Goal: Task Accomplishment & Management: Use online tool/utility

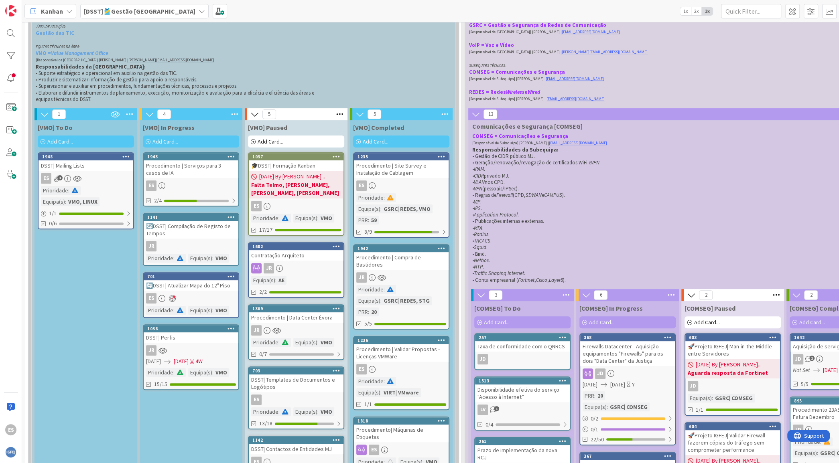
scroll to position [194, 0]
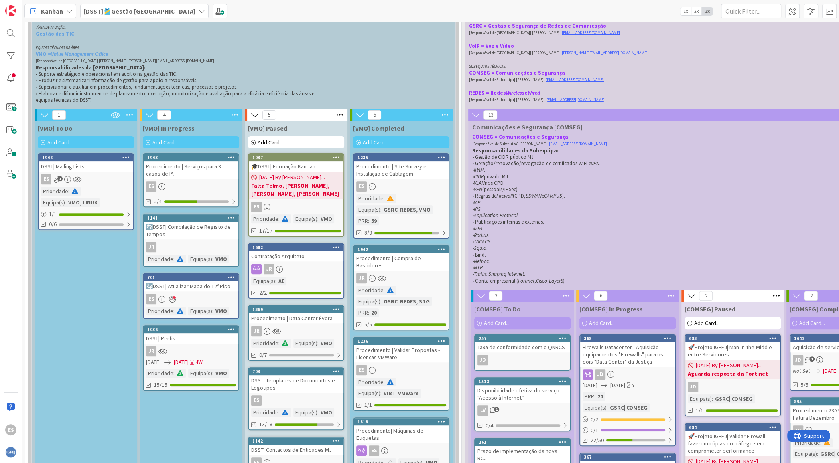
click at [103, 142] on div "Add Card..." at bounding box center [86, 142] width 96 height 12
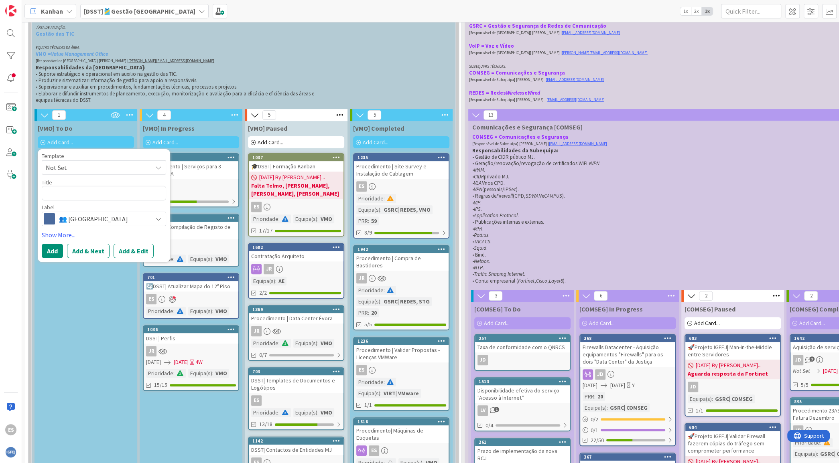
type textarea "x"
type textarea "R"
type textarea "x"
type textarea "D"
type textarea "x"
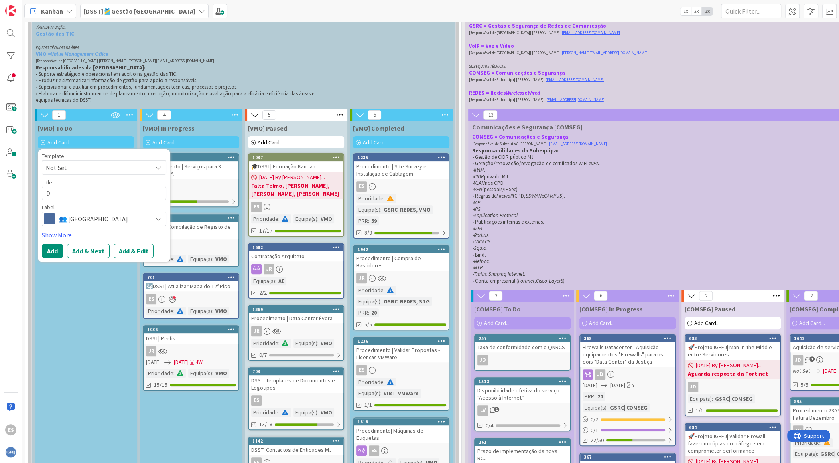
type textarea "DG"
type textarea "x"
type textarea "DGA"
type textarea "x"
type textarea "DGAJ"
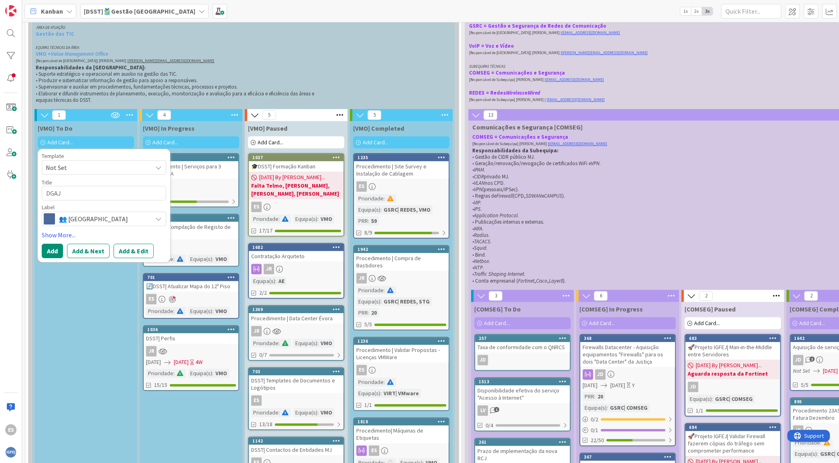
type textarea "x"
type textarea "DGAJ|"
type textarea "x"
type textarea "DGAJ|"
type textarea "x"
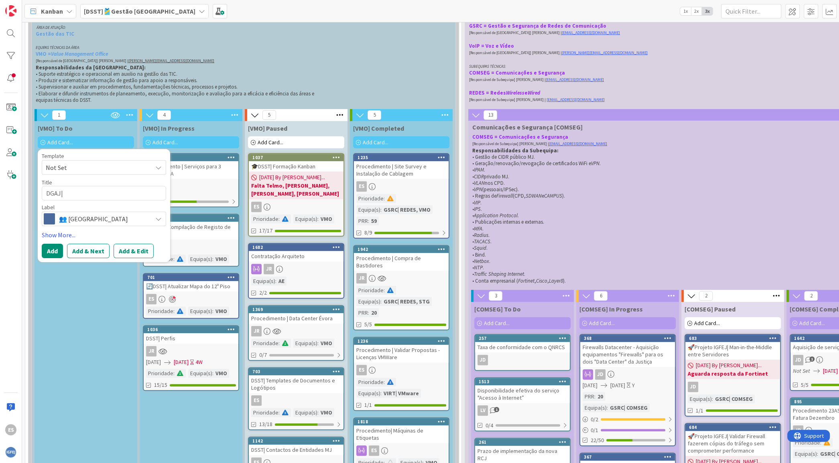
type textarea "DGAJ|"
type textarea "x"
type textarea "DGAJ| L"
type textarea "x"
type textarea "DGAJ| Li"
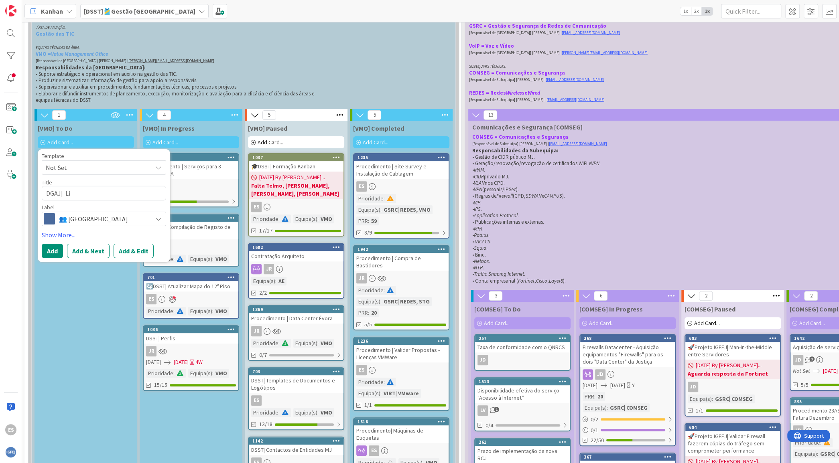
type textarea "x"
type textarea "DGAJ| Lib"
type textarea "x"
type textarea "DGAJ| Li"
type textarea "x"
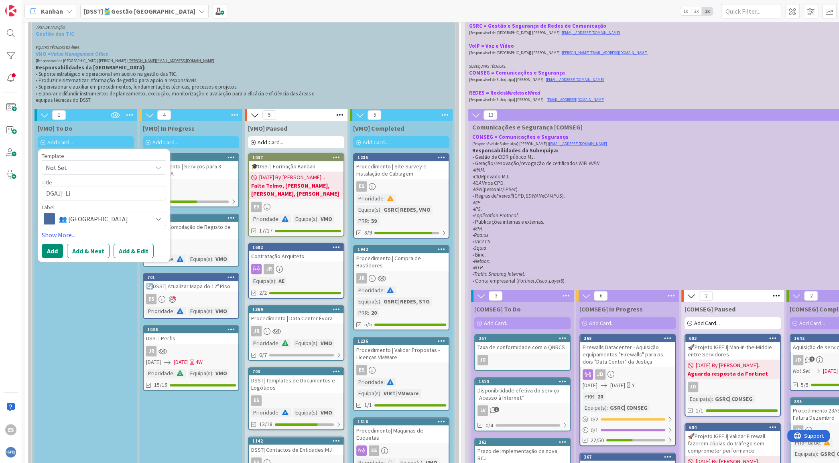
type textarea "DGAJ| Liv"
type textarea "x"
type textarea "DGAJ| Live"
type textarea "x"
type textarea "DGAJ| LiveS"
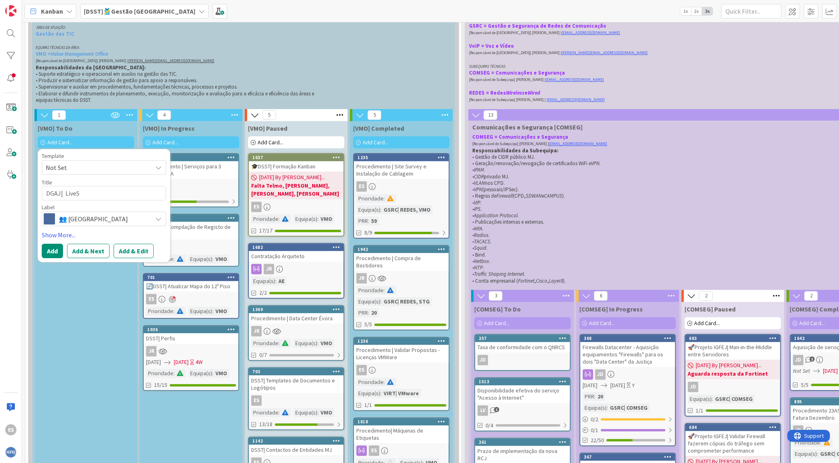
type textarea "x"
type textarea "DGAJ| LiveSc"
type textarea "x"
type textarea "DGAJ| LiveSca"
type textarea "x"
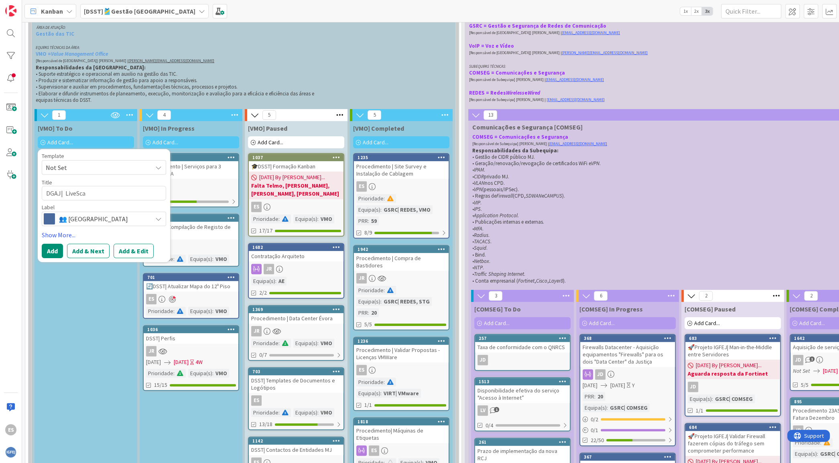
type textarea "DGAJ| LiveScan"
type textarea "x"
type textarea "DGAJ| LiveScans"
type textarea "x"
type textarea "DGAJ| LiveScans"
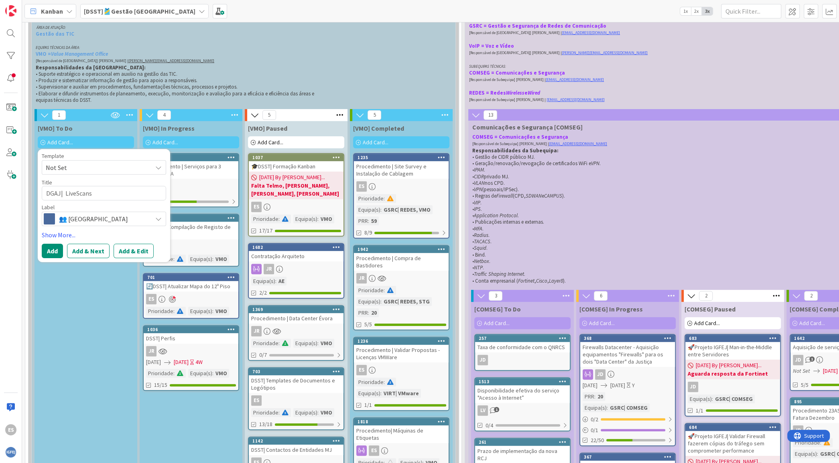
type textarea "x"
type textarea "DGAJ| LiveScans T"
type textarea "x"
type textarea "DGAJ| LiveScans Te"
type textarea "x"
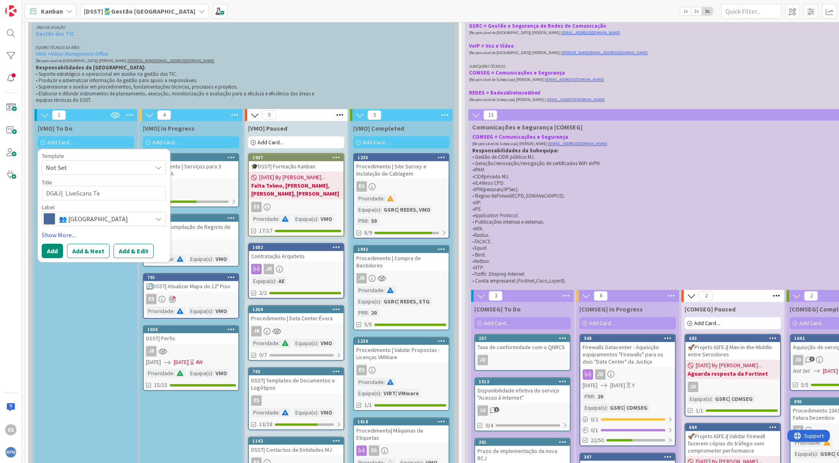
type textarea "DGAJ| LiveScans Tec"
type textarea "x"
type textarea "DGAJ| LiveScans Tech"
type textarea "x"
type textarea "DGAJ| LiveScans Tech"
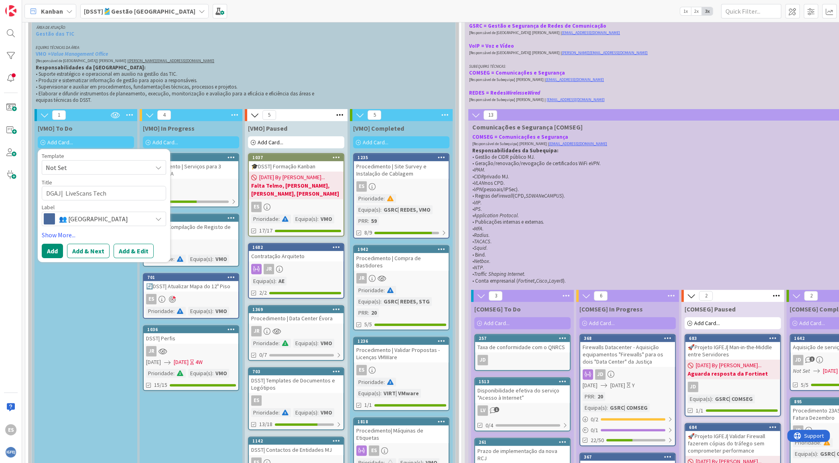
type textarea "x"
type textarea "DGAJ| LiveScans Tech M"
type textarea "x"
type textarea "DGAJ| LiveScans Tech Me"
type textarea "x"
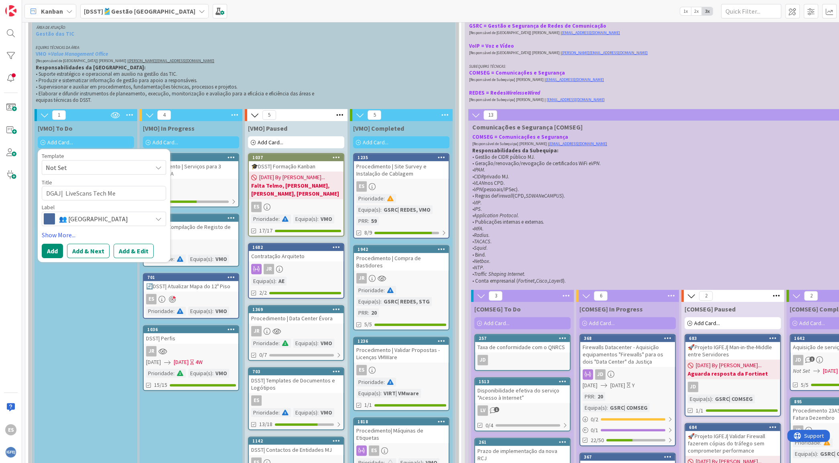
type textarea "DGAJ| LiveScans Tech Mee"
type textarea "x"
type textarea "DGAJ| LiveScans Tech Meet"
type textarea "x"
type textarea "DGAJ| LiveScans Tech Meeti"
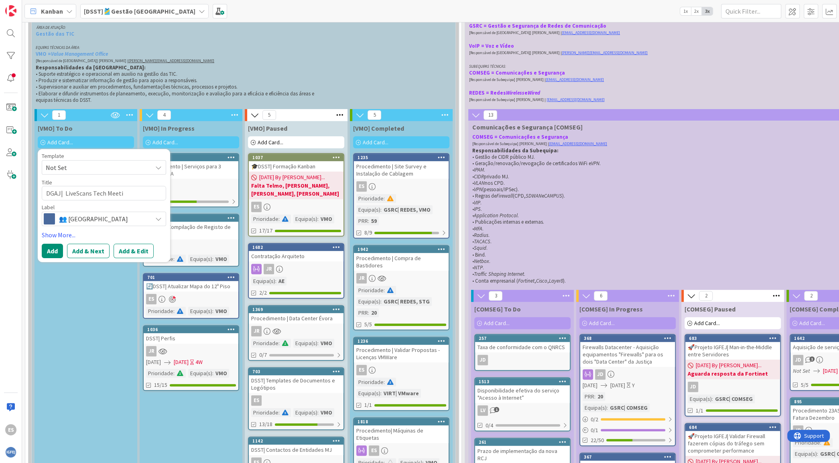
type textarea "x"
type textarea "DGAJ| LiveScans Tech Meetin"
type textarea "x"
type textarea "DGAJ| LiveScans Tech Meeting"
click at [133, 218] on span "👥 [GEOGRAPHIC_DATA]" at bounding box center [103, 218] width 89 height 11
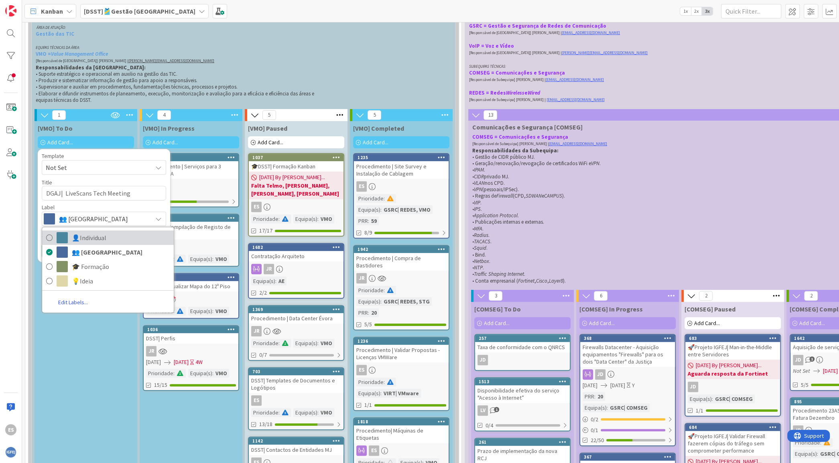
click at [124, 233] on span "👤Individual" at bounding box center [121, 238] width 98 height 12
type textarea "x"
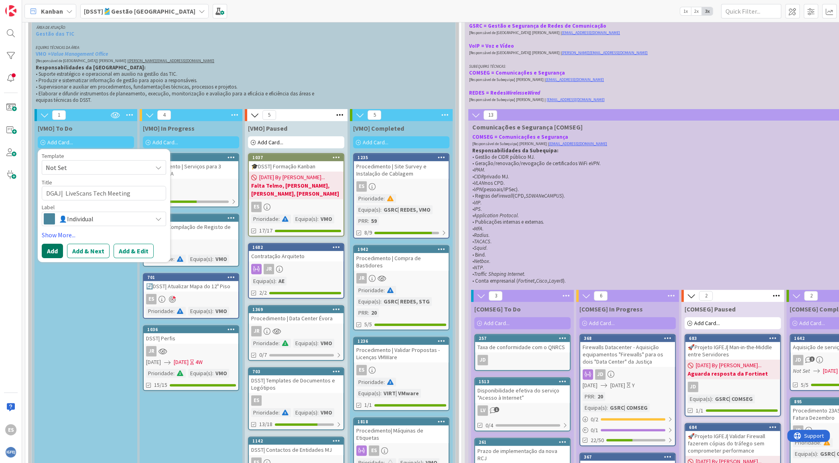
click at [52, 244] on button "Add" at bounding box center [52, 251] width 21 height 14
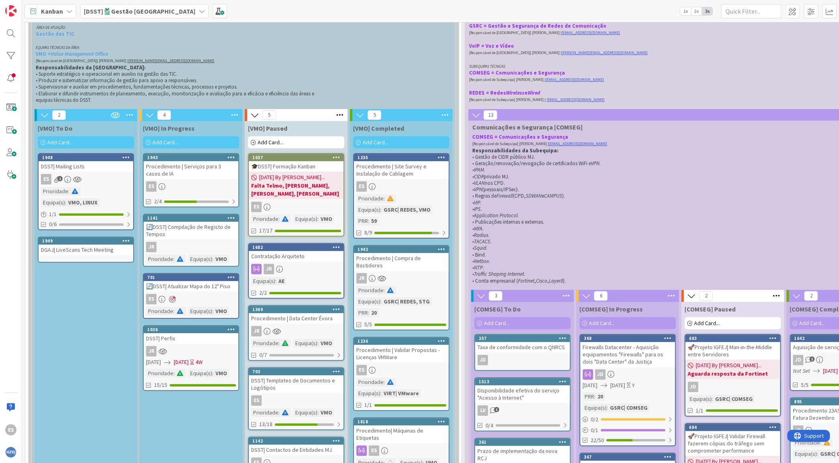
click at [99, 248] on div "DGAJ| LiveScans Tech Meeting" at bounding box center [86, 250] width 95 height 10
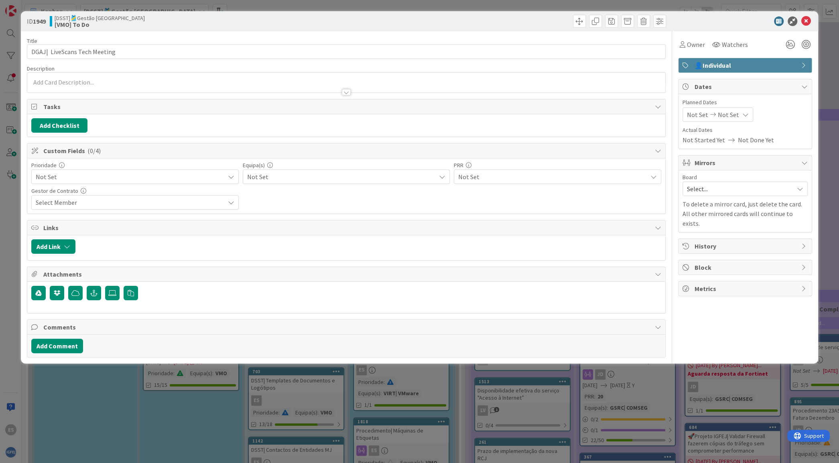
click at [71, 78] on div at bounding box center [345, 83] width 637 height 20
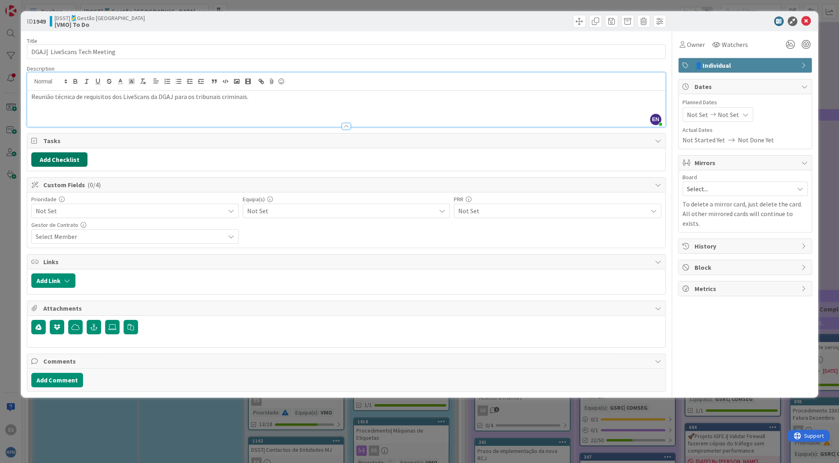
click at [78, 162] on button "Add Checklist" at bounding box center [59, 159] width 56 height 14
type input "Tarefas a percorrer"
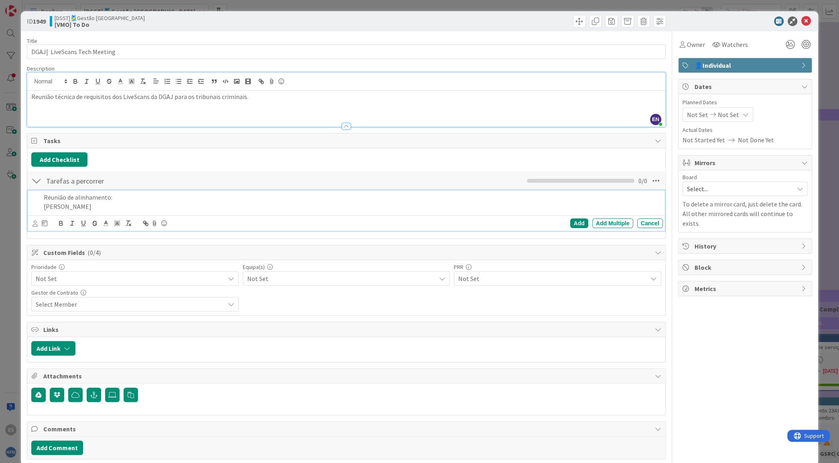
click at [63, 205] on p "Paula Gonçálves" at bounding box center [351, 206] width 615 height 9
click at [80, 207] on p "Paulo Gonçálves" at bounding box center [351, 206] width 615 height 9
click at [170, 207] on p "Paulo Gonçalves" at bounding box center [351, 206] width 615 height 9
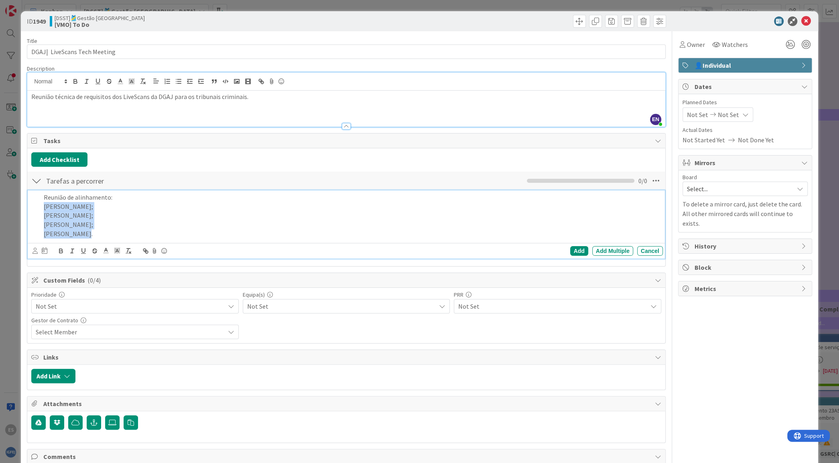
drag, startPoint x: 79, startPoint y: 231, endPoint x: 49, endPoint y: 201, distance: 42.3
click at [49, 201] on div "Reunião de alinhamento: Paulo Gonçalves; Rui Carapeto; Joana Rodrigues; Eliana …" at bounding box center [352, 216] width 622 height 51
click at [131, 229] on p "Eliana Silva." at bounding box center [351, 233] width 615 height 9
click at [31, 251] on div "Add Add Multiple Cancel" at bounding box center [346, 251] width 637 height 16
click at [36, 250] on icon at bounding box center [34, 251] width 5 height 6
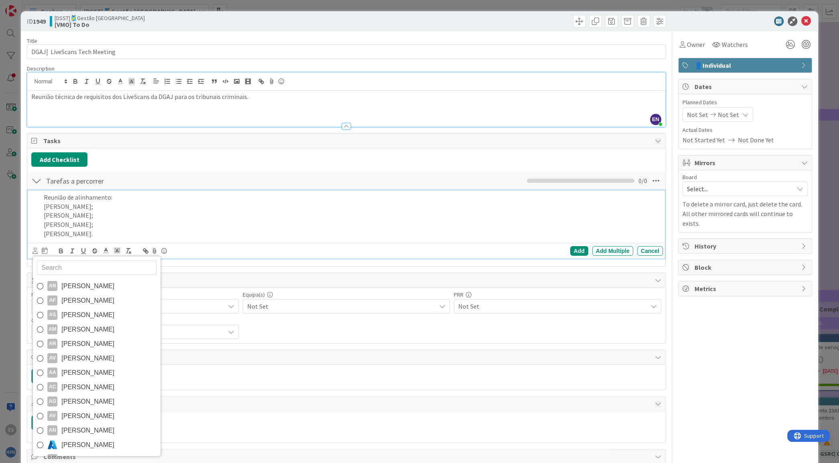
click at [66, 269] on input "text" at bounding box center [97, 267] width 120 height 14
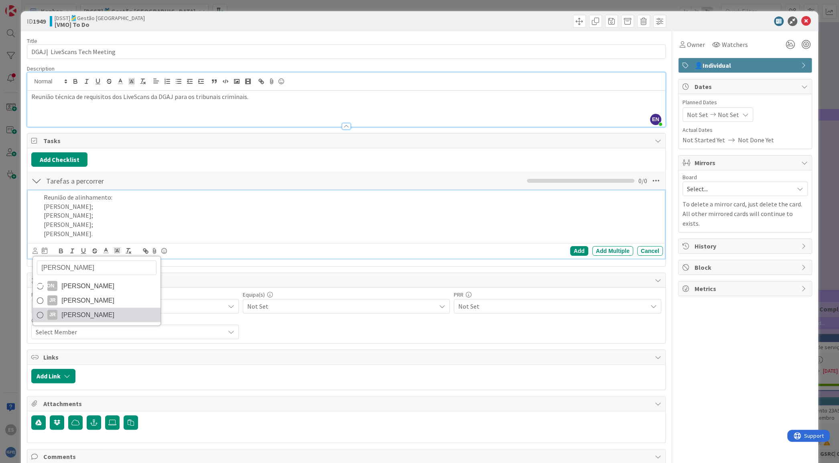
click at [113, 311] on link "JR Joana Rodrigues" at bounding box center [97, 315] width 128 height 14
click at [570, 250] on div "Add" at bounding box center [579, 251] width 18 height 10
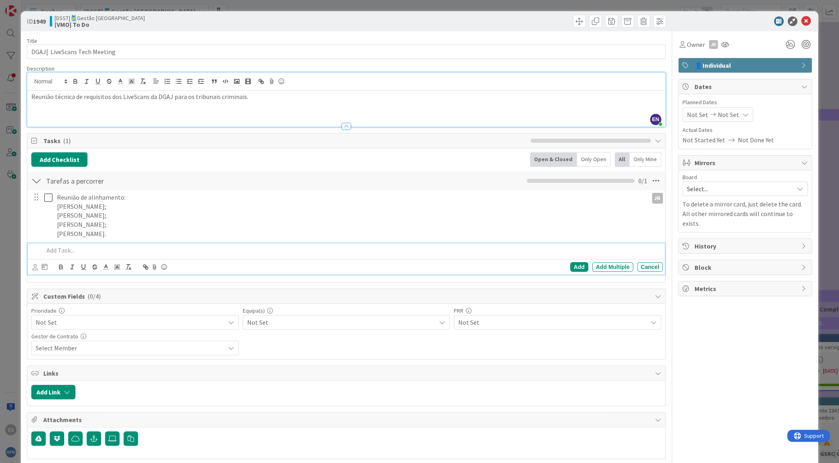
click at [50, 249] on p at bounding box center [351, 250] width 615 height 9
click at [33, 266] on icon at bounding box center [34, 267] width 5 height 6
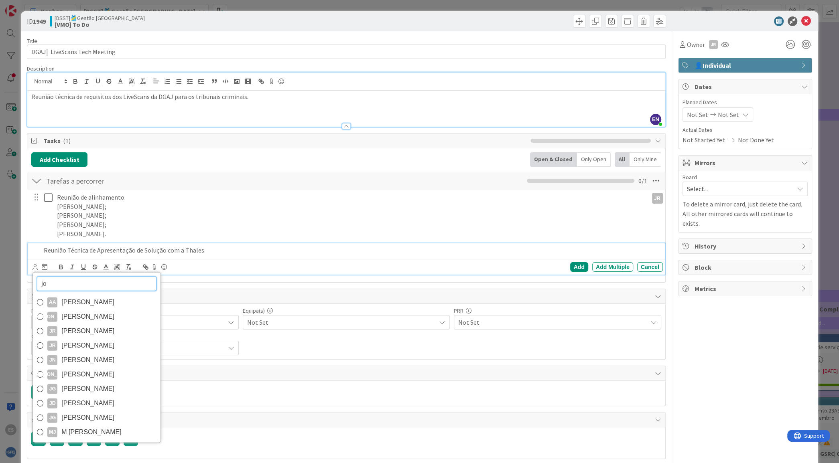
type input "j"
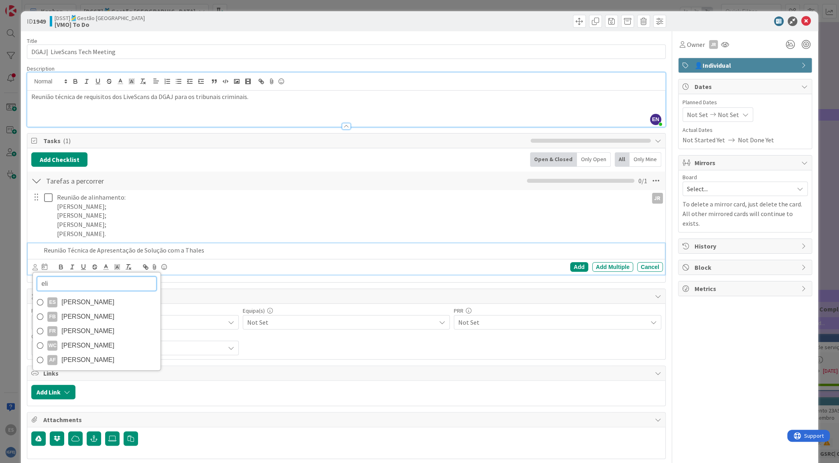
type input "elia"
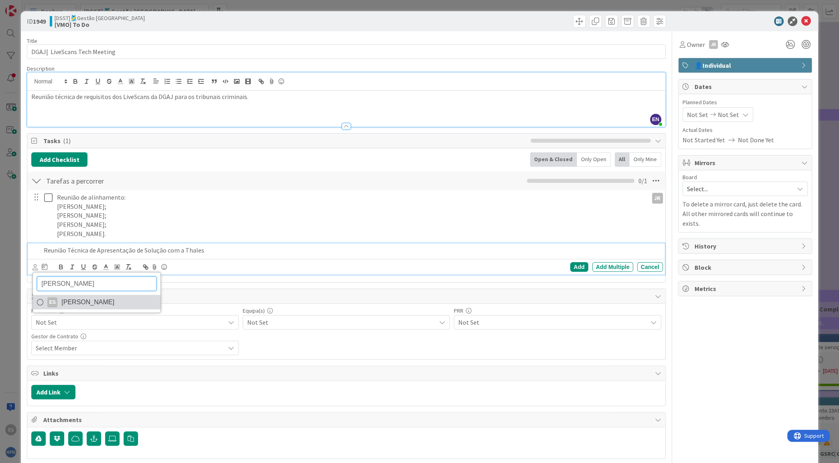
click at [93, 298] on span "[PERSON_NAME]" at bounding box center [87, 302] width 53 height 12
click at [570, 265] on div "Add" at bounding box center [579, 267] width 18 height 10
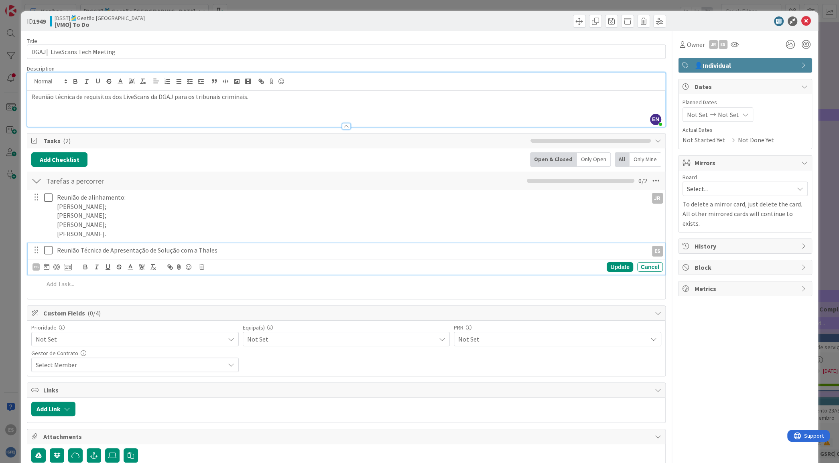
click at [227, 247] on p "Reunião Técnica de Apresentação de Solução com a Thales" at bounding box center [351, 250] width 588 height 9
click at [164, 188] on div "Tarefas a percorrer Checklist Name 19 / 64 Tarefas a percorrer 0 / 2" at bounding box center [345, 181] width 637 height 18
click at [162, 213] on p "Rui Carapeto;" at bounding box center [351, 215] width 588 height 9
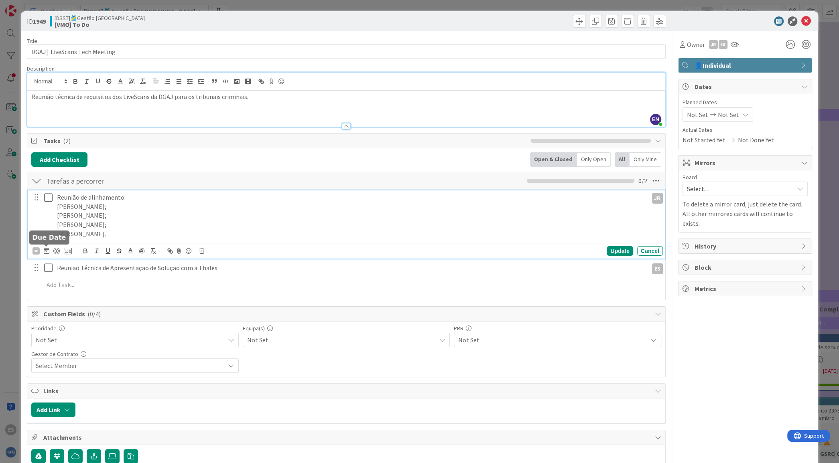
click at [46, 249] on icon at bounding box center [47, 250] width 6 height 6
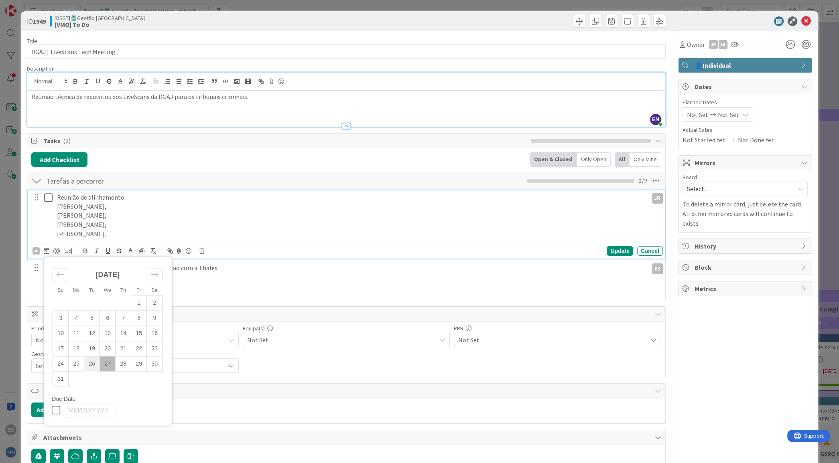
click at [95, 367] on td "26" at bounding box center [92, 363] width 16 height 15
type input "08/26/2025"
click at [611, 251] on div "Update" at bounding box center [620, 251] width 26 height 10
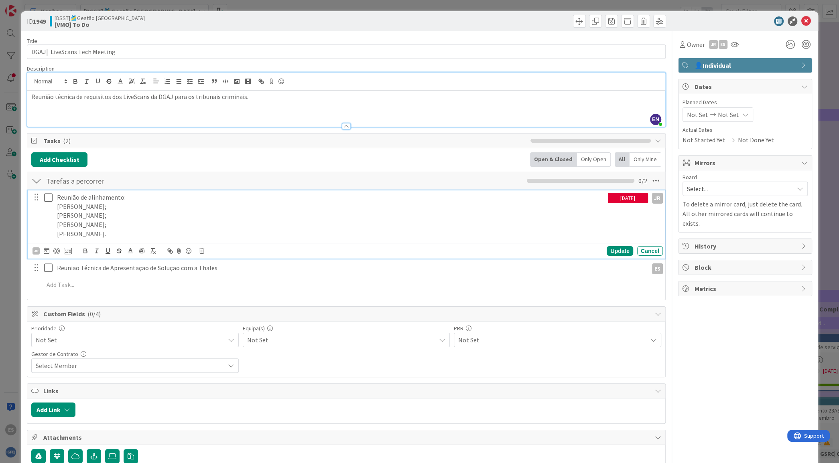
click at [46, 195] on icon at bounding box center [50, 198] width 12 height 10
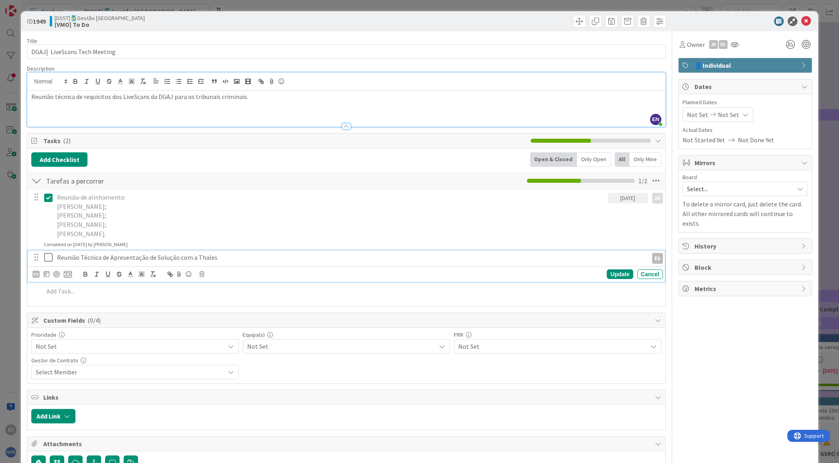
click at [248, 256] on p "Reunião Técnica de Apresentação de Solução com a Thales" at bounding box center [351, 257] width 588 height 9
click at [45, 276] on icon at bounding box center [47, 274] width 6 height 6
click at [106, 389] on td "27" at bounding box center [108, 387] width 16 height 15
type input "08/27/2025"
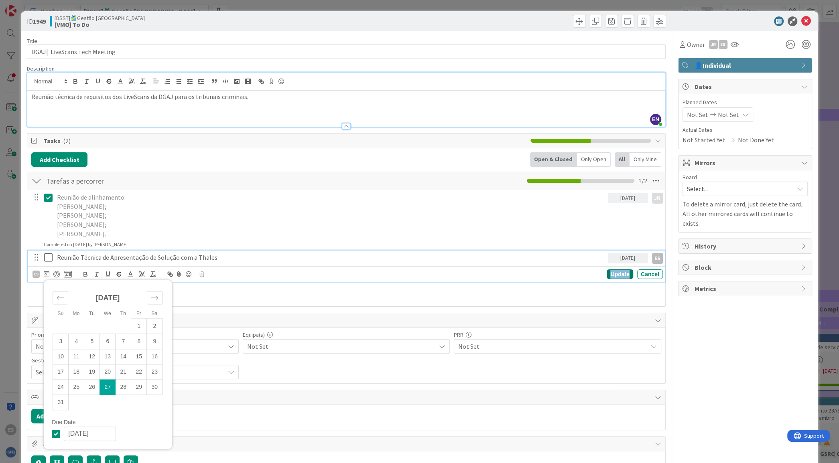
click at [607, 276] on div "Update" at bounding box center [620, 275] width 26 height 10
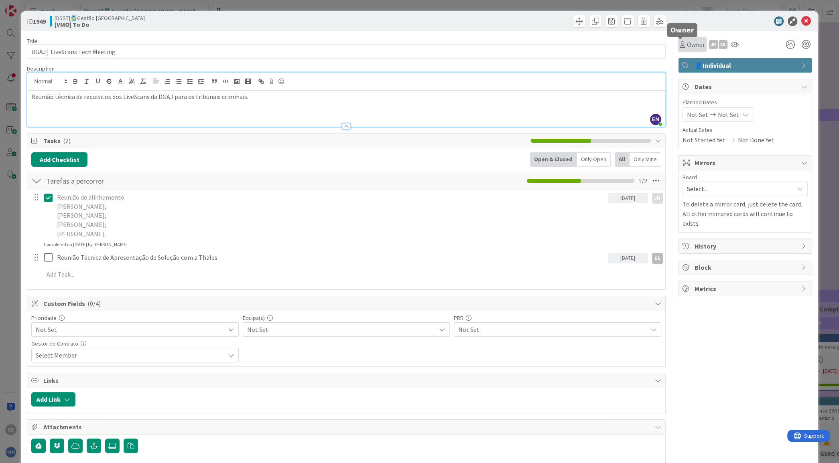
click at [687, 43] on span "Owner" at bounding box center [696, 45] width 18 height 10
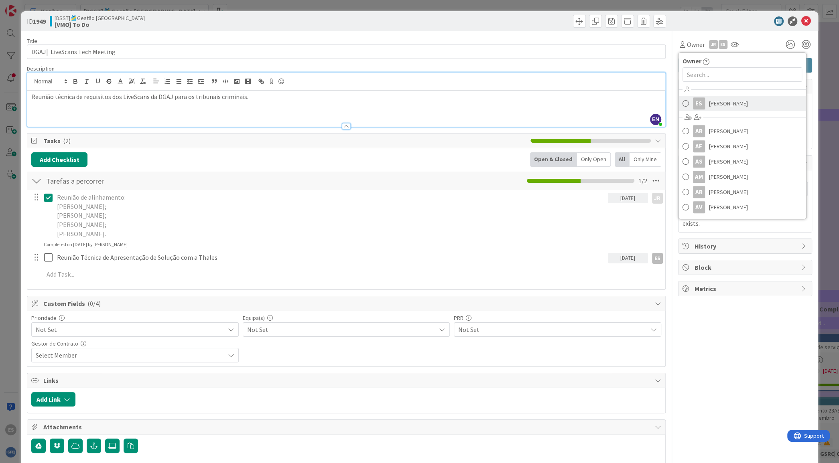
click at [696, 103] on link "ES Eliana Neuza Silva" at bounding box center [742, 103] width 128 height 15
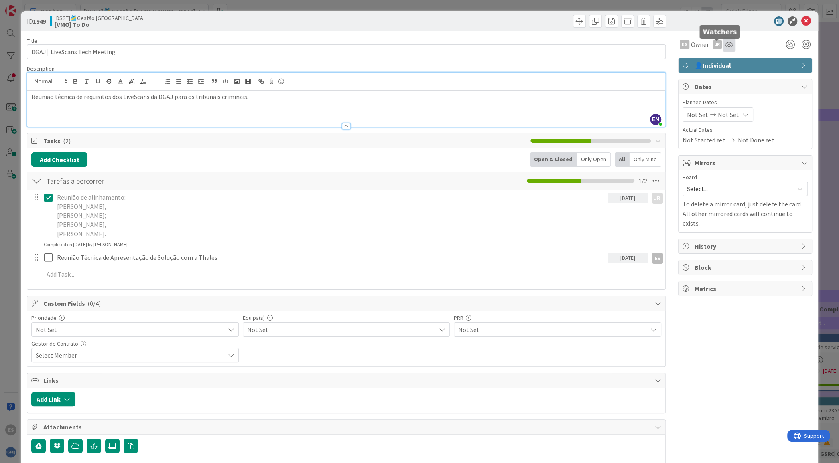
click at [725, 45] on icon at bounding box center [729, 44] width 8 height 6
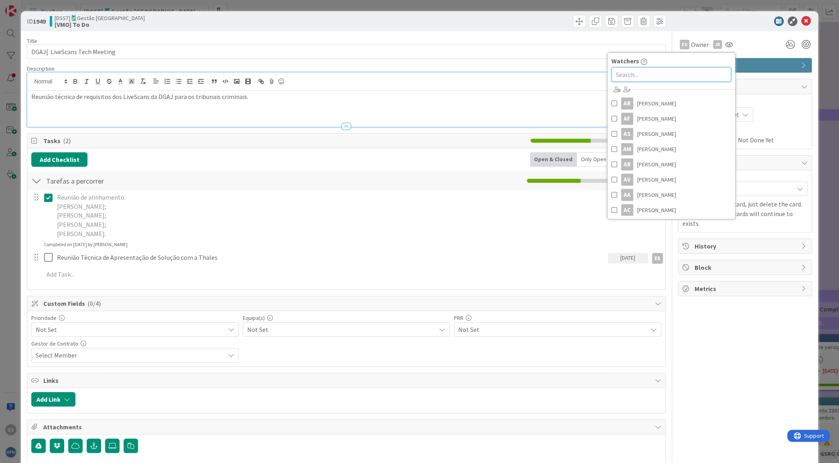
click at [662, 68] on input "text" at bounding box center [671, 74] width 120 height 14
type input "rui"
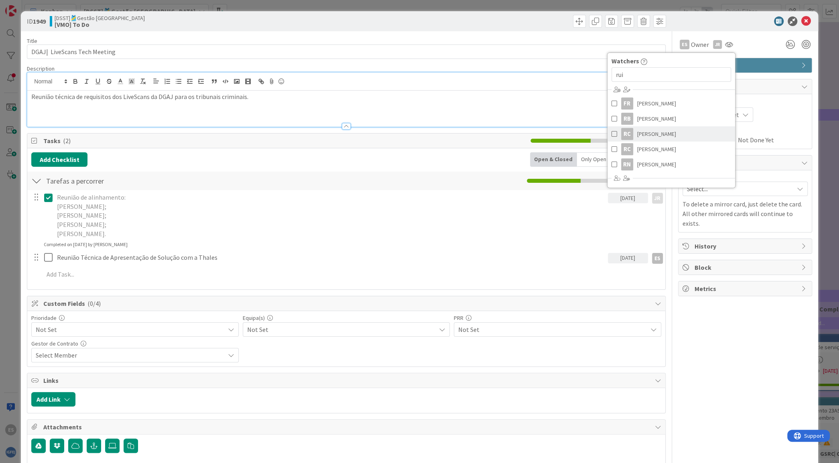
click at [657, 134] on link "RC Rui Carapeto" at bounding box center [671, 133] width 128 height 15
click at [488, 12] on div "ID 1949 [DSST]🎽Gestão Equipas [VMO] To Do" at bounding box center [419, 21] width 797 height 20
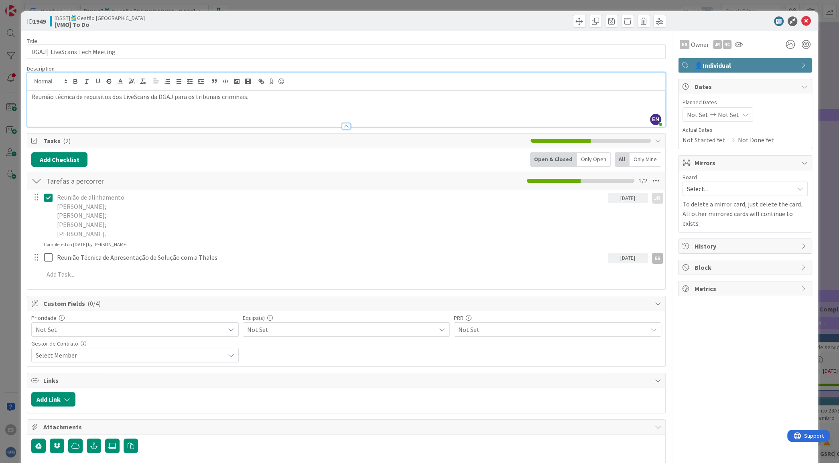
scroll to position [63, 0]
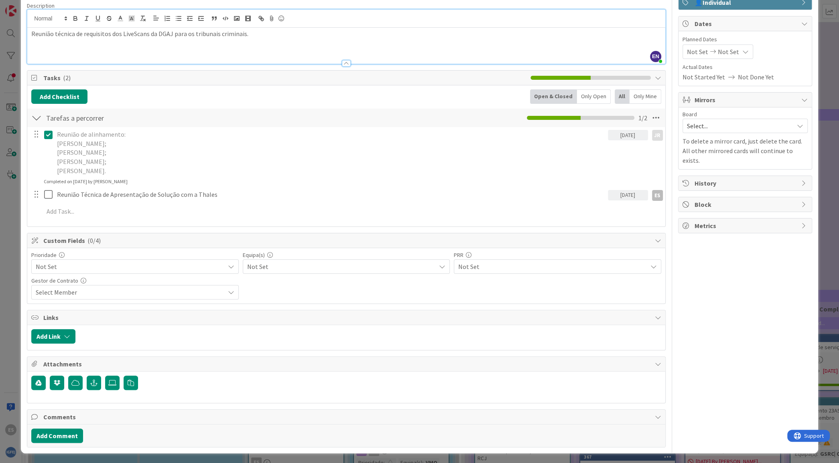
click at [196, 266] on span "Not Set" at bounding box center [128, 266] width 185 height 11
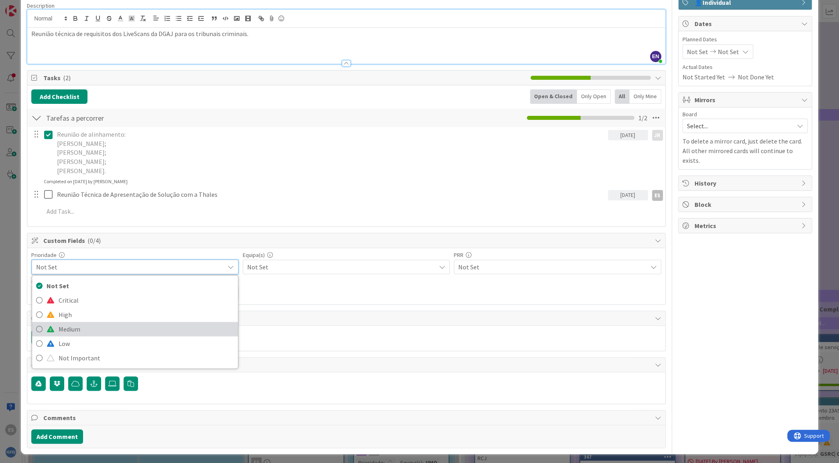
click at [159, 328] on span "Medium" at bounding box center [146, 329] width 175 height 12
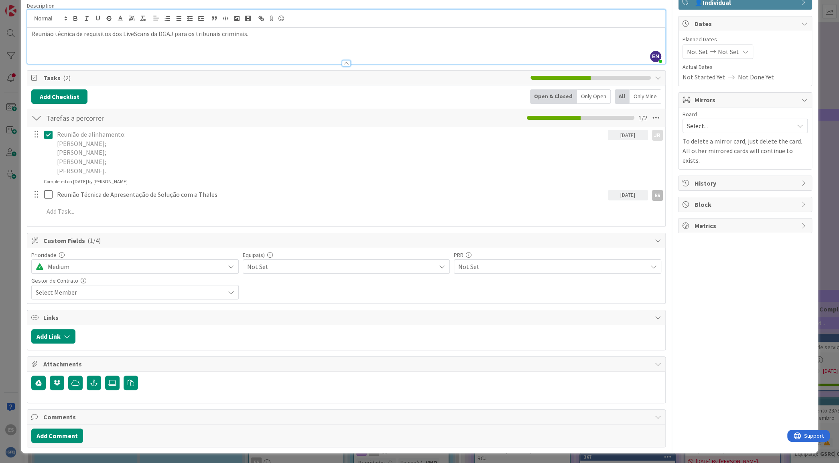
click at [399, 268] on span "Not Set" at bounding box center [341, 267] width 189 height 10
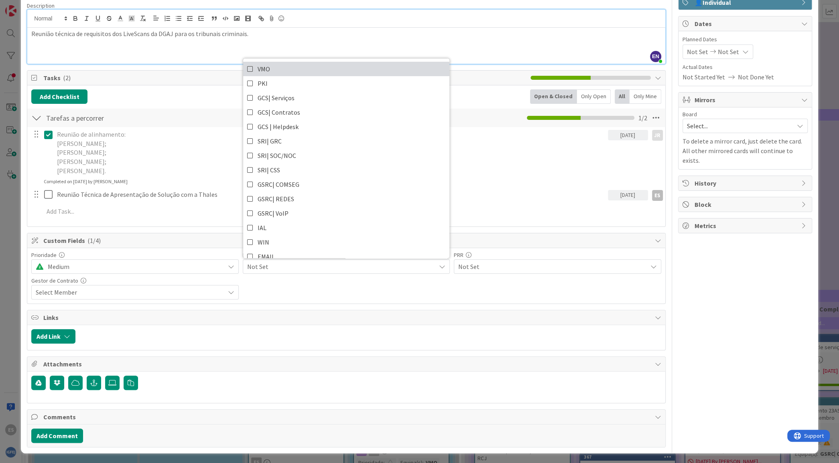
click at [355, 68] on link "VMO" at bounding box center [346, 68] width 206 height 14
click at [500, 268] on span "Not Set" at bounding box center [552, 267] width 189 height 10
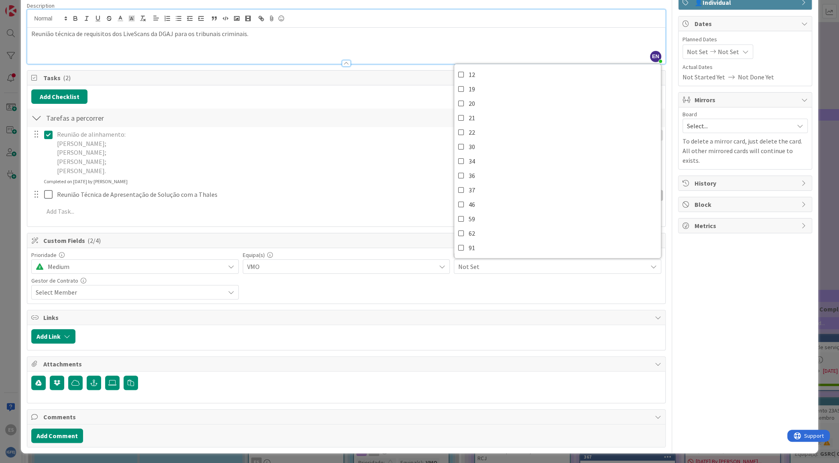
click at [500, 268] on span "Not Set" at bounding box center [552, 267] width 189 height 10
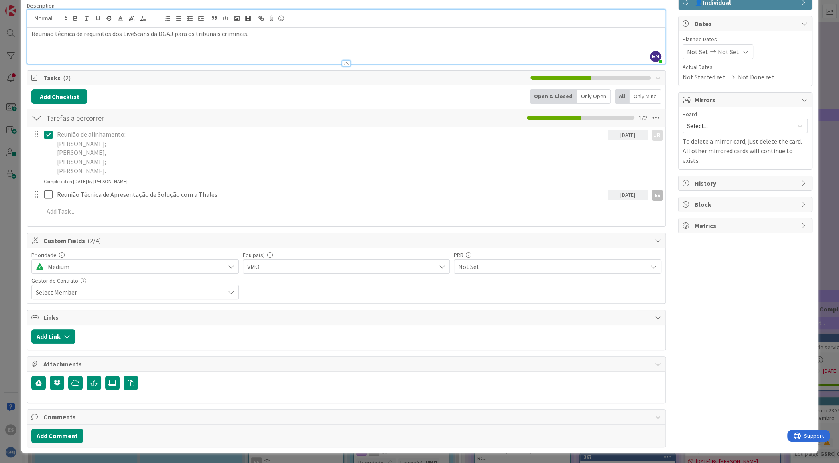
click at [146, 292] on div "Select Member" at bounding box center [130, 293] width 189 height 10
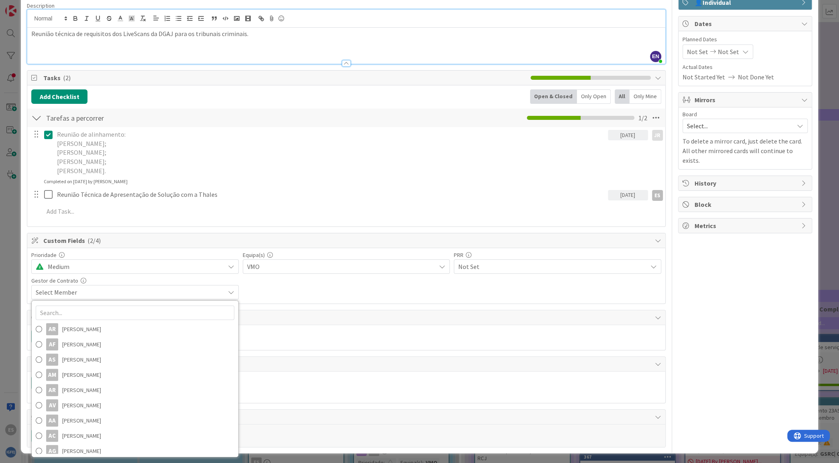
click at [146, 292] on div "Select Member" at bounding box center [130, 293] width 189 height 10
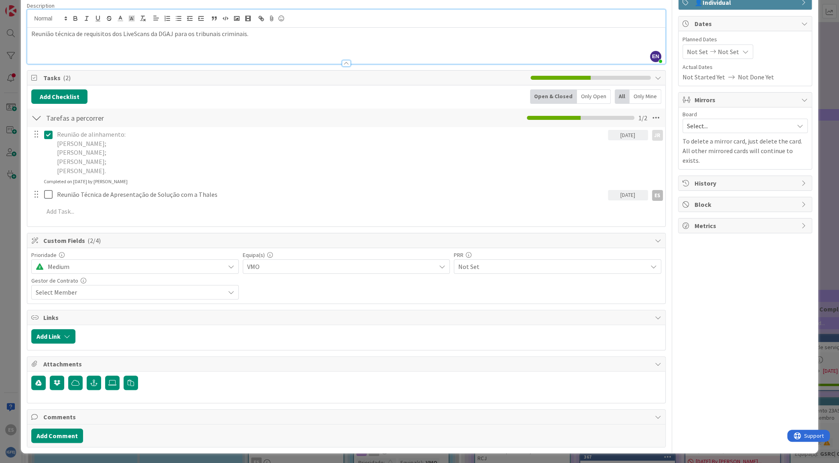
scroll to position [0, 0]
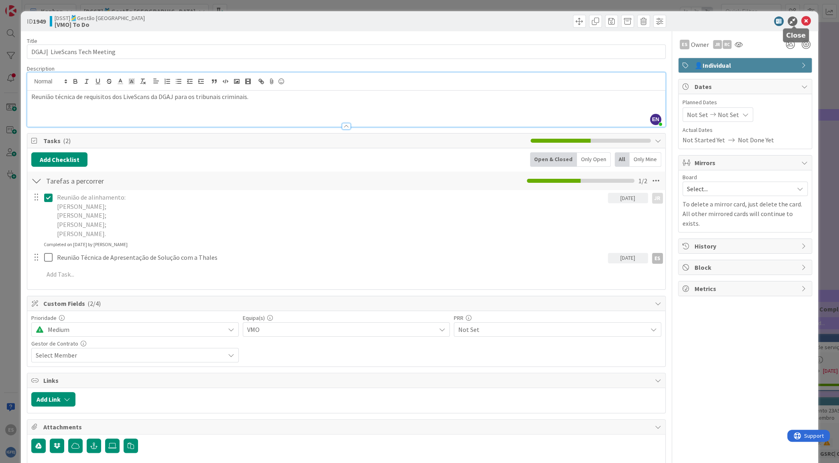
click at [801, 18] on icon at bounding box center [806, 21] width 10 height 10
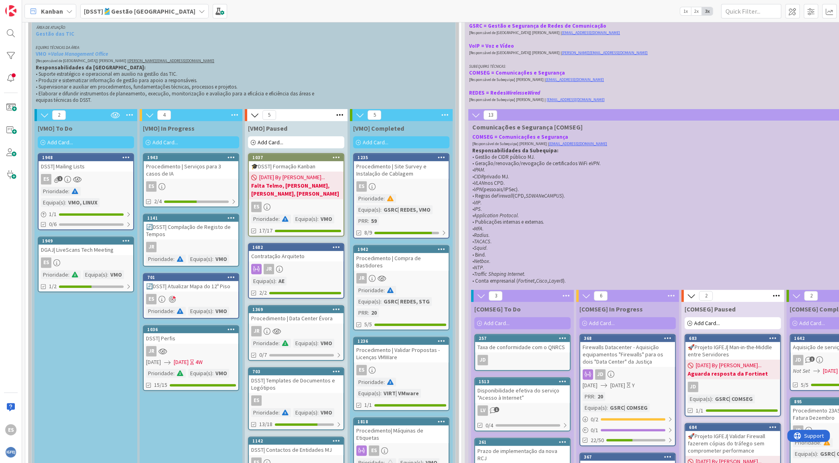
click at [509, 120] on div "13 Comunicações e Segurança [COMSEG] COMSEG = Comunicações e Segurança [Respons…" at bounding box center [680, 197] width 424 height 177
click at [144, 10] on b "[DSST]🎽Gestão [GEOGRAPHIC_DATA]" at bounding box center [140, 11] width 112 height 8
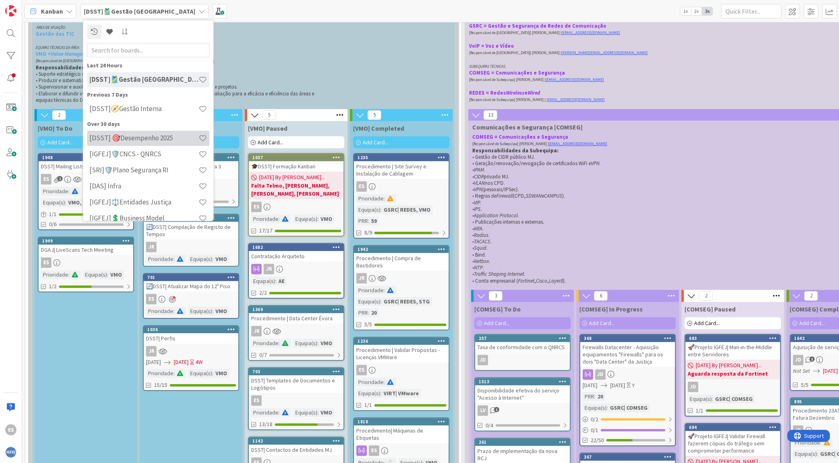
scroll to position [10, 0]
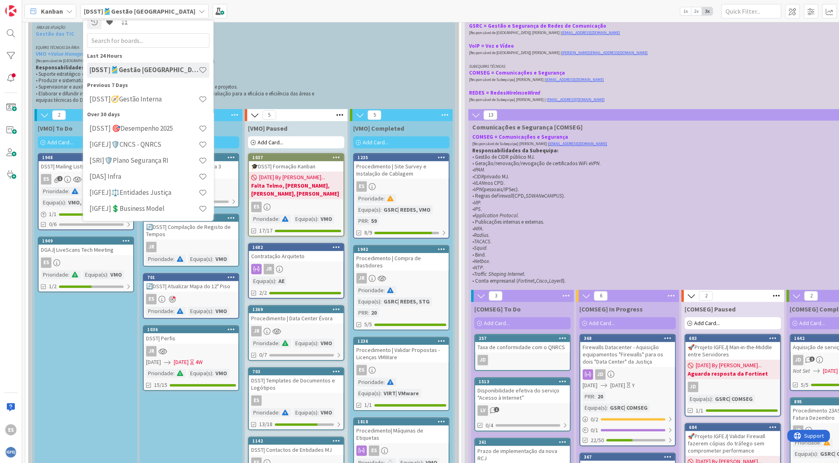
click at [238, 59] on p "[Responsável de Equipa] Francisco Costa | luis.f.costa@igfej.mj.pt" at bounding box center [242, 60] width 412 height 7
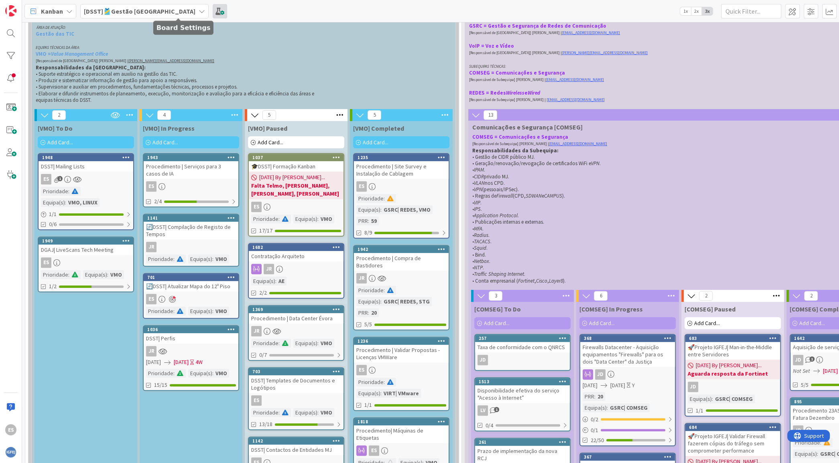
click at [213, 14] on span at bounding box center [220, 11] width 14 height 14
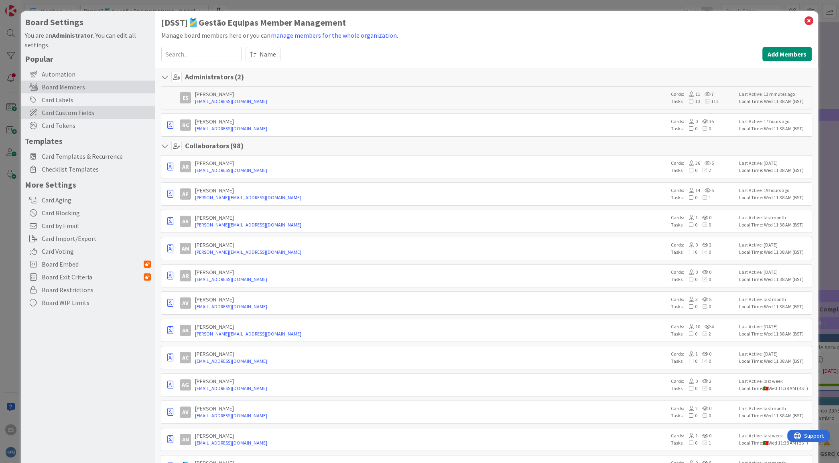
click at [83, 114] on span "Card Custom Fields" at bounding box center [96, 113] width 109 height 10
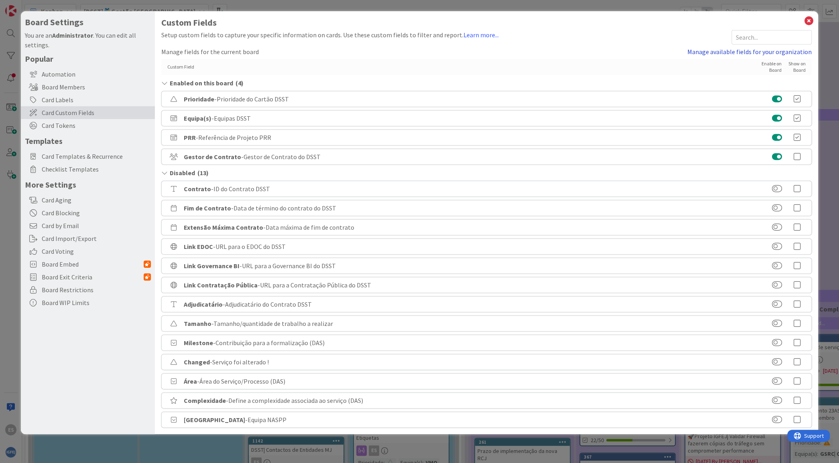
click at [734, 50] on link "Manage available fields for your organization" at bounding box center [749, 52] width 124 height 10
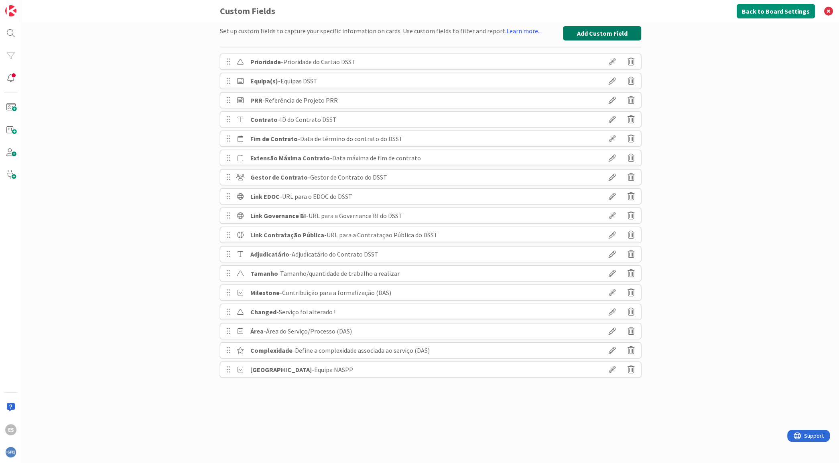
click at [614, 31] on button "Add Custom Field" at bounding box center [602, 33] width 78 height 14
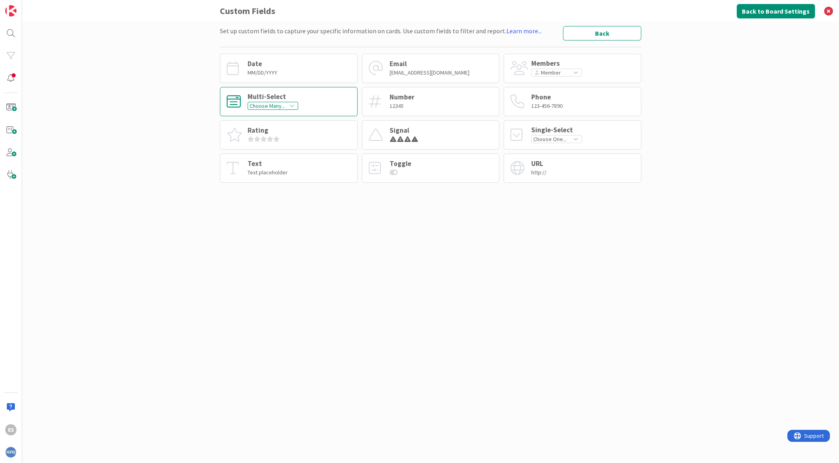
click at [301, 106] on div "Multi-Select Choose Many..." at bounding box center [289, 101] width 138 height 29
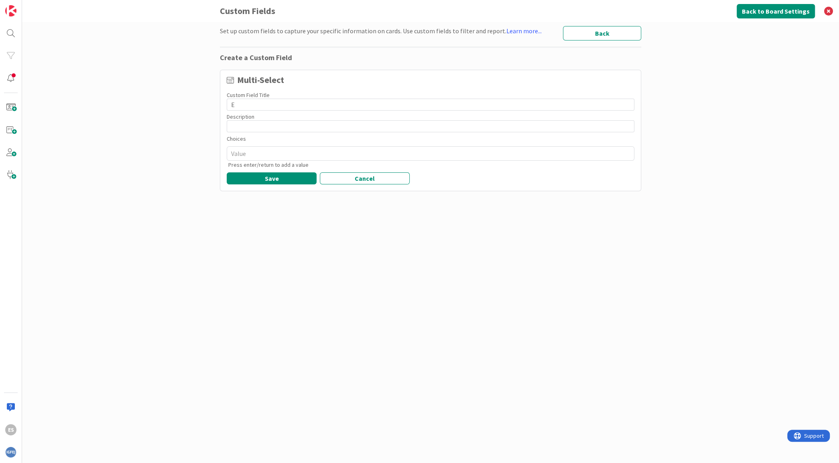
type textarea "x"
type input "E"
type textarea "x"
type input "En"
type textarea "x"
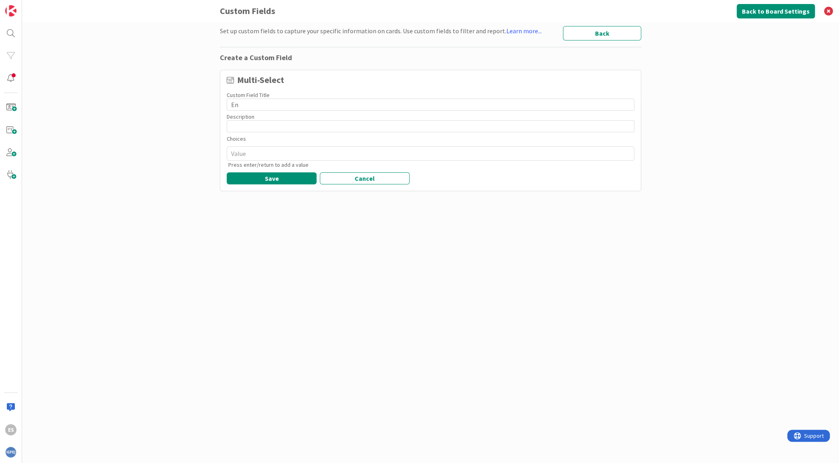
type input "Ent"
type textarea "x"
type input "Enti"
type textarea "x"
type input "Entid"
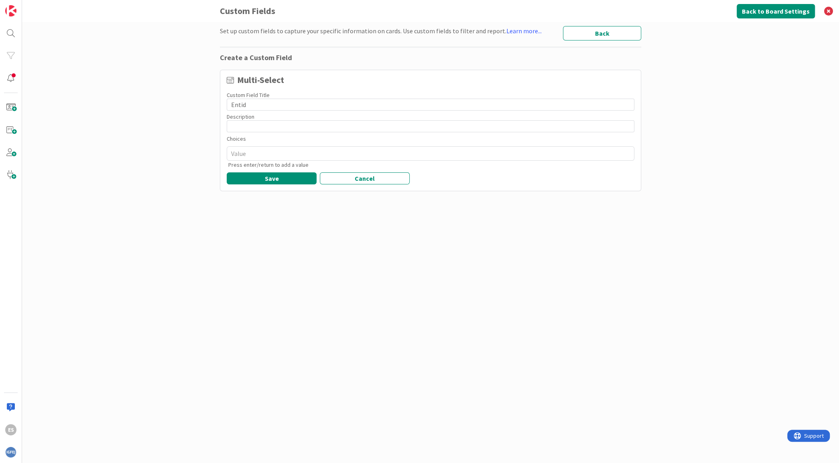
type textarea "x"
type input "Entida"
type textarea "x"
type input "Entidad"
type textarea "x"
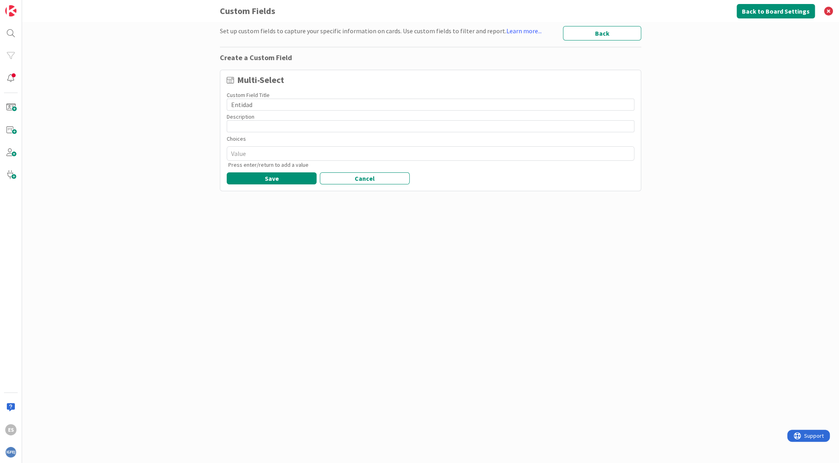
type input "Entidade"
type textarea "x"
type input "Entidade/"
type textarea "x"
type input "Entidade/O"
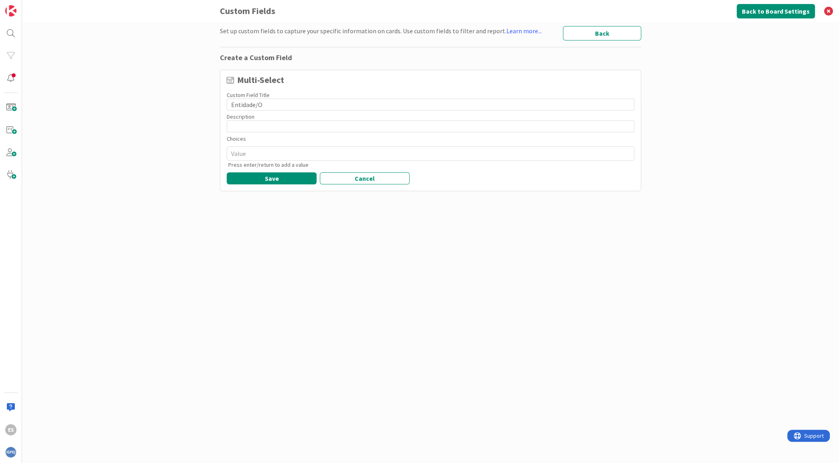
type textarea "x"
type input "Entidade/Or"
type textarea "x"
type input "Entidade/Org"
type textarea "x"
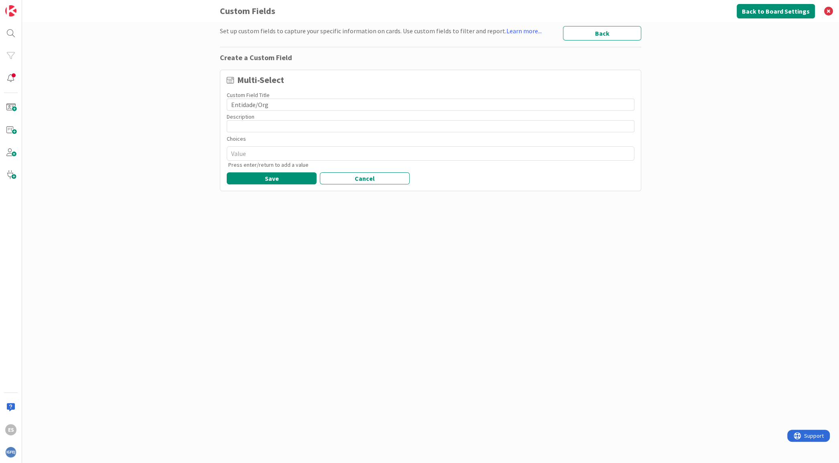
type input "Entidade/Orga"
type textarea "x"
type input "Entidade/Organ"
type textarea "x"
type input "Entidade/Organi"
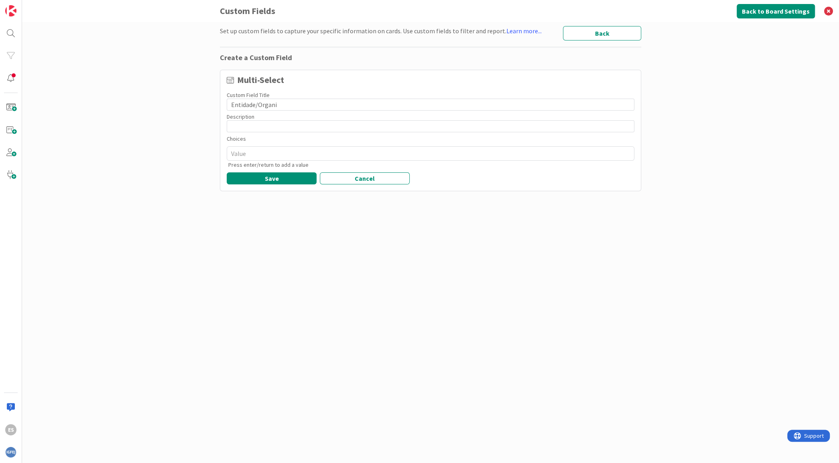
type textarea "x"
type input "Entidade/Organis"
type textarea "x"
type input "Entidade/Organism"
type textarea "x"
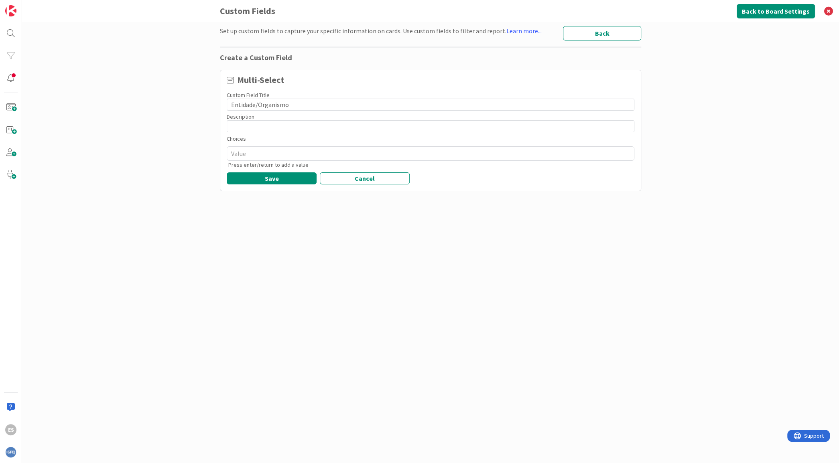
type input "Entidade/Organismo"
click at [280, 127] on input at bounding box center [431, 126] width 408 height 12
type textarea "x"
type input "E"
type textarea "x"
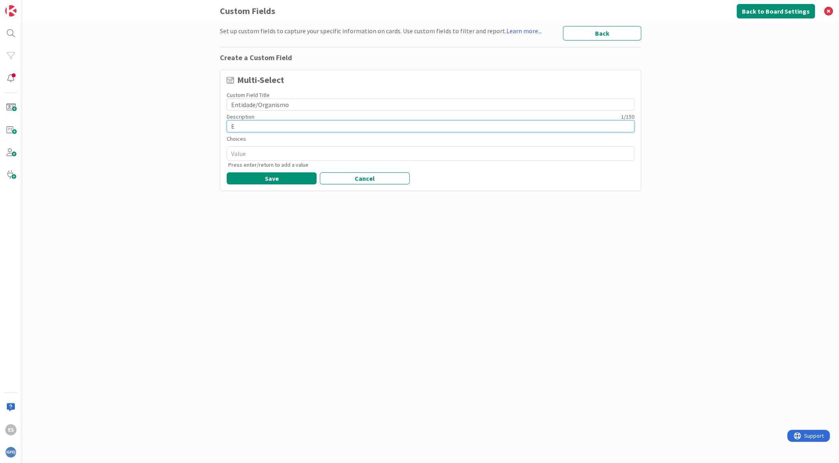
type input "EN"
type textarea "x"
type input "E"
type textarea "x"
type input "En"
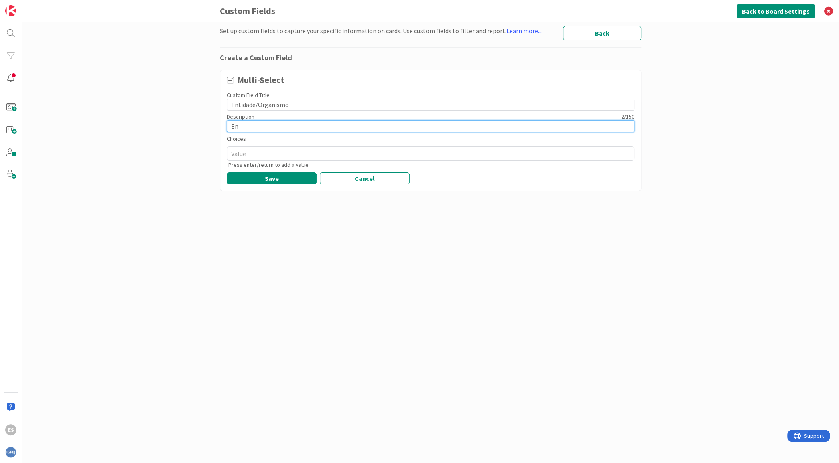
type textarea "x"
type input "Ent"
type textarea "x"
type input "Enti"
type textarea "x"
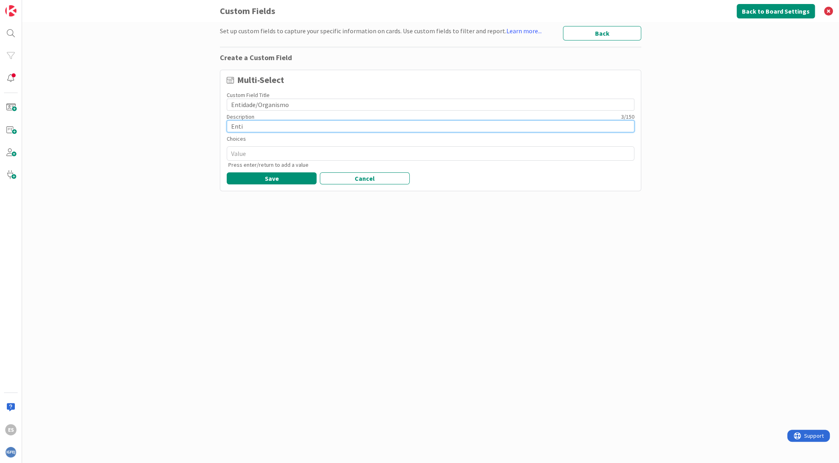
type input "Entid"
type textarea "x"
type input "Entida"
type textarea "x"
type input "Entidad"
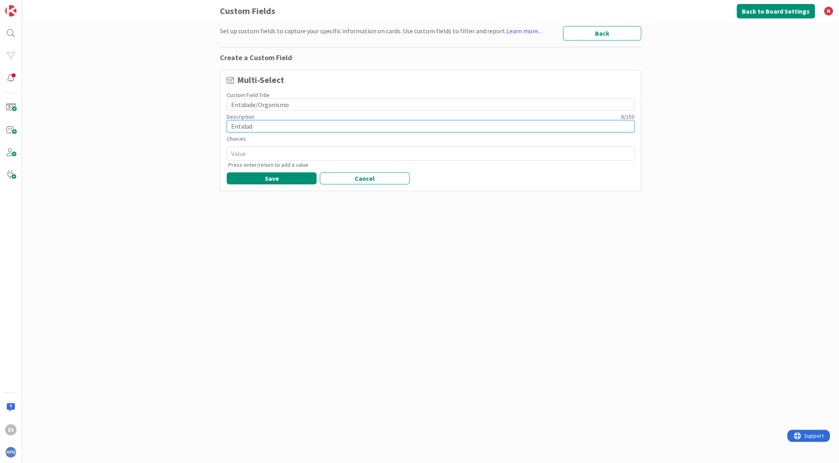
type textarea "x"
type input "Entidade"
type textarea "x"
type input "Entidade,"
type textarea "x"
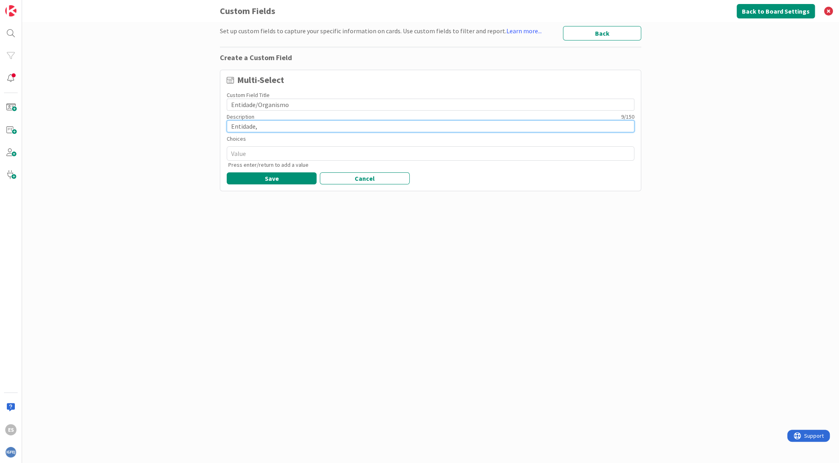
type input "Entidade,"
type textarea "x"
type input "Entidade, o"
type textarea "x"
type input "Entidade, or"
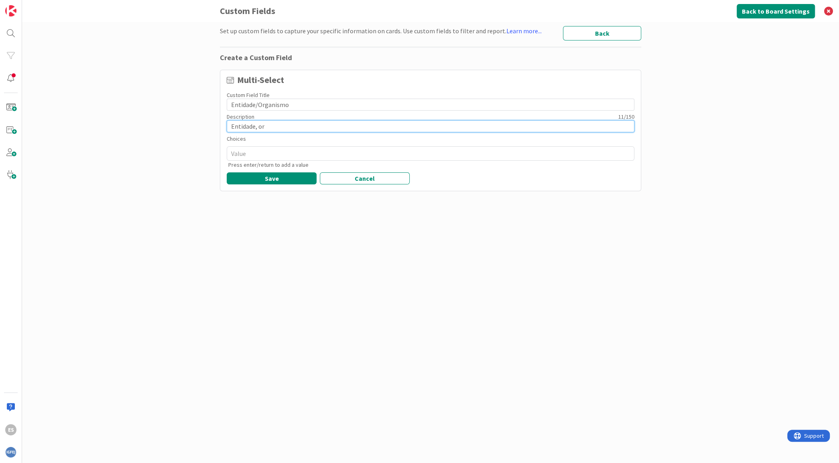
type textarea "x"
type input "Entidade, org"
type textarea "x"
type input "Entidade, orga"
type textarea "x"
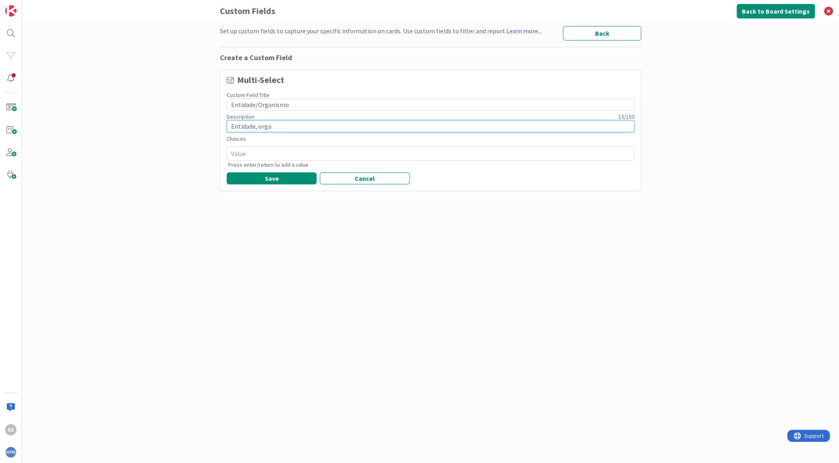
type input "Entidade, organ"
type textarea "x"
type input "Entidade, organi"
type textarea "x"
type input "Entidade, organis"
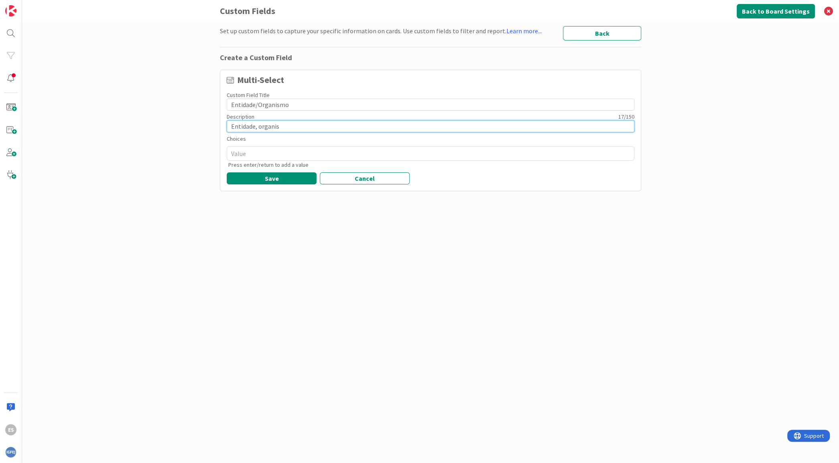
type textarea "x"
type input "Entidade, organism"
type textarea "x"
type input "Entidade, organismo"
type textarea "x"
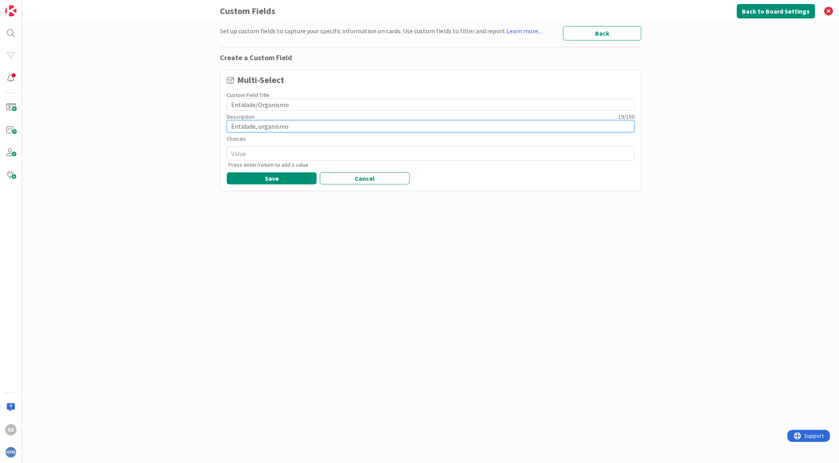
type input "Entidade, organismo,"
type textarea "x"
type input "Entidade, organismo,"
type textarea "x"
type input "Entidade, organismo, u"
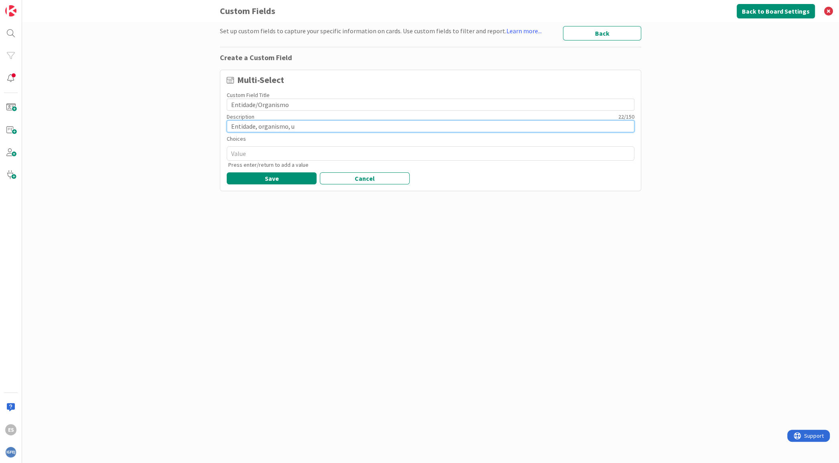
type textarea "x"
type input "Entidade, organismo, un"
type textarea "x"
type input "Entidade, organismo, uni"
type textarea "x"
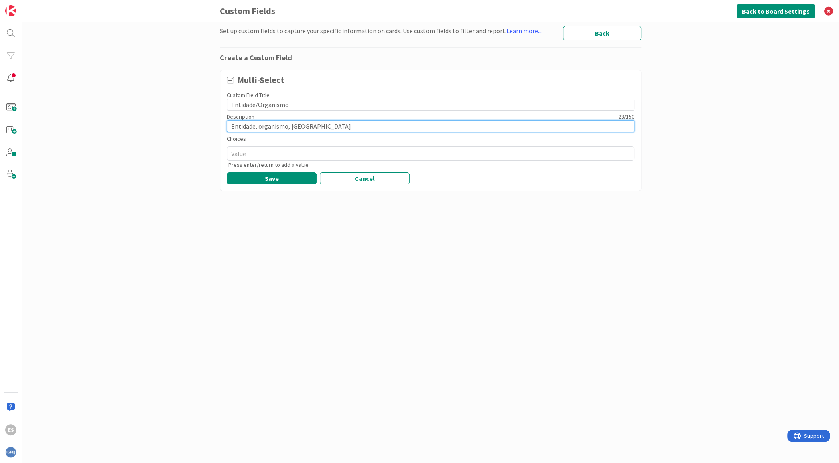
type input "Entidade, organismo, unid"
type textarea "x"
type input "Entidade, organismo, unida"
type textarea "x"
type input "Entidade, organismo, unidad"
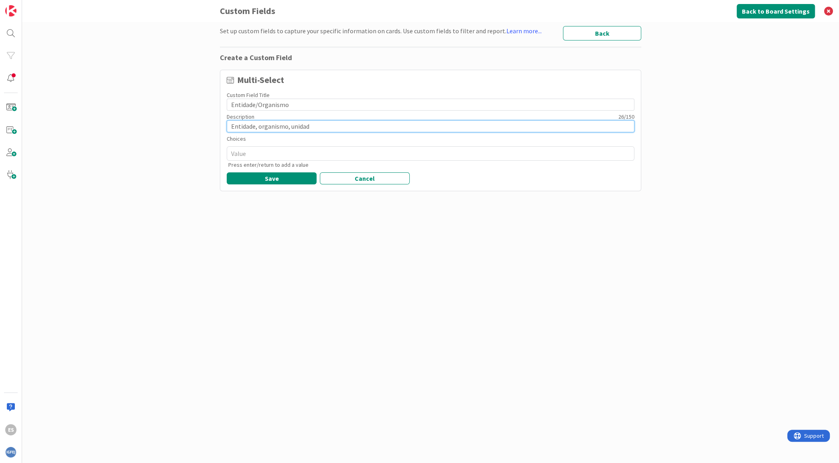
type textarea "x"
type input "Entidade, organismo, unidade"
type textarea "x"
type input "Entidade, organismo, unidade"
type textarea "x"
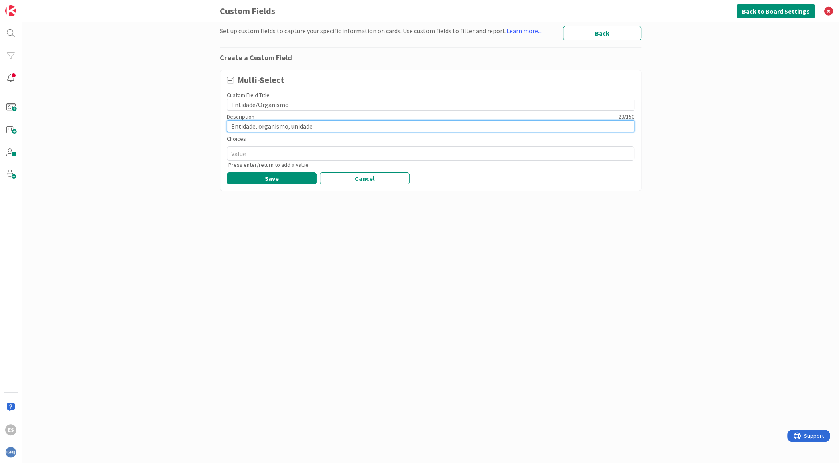
type input "Entidade, organismo, unidade o"
type textarea "x"
type input "Entidade, organismo, unidade or"
type textarea "x"
type input "Entidade, organismo, unidade org"
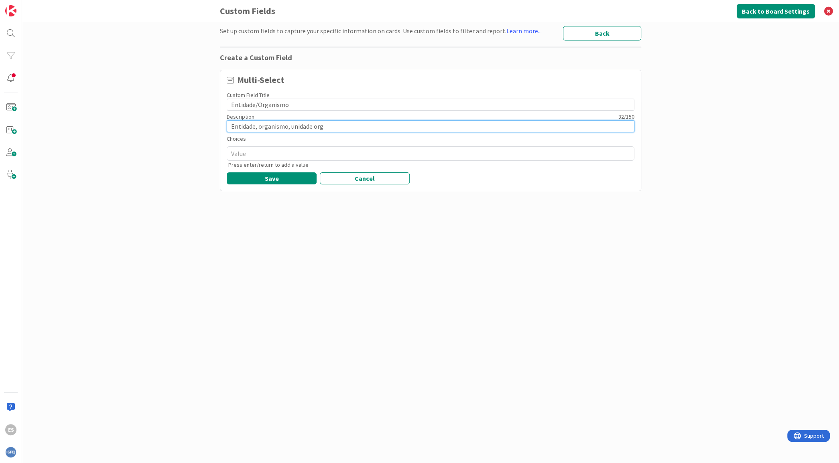
type textarea "x"
type input "Entidade, organismo, unidade orgâ"
type textarea "x"
type input "Entidade, organismo, unidade orgân"
type textarea "x"
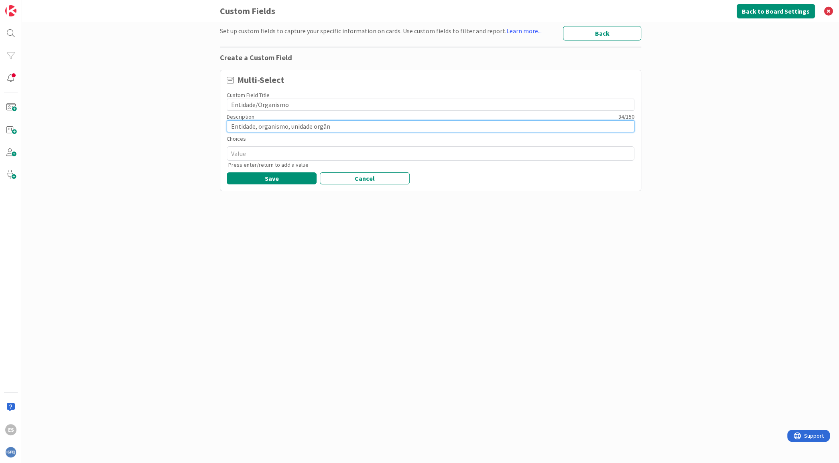
type input "Entidade, organismo, unidade orgâni"
type textarea "x"
type input "Entidade, organismo, unidade orgânic"
type textarea "x"
type input "Entidade, organismo, unidade orgânica"
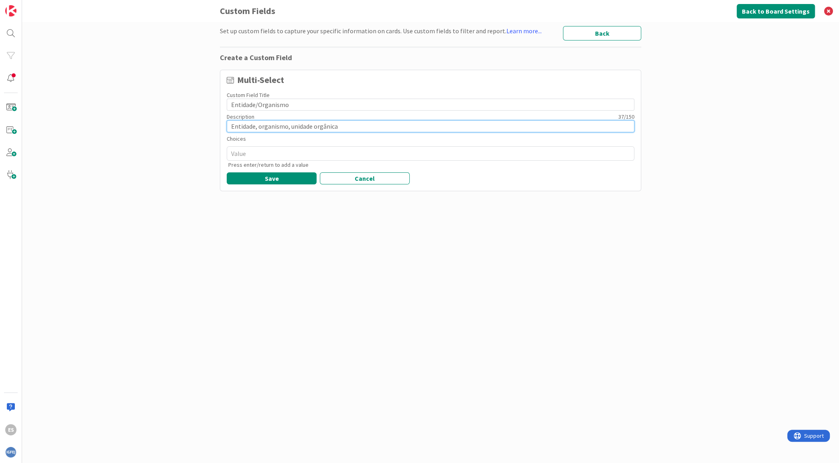
type textarea "x"
type input "Entidade, organismo, unidade orgânica"
type textarea "x"
type input "Entidade, organismo, unidade orgânica"
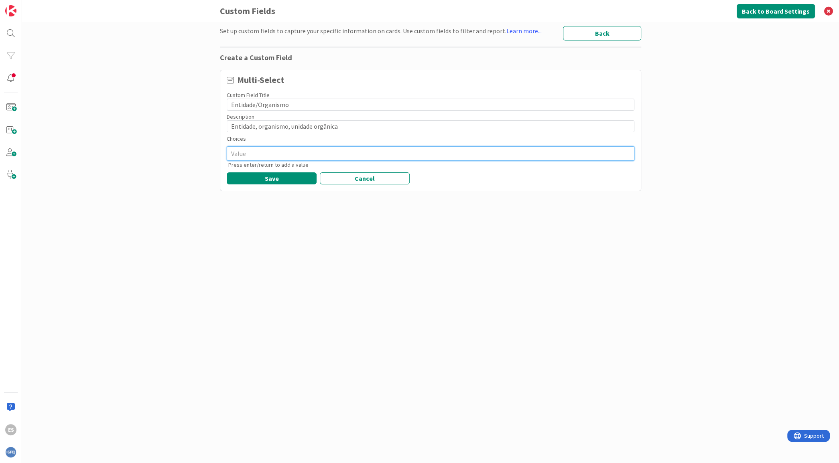
click at [268, 152] on textarea at bounding box center [431, 153] width 408 height 14
click at [295, 150] on textarea at bounding box center [431, 153] width 408 height 14
type textarea "x"
type textarea "D"
type textarea "x"
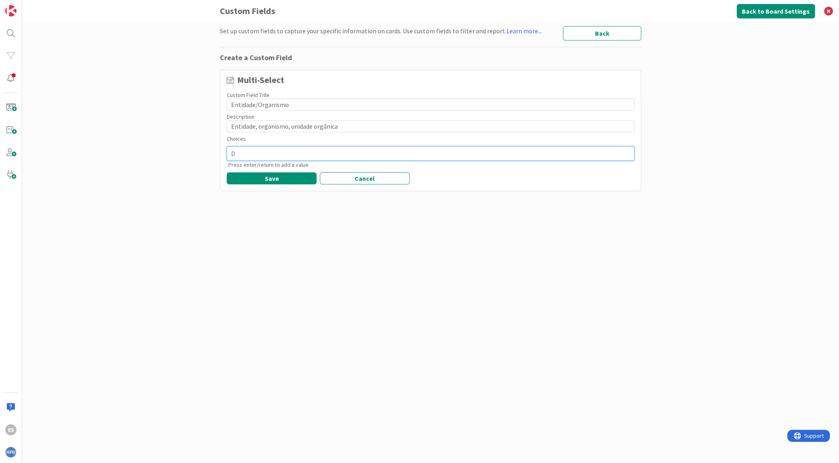
type textarea "DG"
type textarea "x"
type textarea "DGA"
type textarea "x"
type textarea "DGAJ"
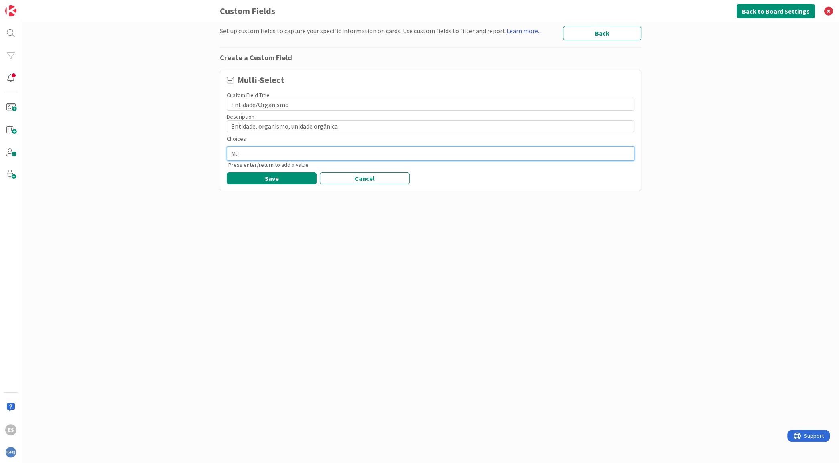
click at [229, 154] on textarea "MJ" at bounding box center [431, 153] width 408 height 14
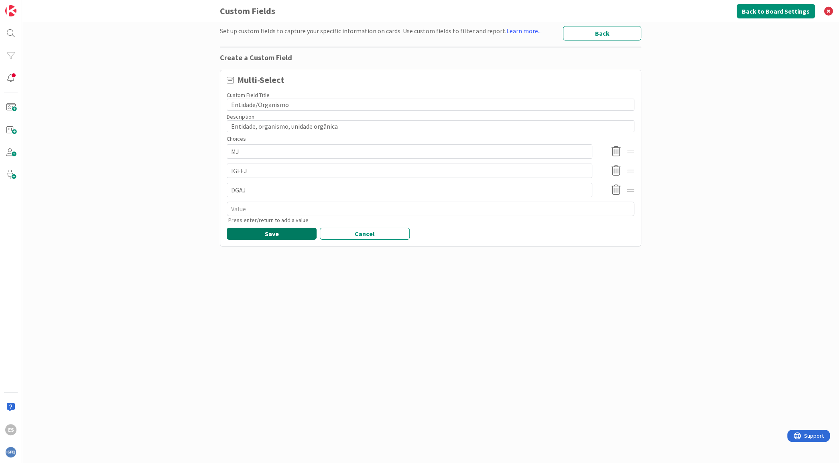
click at [289, 231] on button "Save" at bounding box center [272, 234] width 90 height 12
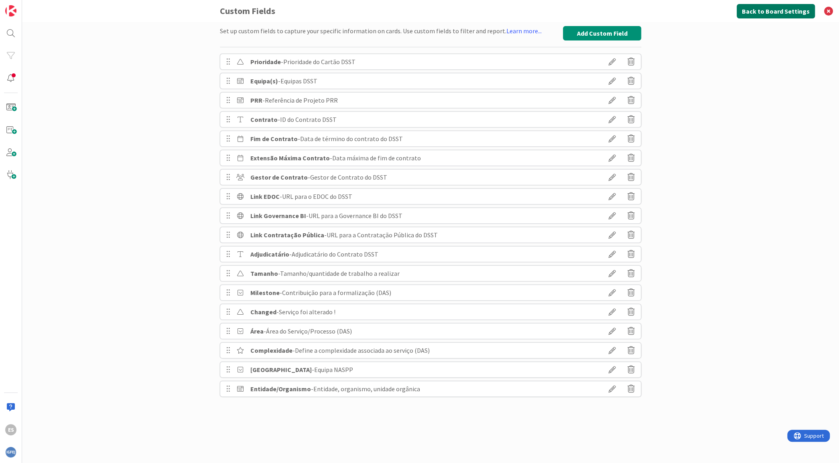
click at [774, 8] on button "Back to Board Settings" at bounding box center [775, 11] width 78 height 14
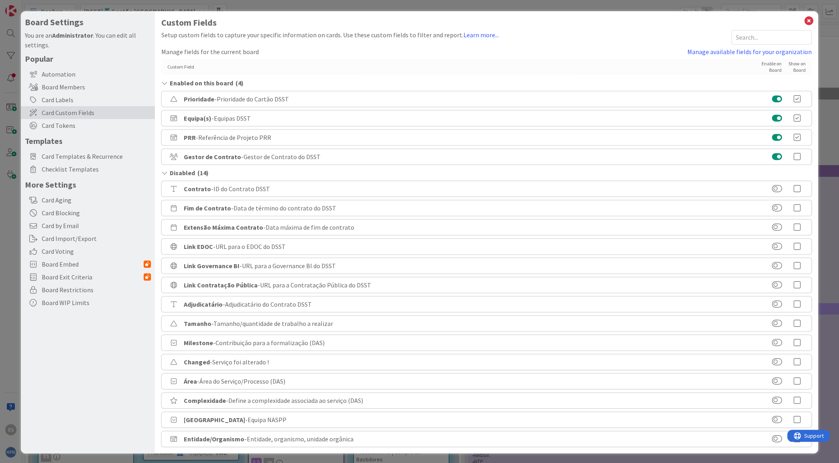
scroll to position [1, 0]
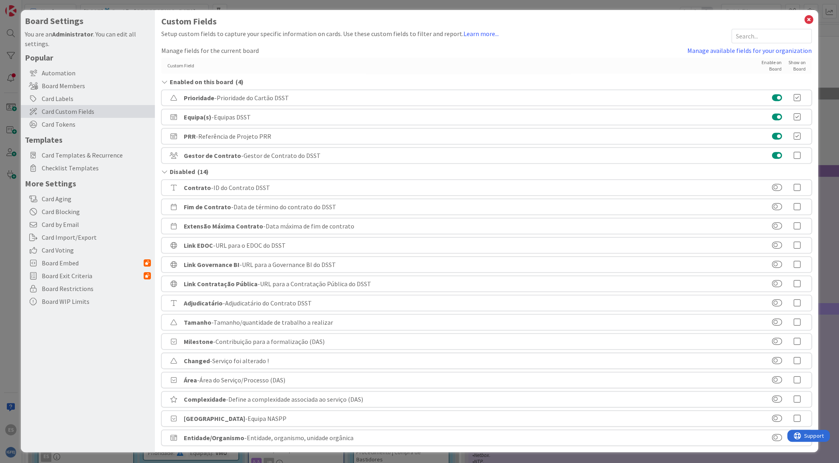
click at [770, 438] on label at bounding box center [777, 438] width 16 height 8
click at [772, 438] on button at bounding box center [777, 438] width 10 height 8
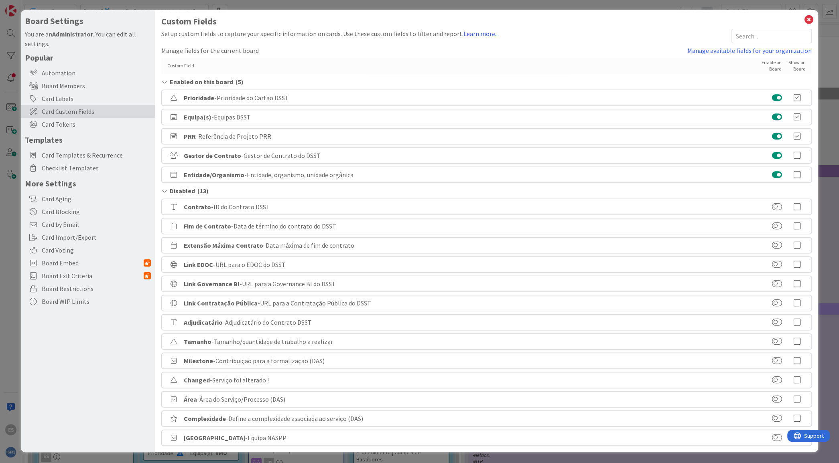
click at [789, 175] on icon at bounding box center [797, 175] width 16 height 8
click at [803, 18] on icon at bounding box center [808, 19] width 10 height 11
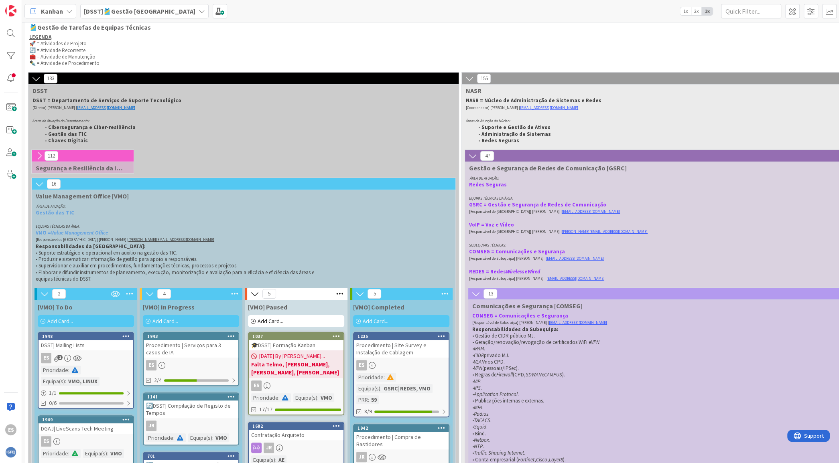
scroll to position [4, 0]
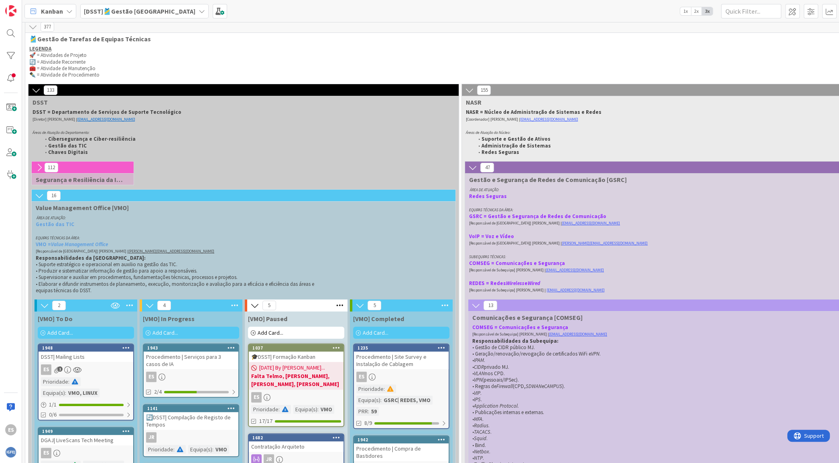
click at [473, 170] on icon at bounding box center [472, 167] width 9 height 9
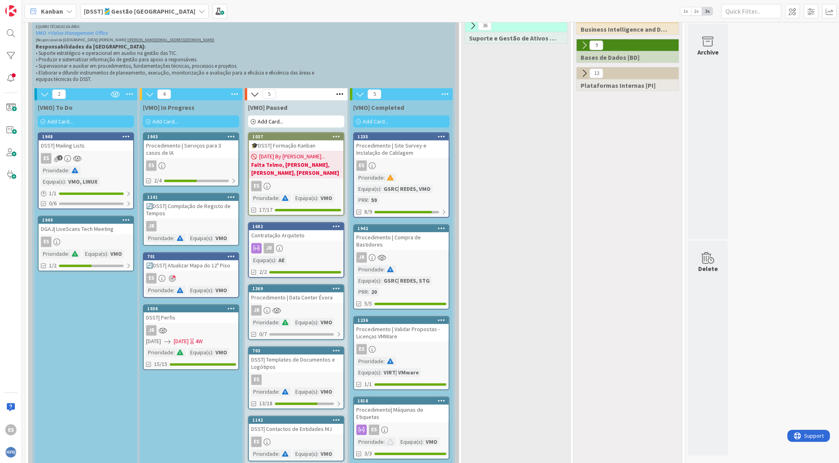
scroll to position [214, 0]
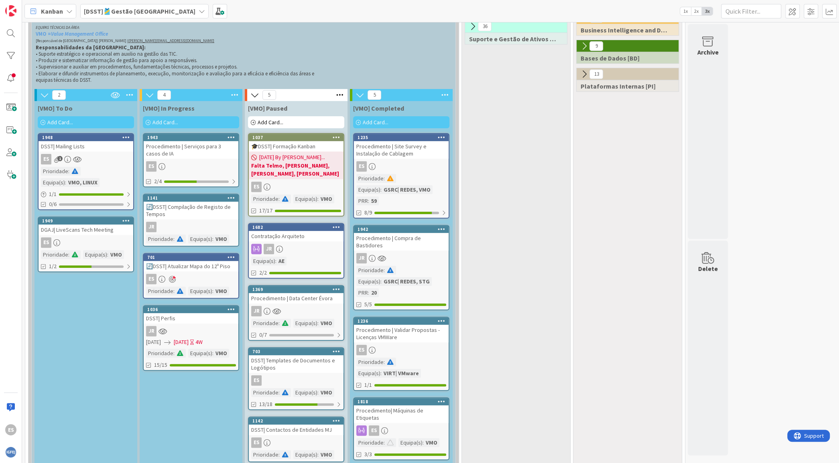
click at [121, 221] on div at bounding box center [126, 221] width 14 height 6
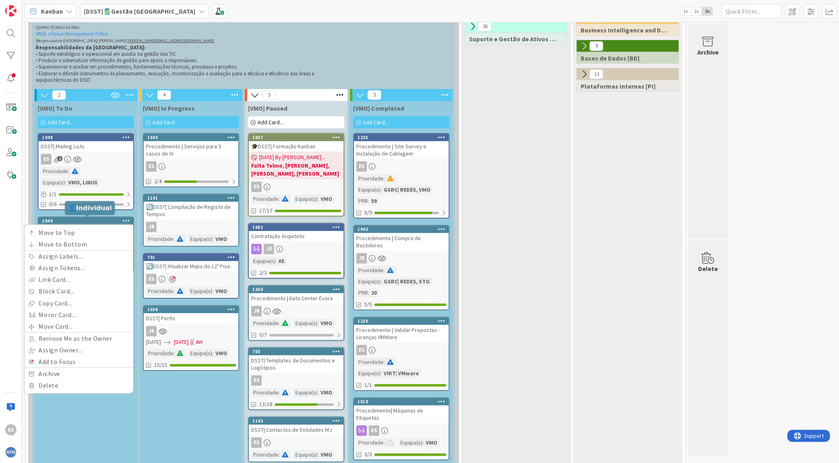
click at [82, 219] on div "1949" at bounding box center [87, 221] width 91 height 6
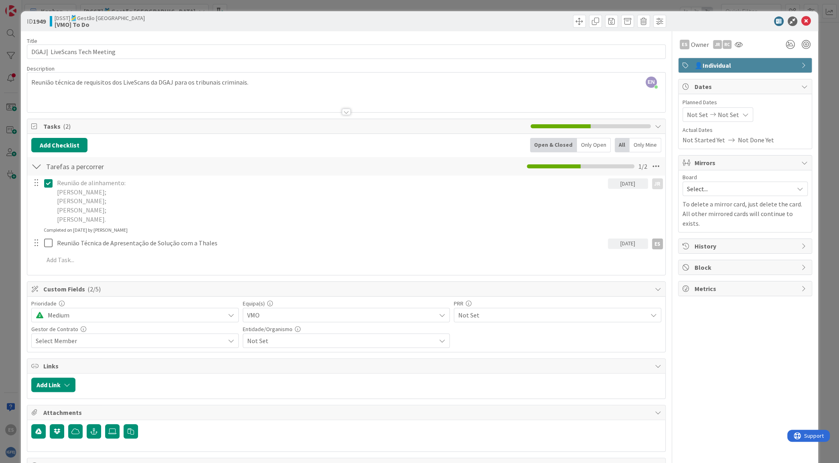
click at [372, 341] on span "Not Set" at bounding box center [341, 341] width 189 height 10
click at [318, 387] on link "DGAJ" at bounding box center [346, 388] width 206 height 14
click at [520, 331] on div "Prioridade Medium Equipa(s) VMO PRR Not Set Gestor de Contrato Select Member En…" at bounding box center [345, 324] width 629 height 47
click at [321, 80] on div "EN Eliana Neuza Silva just joined Reunião técnica de requisitos dos LiveScans d…" at bounding box center [345, 93] width 637 height 40
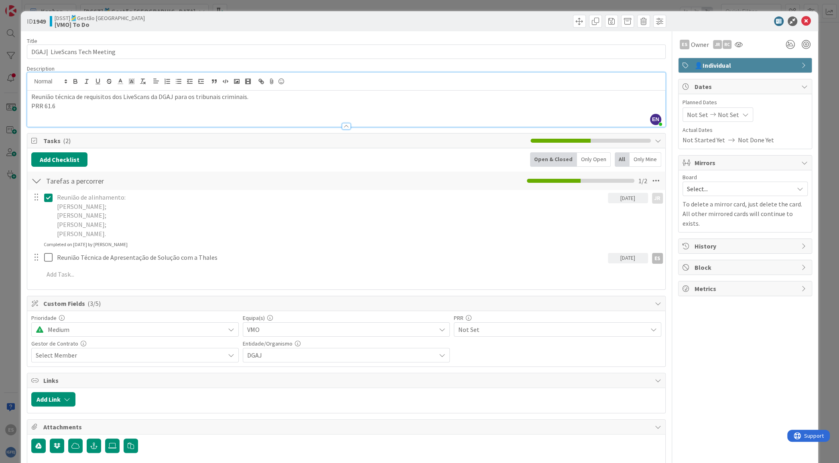
click at [529, 333] on span "Not Set" at bounding box center [552, 330] width 189 height 10
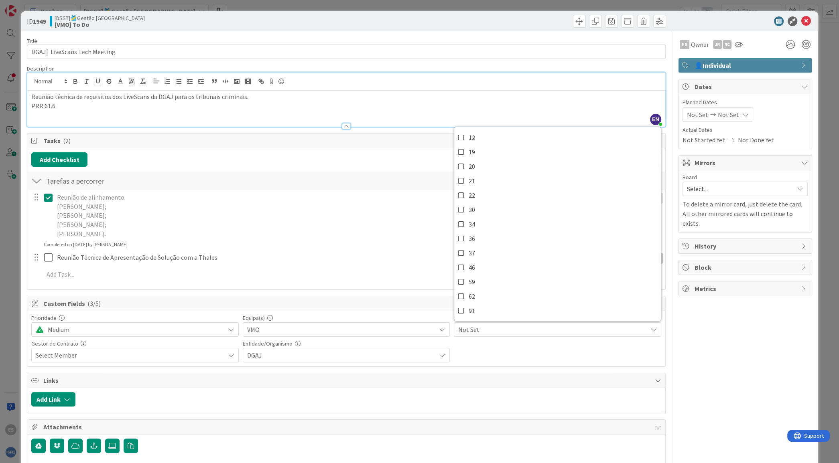
click at [529, 333] on span "Not Set" at bounding box center [552, 330] width 189 height 10
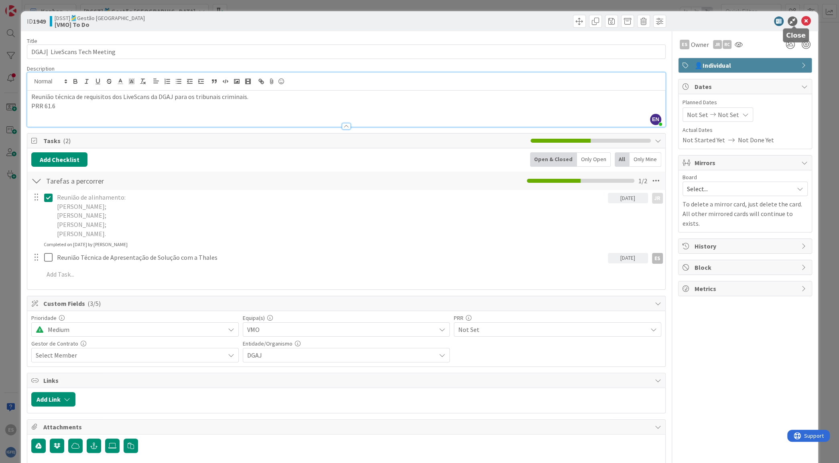
click at [801, 20] on icon at bounding box center [806, 21] width 10 height 10
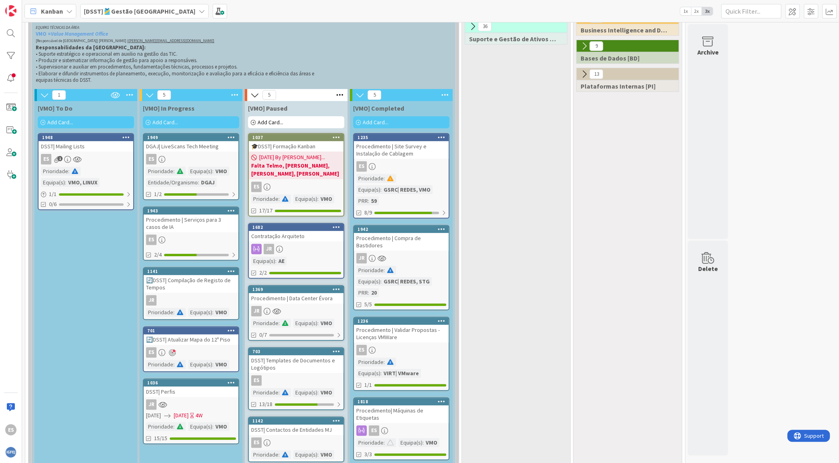
click at [202, 222] on div "Procedimento | Serviços para 3 casos de IA" at bounding box center [191, 224] width 95 height 18
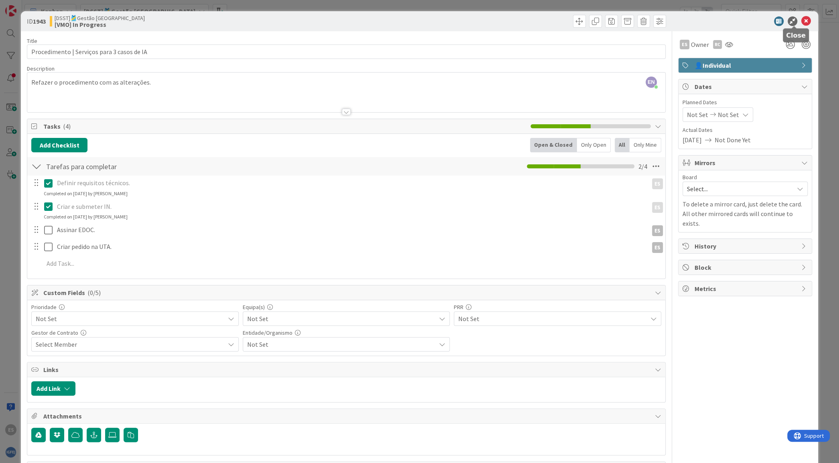
click at [801, 17] on icon at bounding box center [806, 21] width 10 height 10
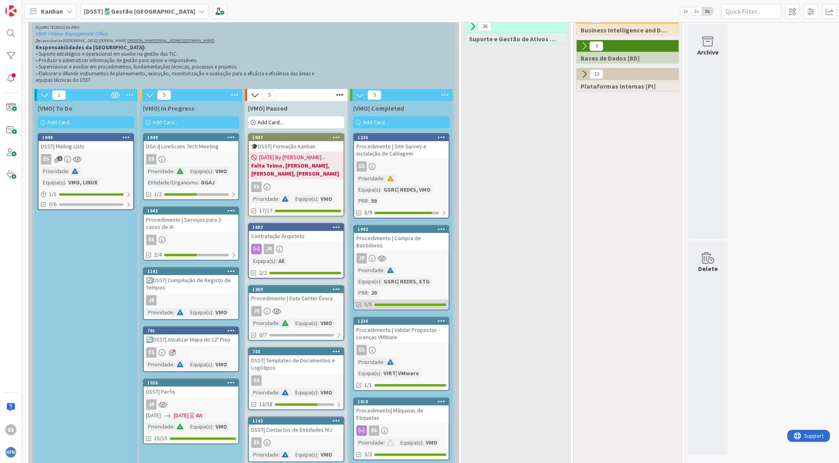
click at [416, 300] on div "5/5" at bounding box center [401, 305] width 95 height 10
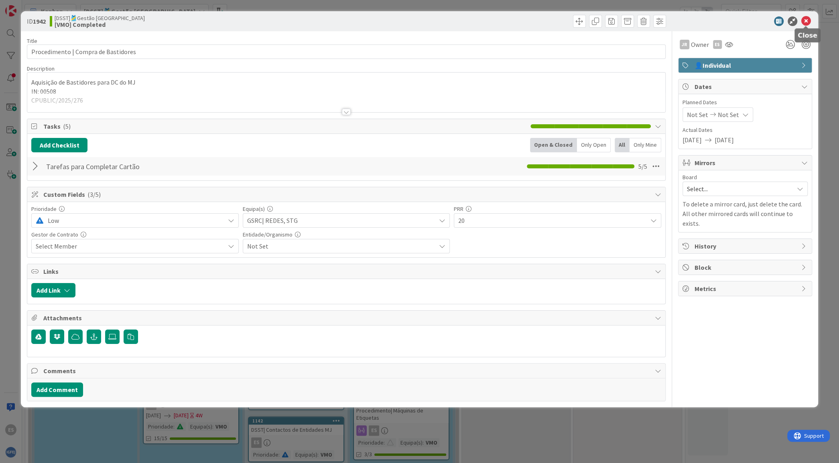
click at [802, 19] on icon at bounding box center [806, 21] width 10 height 10
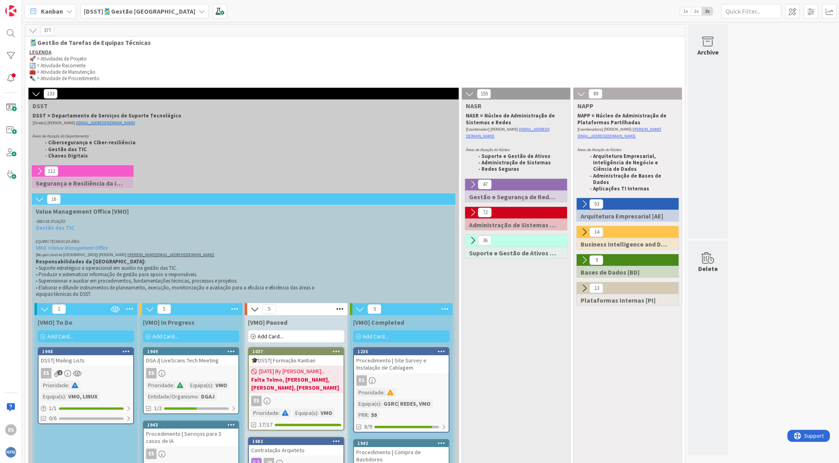
click at [113, 13] on b "[DSST]🎽Gestão [GEOGRAPHIC_DATA]" at bounding box center [140, 11] width 112 height 8
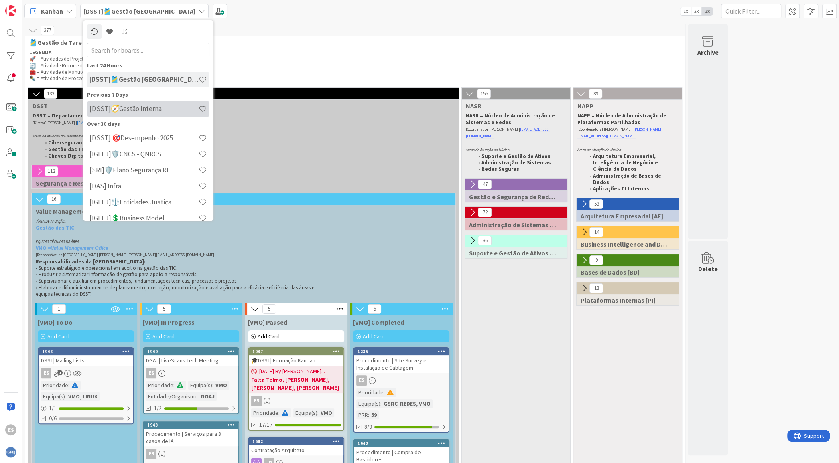
click at [133, 116] on div "[DSST]🧭Gestão Interna" at bounding box center [148, 108] width 122 height 15
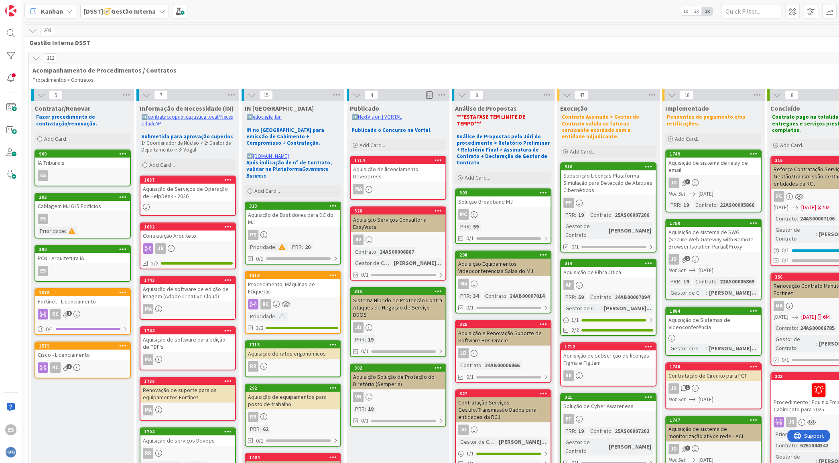
click at [110, 11] on b "[DSST]🧭Gestão Interna" at bounding box center [120, 11] width 72 height 8
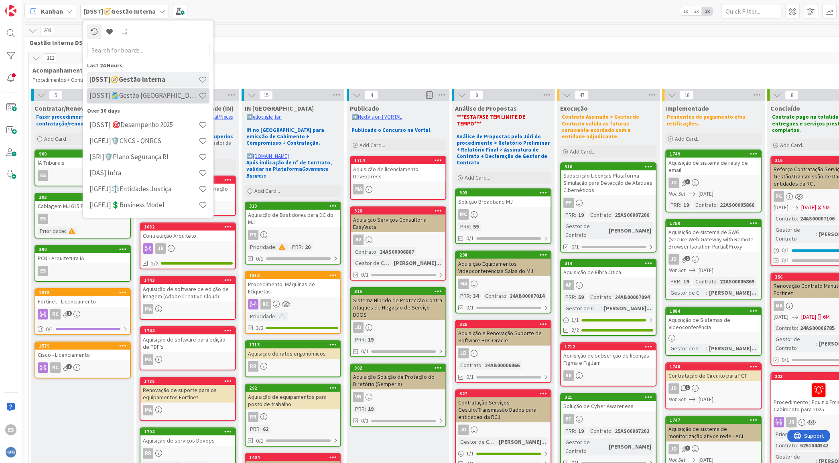
click at [137, 95] on h4 "[DSST]🎽Gestão [GEOGRAPHIC_DATA]" at bounding box center [143, 95] width 109 height 8
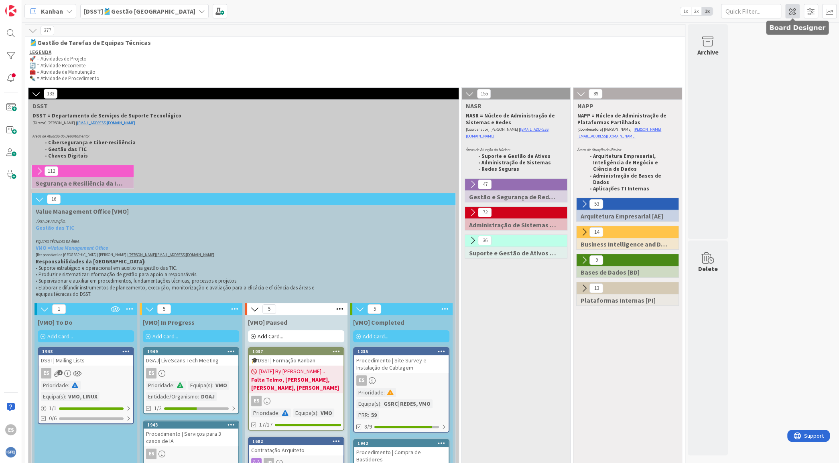
click at [795, 7] on span at bounding box center [792, 11] width 14 height 14
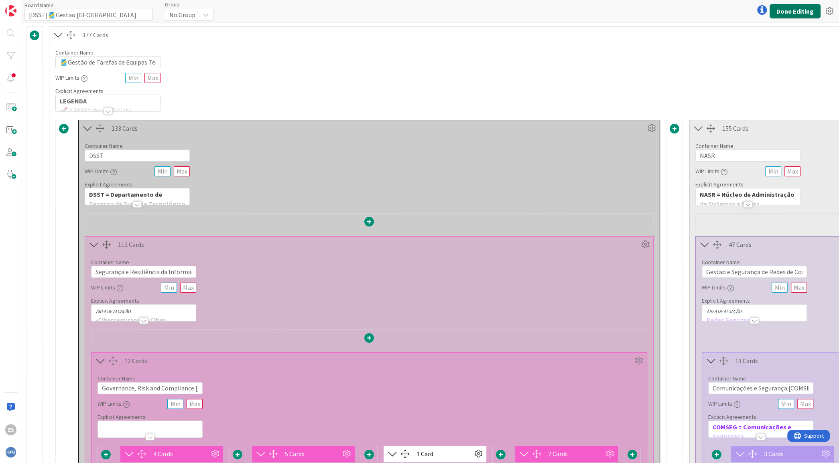
click at [801, 16] on button "Done Editing" at bounding box center [794, 11] width 51 height 14
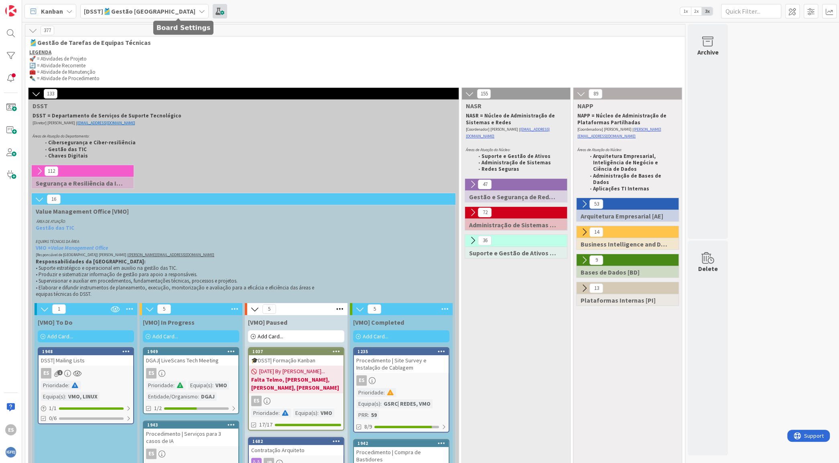
click at [213, 12] on span at bounding box center [220, 11] width 14 height 14
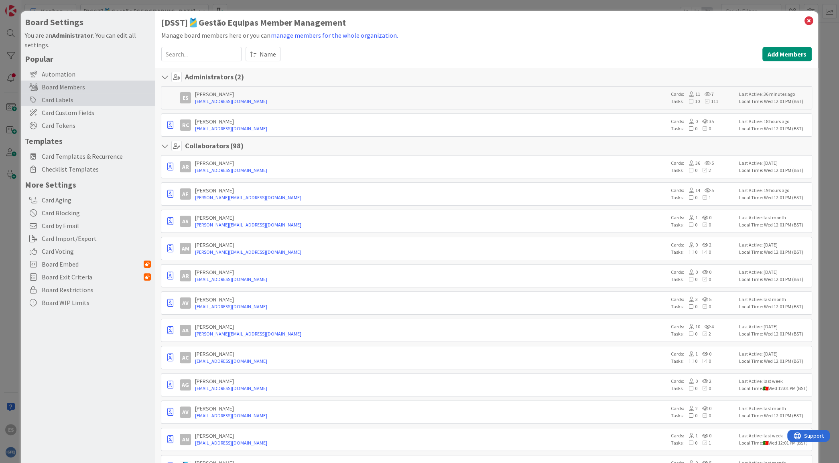
click at [97, 103] on div "Card Labels" at bounding box center [88, 99] width 134 height 13
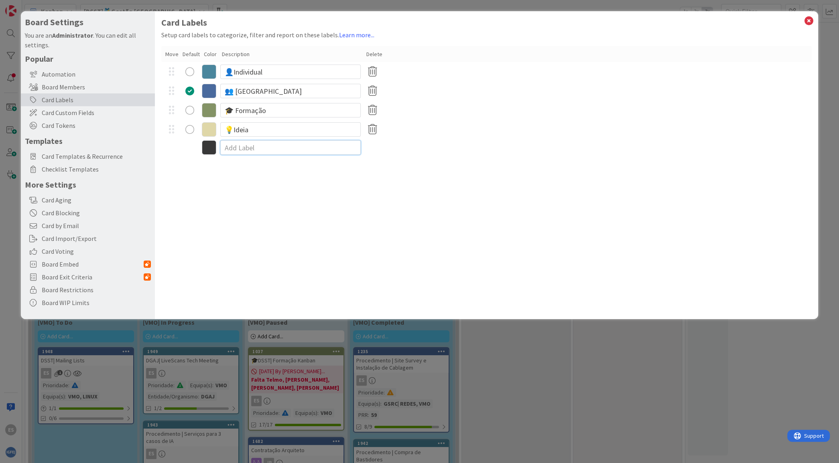
click at [286, 144] on input at bounding box center [290, 147] width 140 height 14
paste input "PRR"
click at [211, 149] on icon at bounding box center [209, 149] width 14 height 14
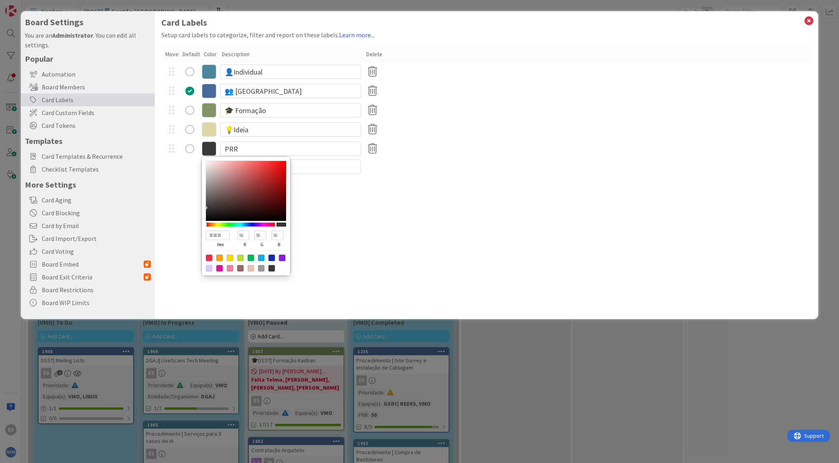
click at [224, 233] on input "383838" at bounding box center [217, 236] width 23 height 10
paste input "69D1D"
click at [391, 215] on div "Card Labels Setup card labels to categorize, filter and report on these labels.…" at bounding box center [486, 165] width 663 height 308
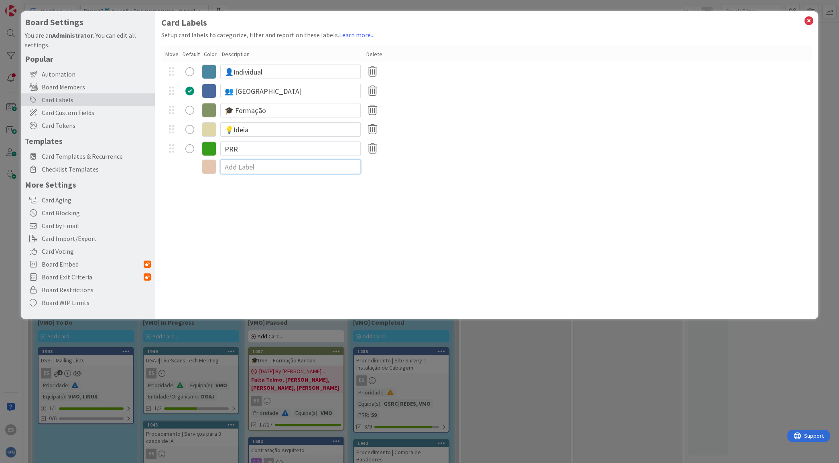
click at [252, 168] on input at bounding box center [290, 167] width 140 height 14
paste input "Funcionamento"
click at [242, 172] on input "Funcionamento" at bounding box center [290, 168] width 140 height 14
click at [215, 167] on icon at bounding box center [209, 168] width 14 height 14
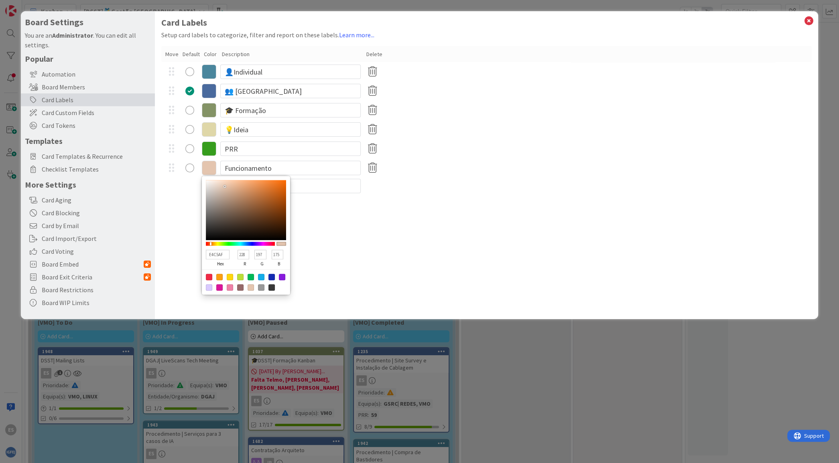
click at [215, 167] on icon at bounding box center [209, 168] width 14 height 14
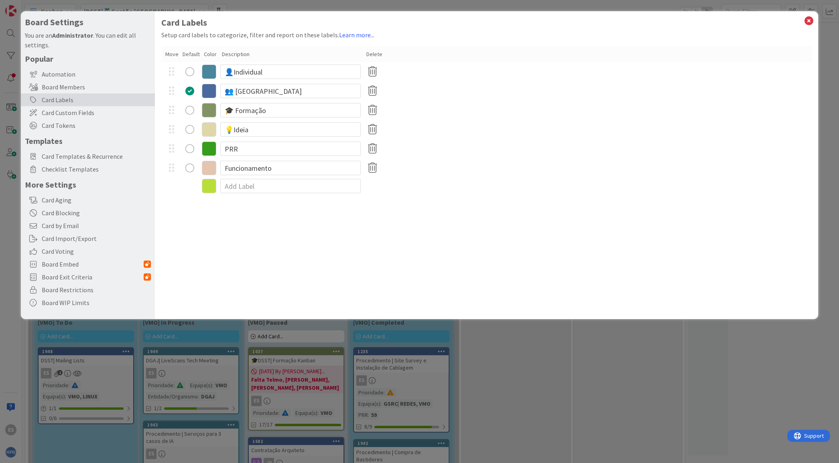
click at [215, 167] on icon at bounding box center [209, 168] width 14 height 14
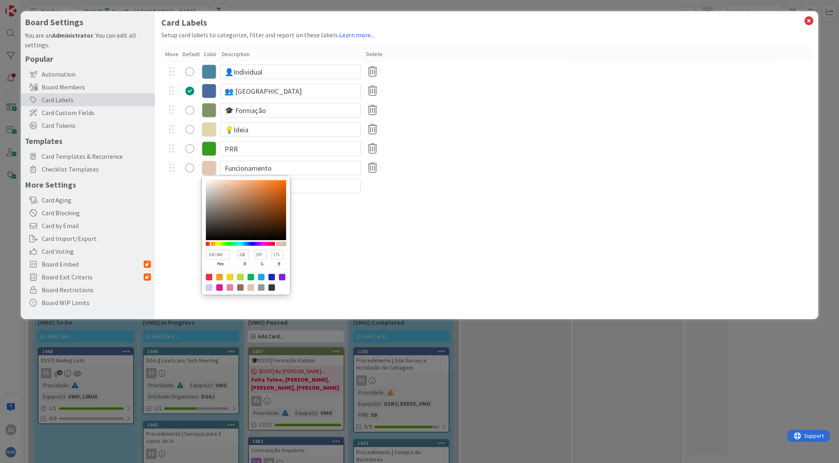
click at [226, 251] on input "E4C5AF" at bounding box center [217, 255] width 23 height 10
paste input "F02B46"
click at [435, 260] on div "Card Labels Setup card labels to categorize, filter and report on these labels.…" at bounding box center [486, 165] width 663 height 308
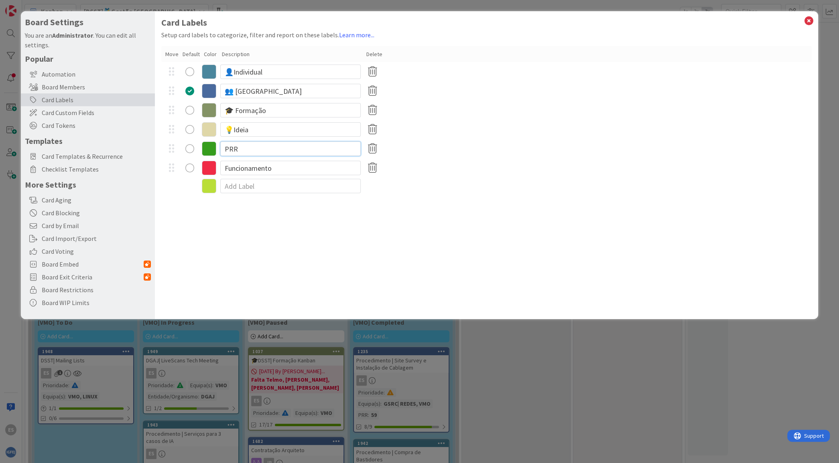
click at [226, 146] on input "PRR" at bounding box center [290, 149] width 140 height 14
click at [267, 188] on input at bounding box center [290, 186] width 140 height 14
paste input "Projeto"
click at [258, 188] on input "Projeto" at bounding box center [290, 187] width 140 height 14
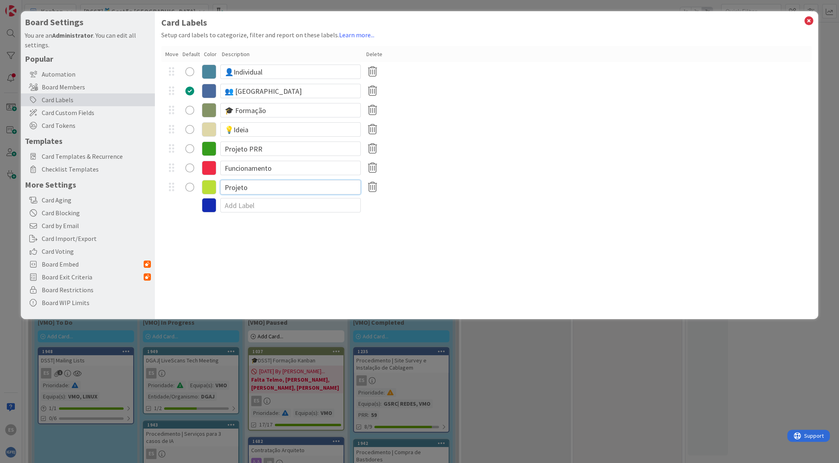
paste input "881BDD"
click at [214, 187] on icon at bounding box center [209, 187] width 14 height 14
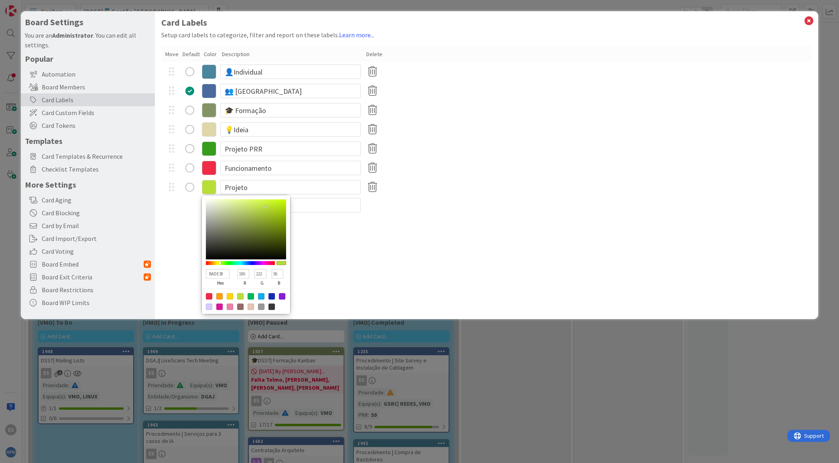
click at [227, 272] on input "BADE38" at bounding box center [217, 274] width 23 height 10
paste input "881BDD"
click at [357, 244] on div "Card Labels Setup card labels to categorize, filter and report on these labels.…" at bounding box center [486, 165] width 663 height 308
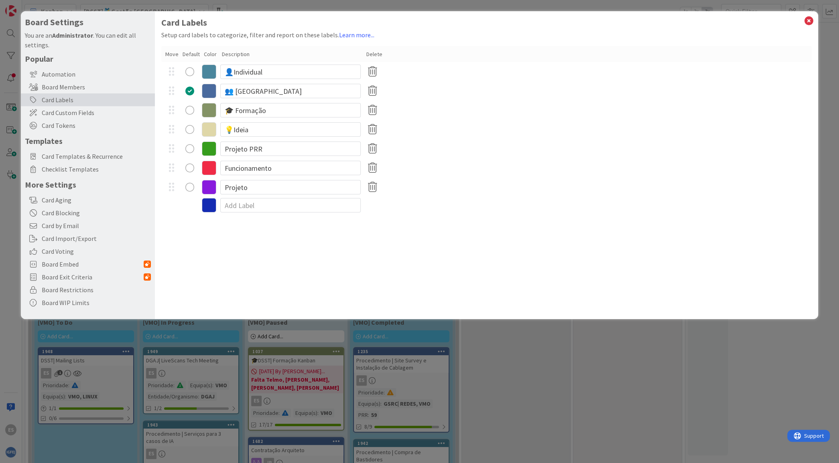
click at [522, 259] on div "Card Labels Setup card labels to categorize, filter and report on these labels.…" at bounding box center [486, 165] width 663 height 308
click at [239, 264] on div "Card Labels Setup card labels to categorize, filter and report on these labels.…" at bounding box center [486, 165] width 663 height 308
click at [268, 205] on input at bounding box center [290, 205] width 140 height 14
paste input "QNRCS"
click at [208, 207] on icon at bounding box center [209, 206] width 14 height 14
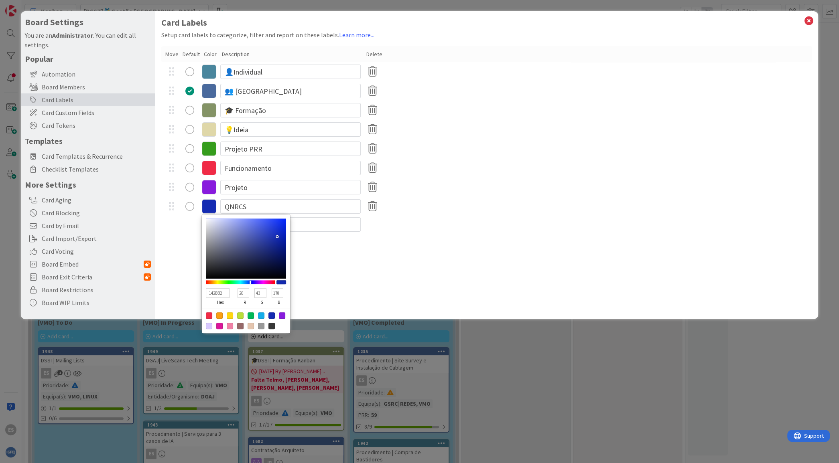
click at [223, 294] on input "142BB2" at bounding box center [217, 293] width 23 height 10
paste input "F3764"
click at [427, 284] on div "Card Labels Setup card labels to categorize, filter and report on these labels.…" at bounding box center [486, 165] width 663 height 308
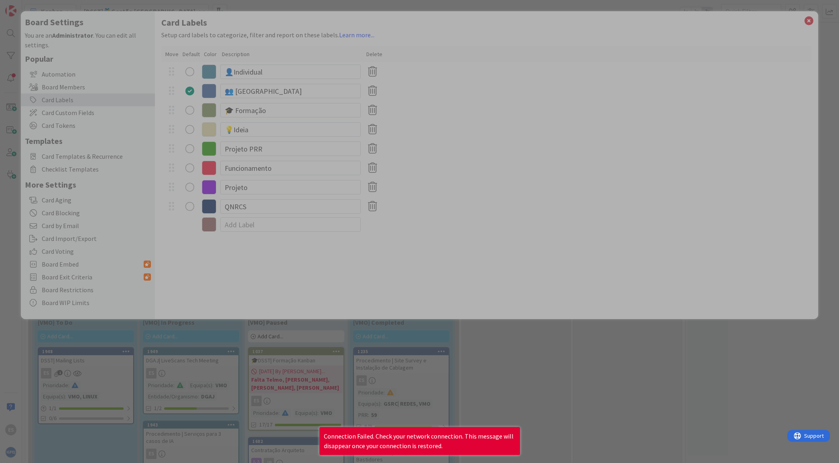
click at [571, 235] on div at bounding box center [419, 231] width 839 height 463
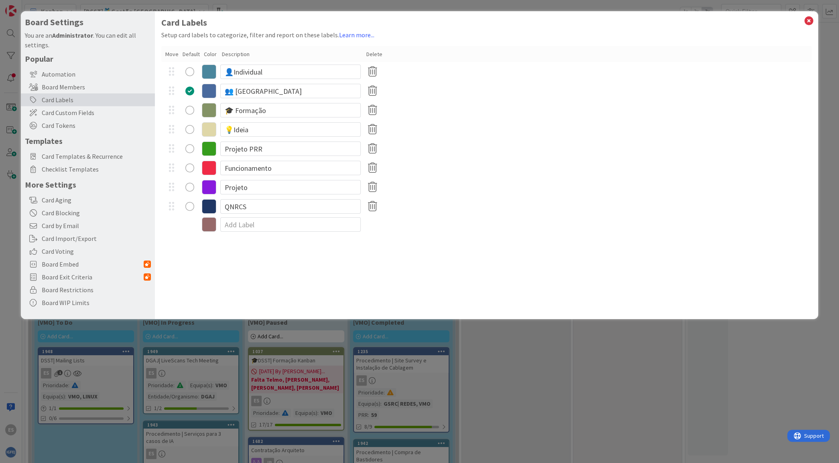
click at [712, 112] on div "🎓 Formação" at bounding box center [486, 110] width 650 height 19
click at [807, 20] on icon at bounding box center [808, 20] width 10 height 11
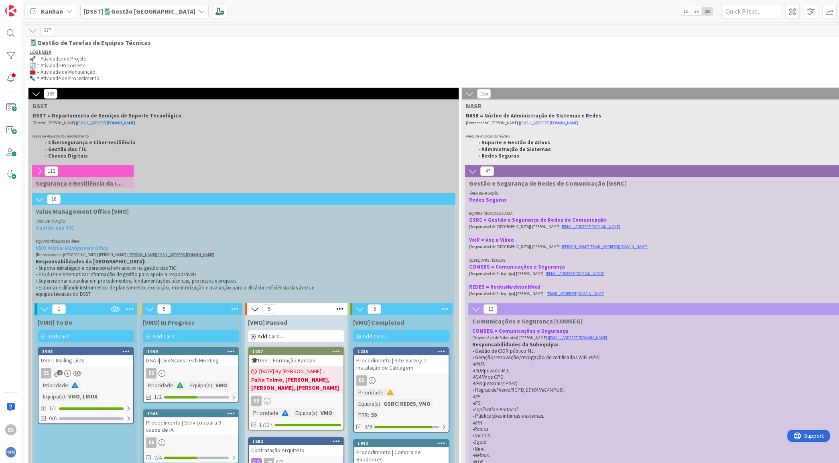
click at [156, 13] on div "[DSST]🎽Gestão [GEOGRAPHIC_DATA]" at bounding box center [144, 11] width 128 height 14
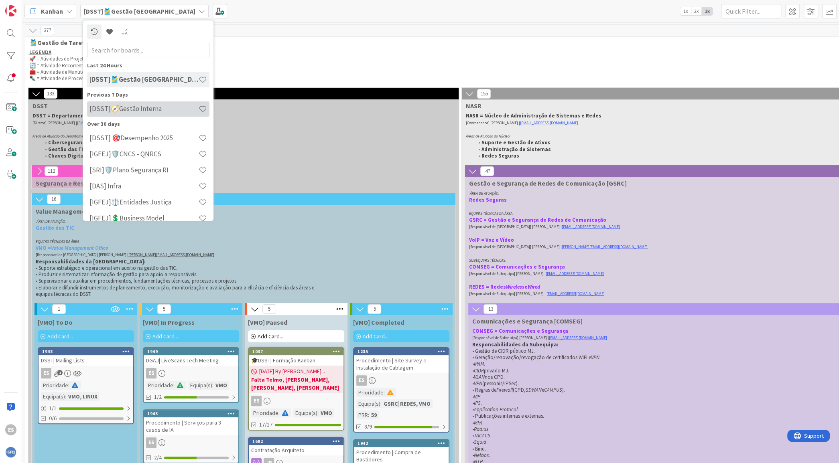
click at [148, 111] on h4 "[DSST]🧭Gestão Interna" at bounding box center [143, 109] width 109 height 8
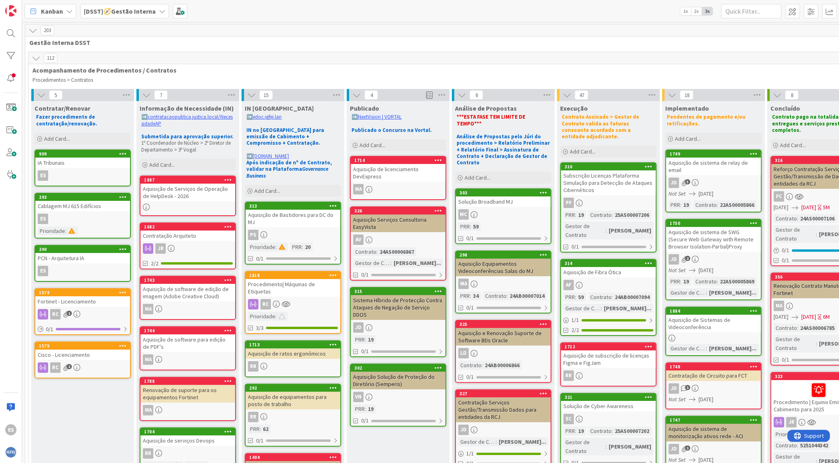
click at [122, 152] on icon at bounding box center [123, 154] width 8 height 6
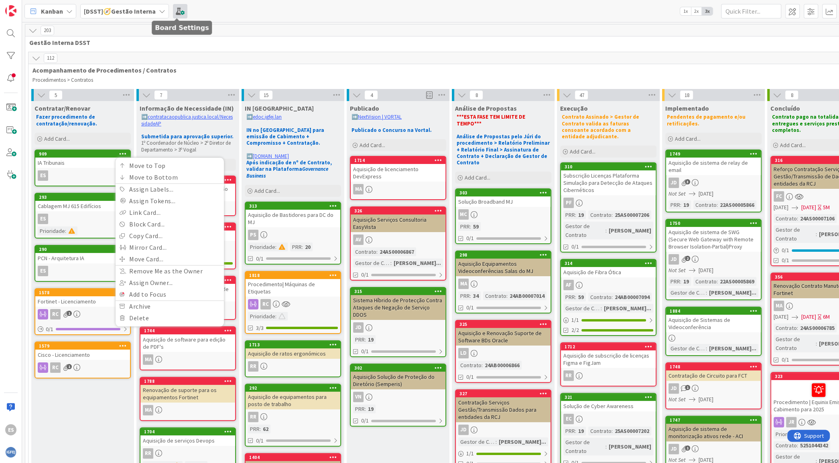
click at [176, 12] on span at bounding box center [180, 11] width 14 height 14
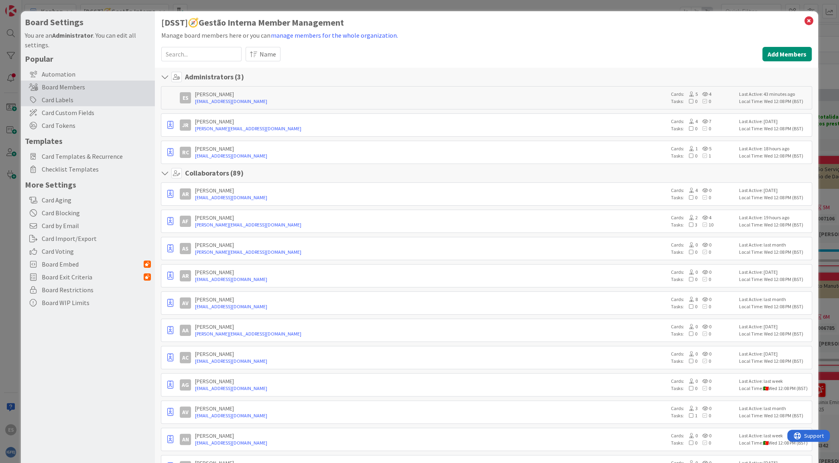
click at [82, 101] on div "Card Labels" at bounding box center [88, 99] width 134 height 13
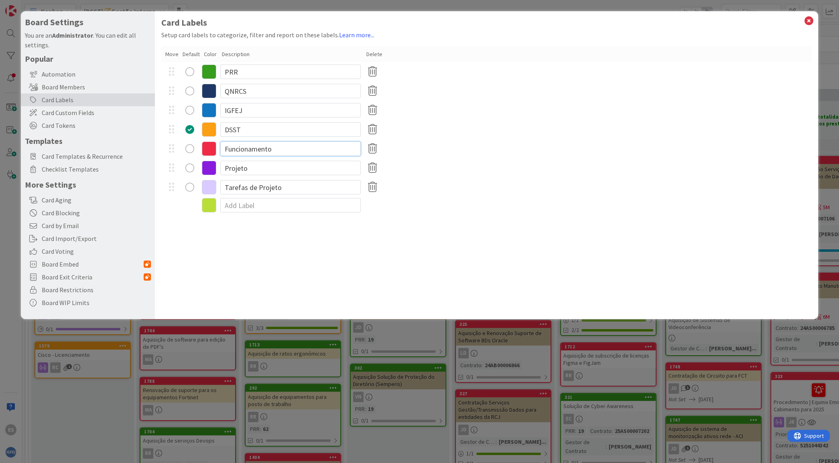
click at [279, 149] on input "Funcionamento" at bounding box center [290, 149] width 140 height 14
click at [276, 73] on input "PRR" at bounding box center [290, 72] width 140 height 14
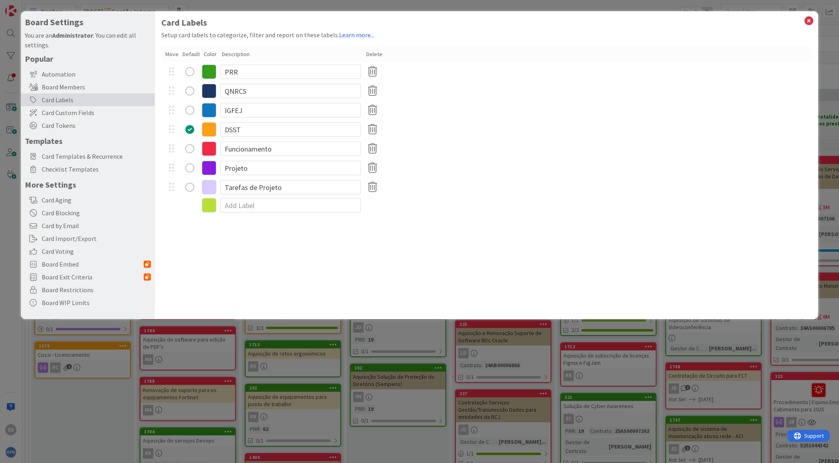
click at [206, 73] on icon at bounding box center [209, 72] width 14 height 14
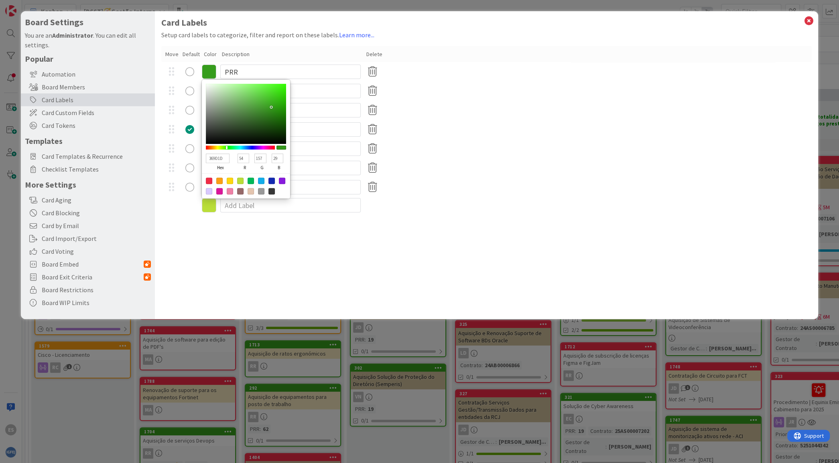
click at [224, 160] on input "369D1D" at bounding box center [217, 159] width 23 height 10
click at [445, 273] on div "Card Labels Setup card labels to categorize, filter and report on these labels.…" at bounding box center [486, 165] width 663 height 308
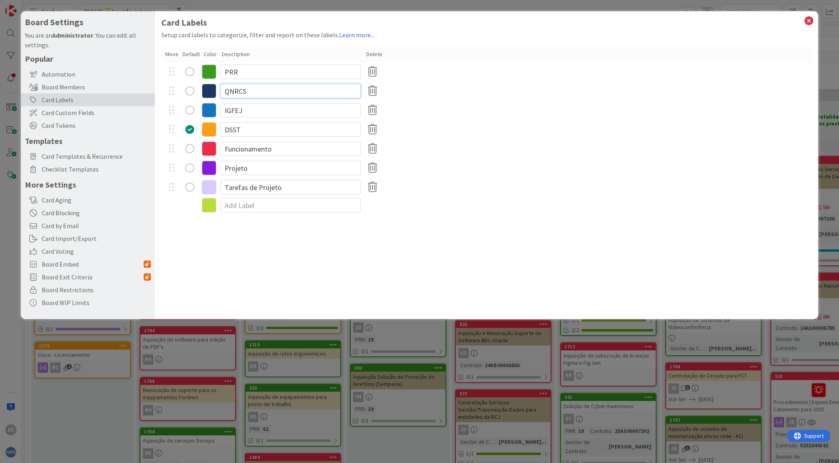
click at [257, 88] on input "QNRCS" at bounding box center [290, 91] width 140 height 14
click at [286, 149] on input "Funcionamento" at bounding box center [290, 149] width 140 height 14
click at [209, 147] on icon at bounding box center [209, 149] width 14 height 14
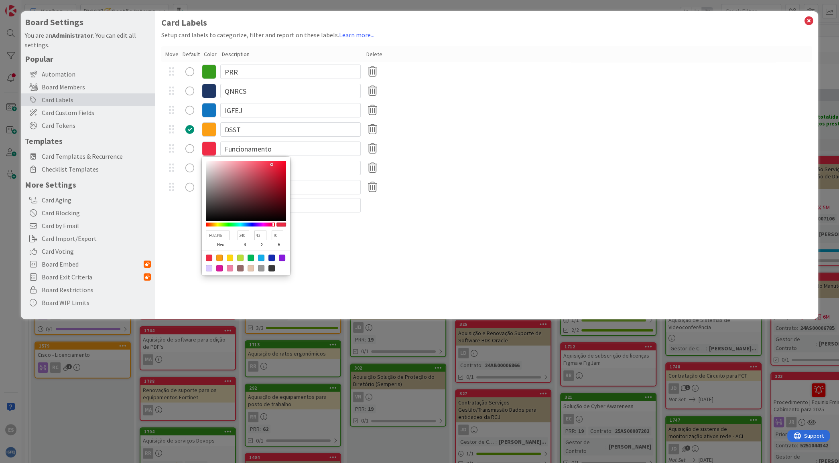
click at [223, 231] on input "F02B46" at bounding box center [217, 236] width 23 height 10
click at [470, 92] on div "QNRCS" at bounding box center [486, 90] width 650 height 19
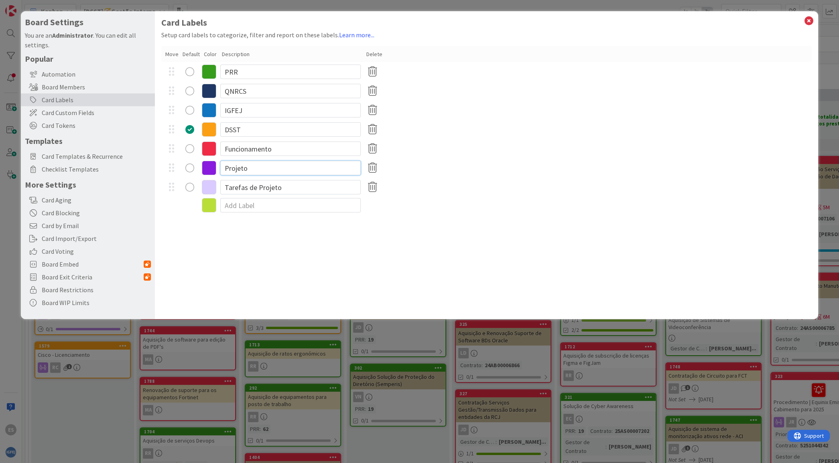
click at [256, 169] on input "Projeto" at bounding box center [290, 168] width 140 height 14
drag, startPoint x: 245, startPoint y: 188, endPoint x: 221, endPoint y: 185, distance: 24.2
click at [221, 185] on input "Tarefas de Projeto" at bounding box center [290, 187] width 140 height 14
type input "Atividades de Projeto"
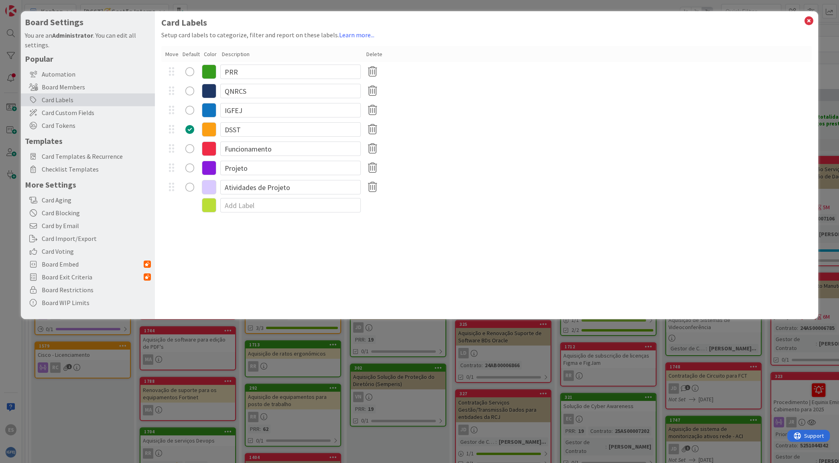
click at [209, 169] on icon at bounding box center [209, 168] width 14 height 14
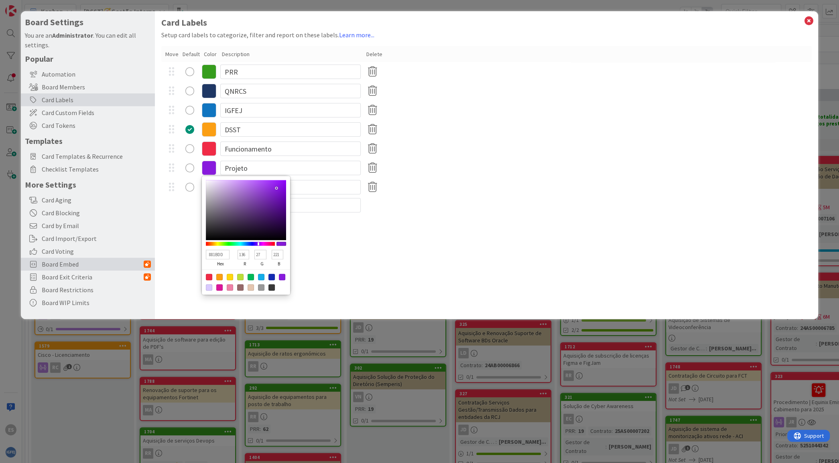
drag, startPoint x: 223, startPoint y: 253, endPoint x: 121, endPoint y: 268, distance: 102.6
click at [121, 268] on div "Board Settings You are an Administrator . You can edit all settings. Popular Au…" at bounding box center [419, 165] width 797 height 308
click at [448, 163] on div "881BDD hex 136 r 27 g 221 b 100 a Projeto" at bounding box center [486, 167] width 650 height 19
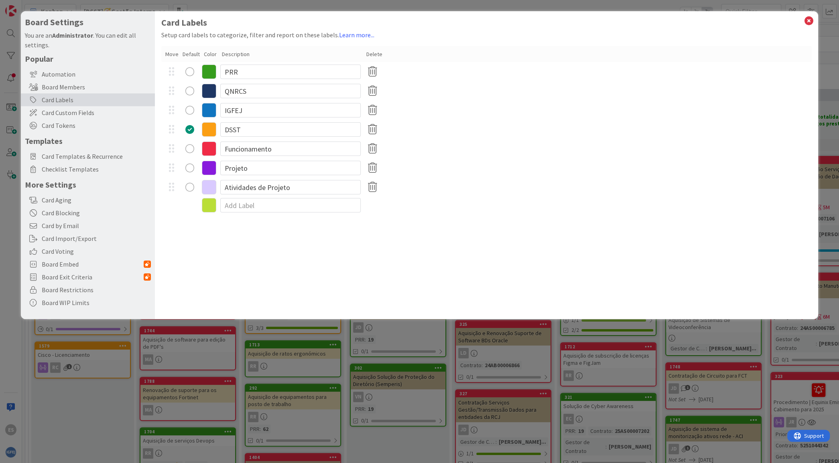
click at [487, 187] on div "Atividades de Projeto" at bounding box center [486, 187] width 650 height 19
click at [252, 86] on input "QNRCS" at bounding box center [290, 91] width 140 height 14
click at [204, 89] on icon at bounding box center [209, 91] width 14 height 14
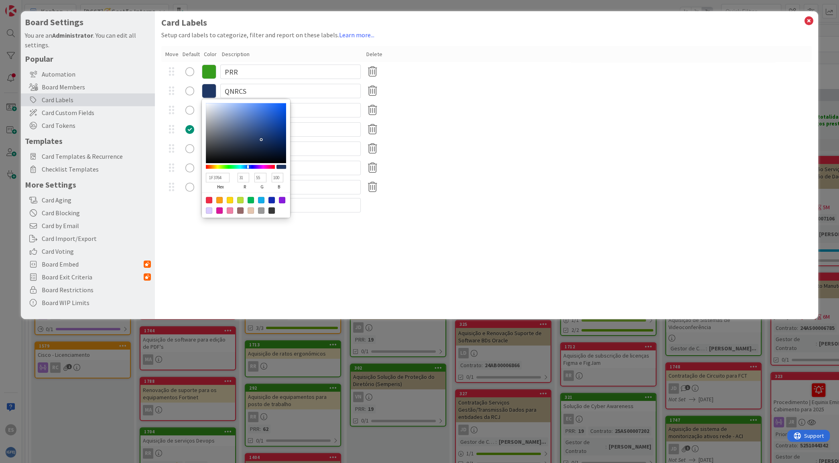
click at [223, 176] on input "1F3764" at bounding box center [217, 178] width 23 height 10
click at [513, 143] on div "F02B46 hex 240 r 43 g 70 b 100 a Funcionamento" at bounding box center [486, 148] width 650 height 19
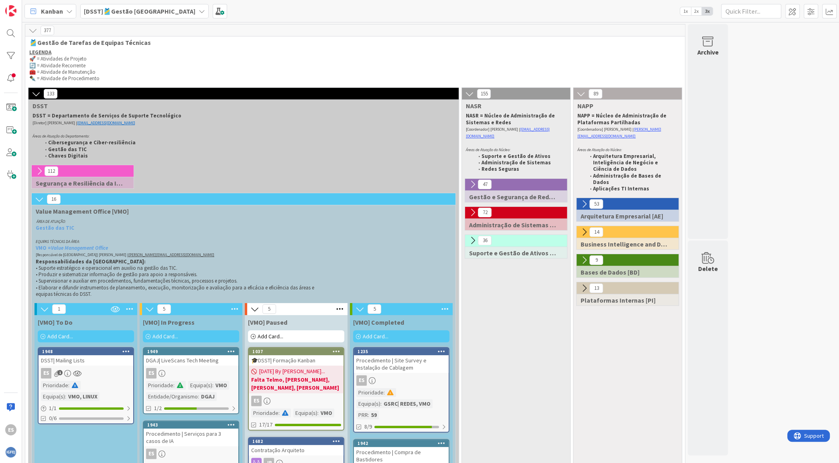
click at [580, 92] on icon at bounding box center [580, 93] width 9 height 9
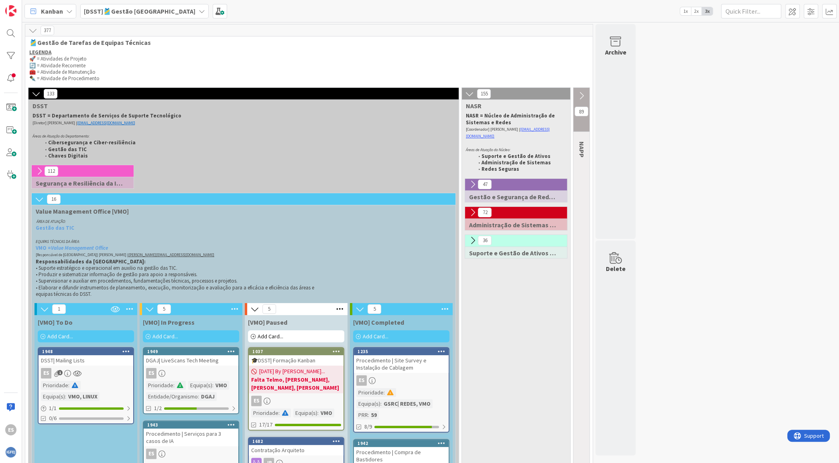
click at [580, 92] on icon at bounding box center [581, 95] width 9 height 9
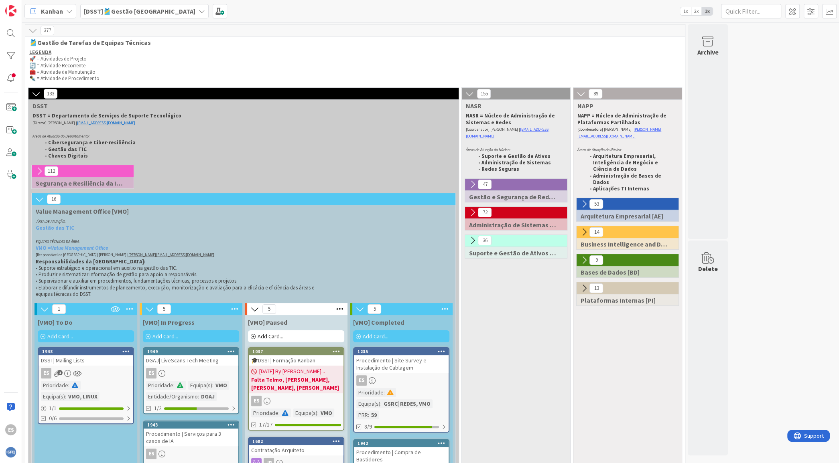
click at [587, 200] on icon at bounding box center [584, 204] width 9 height 9
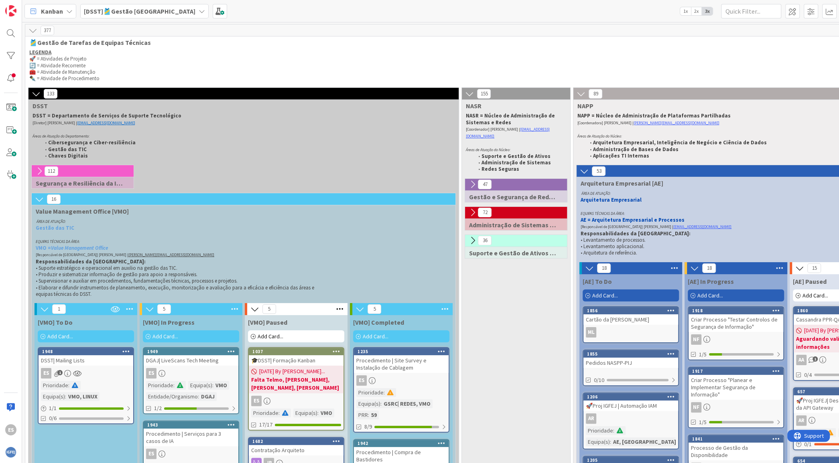
click at [469, 180] on icon at bounding box center [472, 184] width 9 height 9
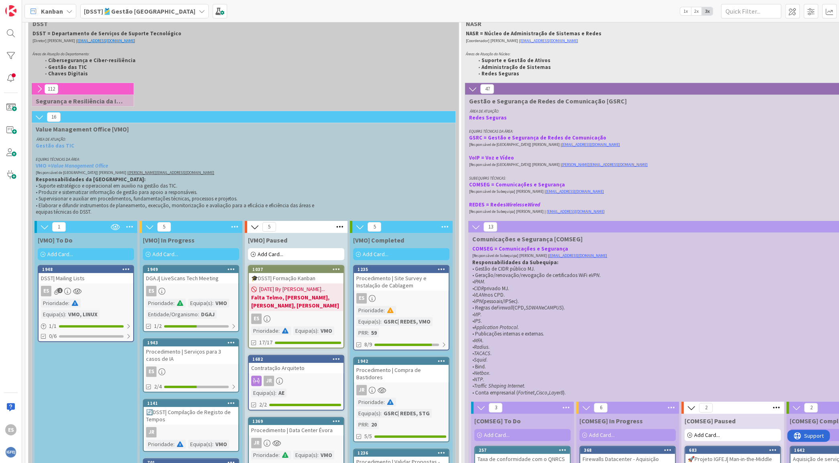
scroll to position [101, 0]
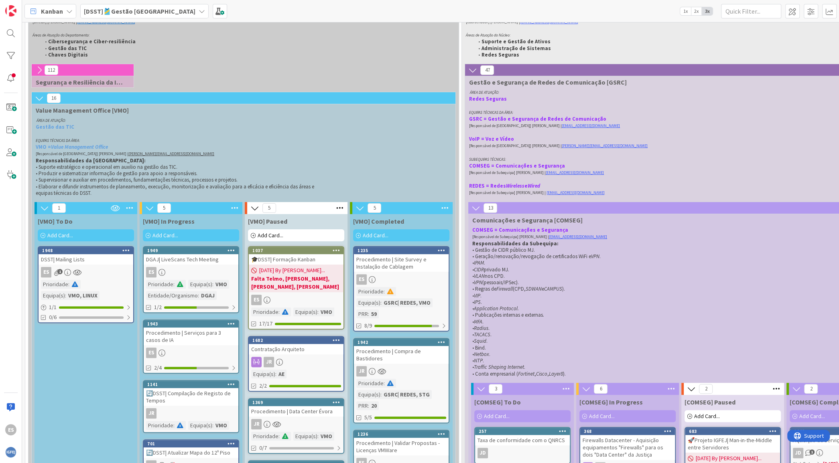
click at [39, 71] on icon at bounding box center [39, 70] width 9 height 9
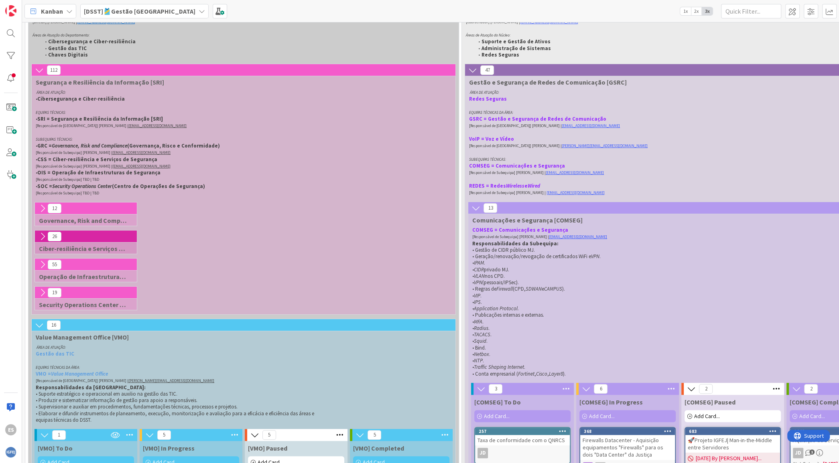
click at [42, 232] on icon at bounding box center [42, 236] width 9 height 9
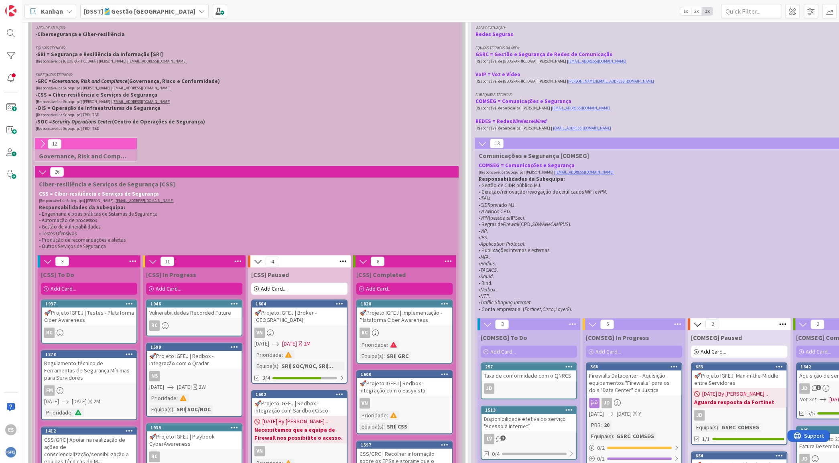
scroll to position [223, 0]
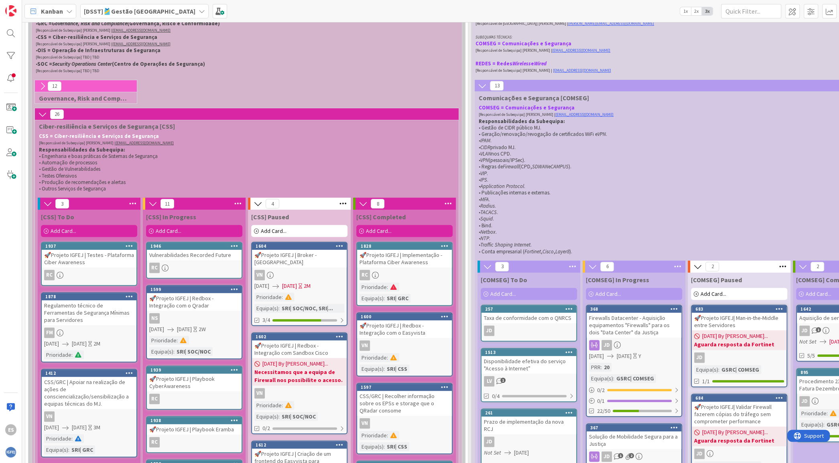
click at [44, 86] on icon at bounding box center [42, 86] width 9 height 9
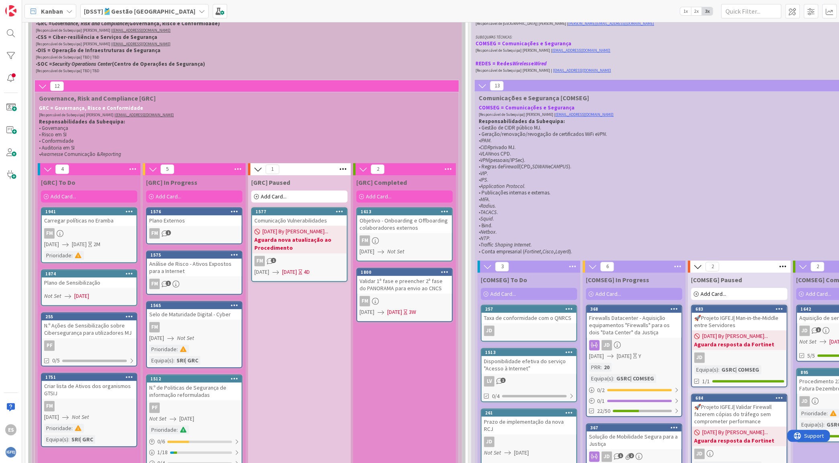
click at [449, 173] on icon at bounding box center [448, 169] width 10 height 12
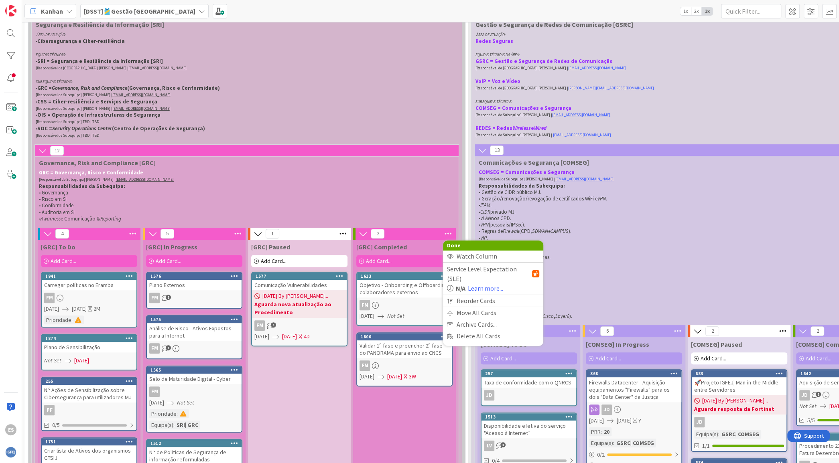
scroll to position [154, 0]
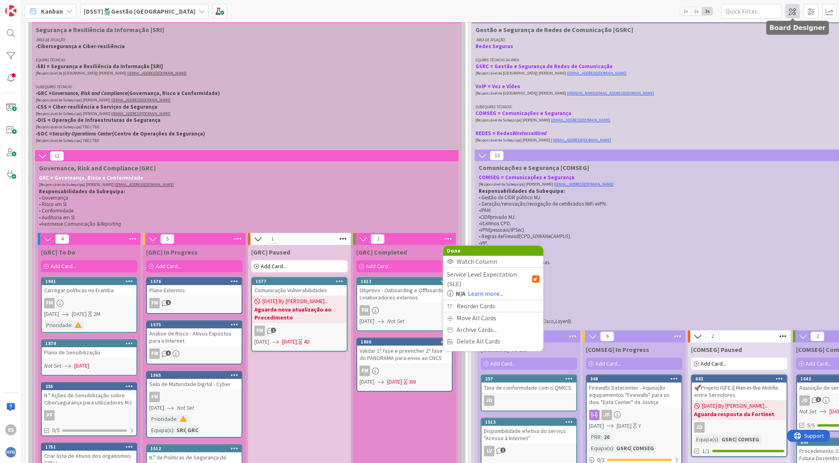
click at [792, 10] on span at bounding box center [792, 11] width 14 height 14
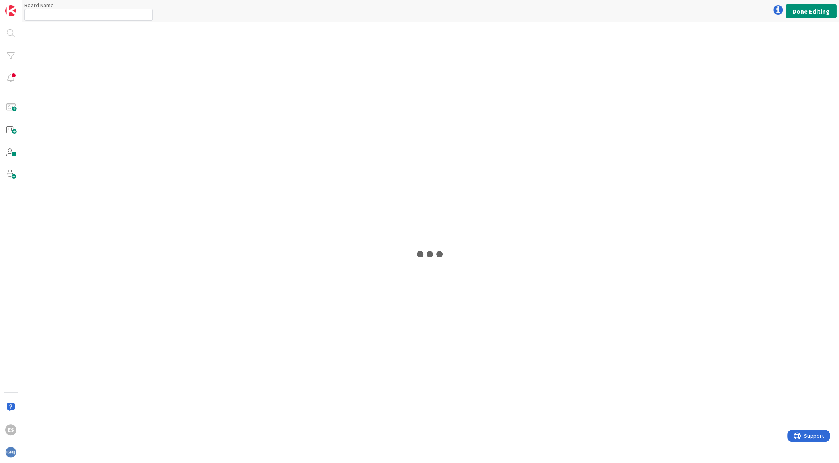
type input "[DSST]🎽Gestão [GEOGRAPHIC_DATA]"
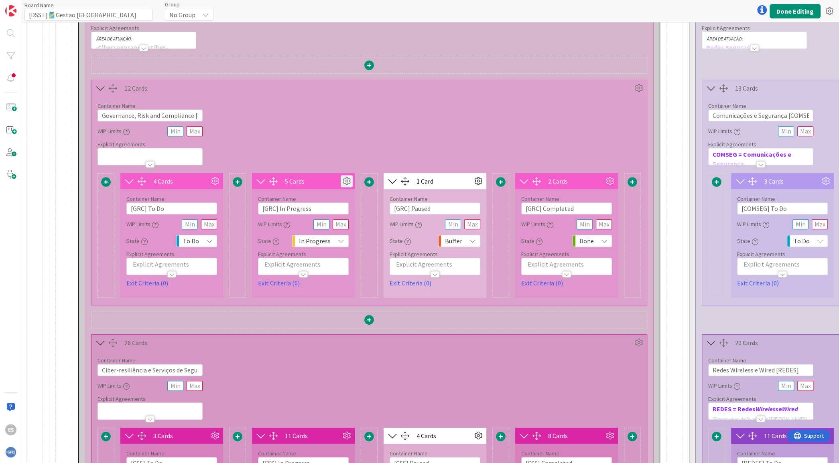
click at [347, 179] on icon at bounding box center [347, 181] width 12 height 12
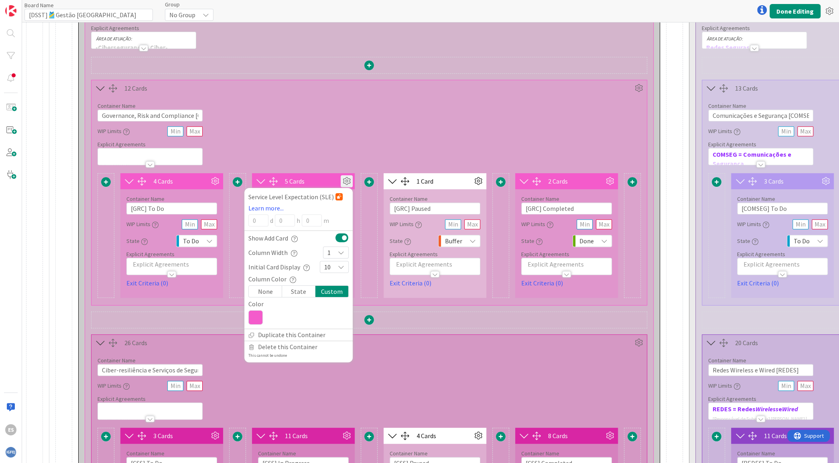
click at [257, 318] on icon at bounding box center [255, 317] width 14 height 14
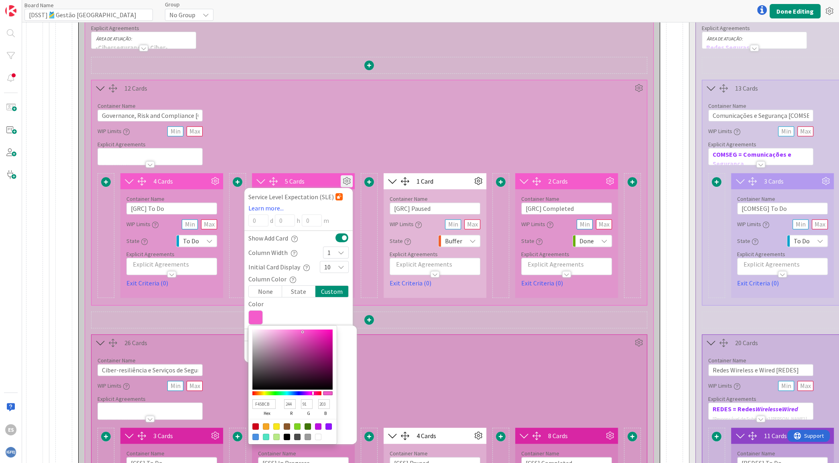
click at [270, 400] on input "F45BCB" at bounding box center [263, 405] width 23 height 10
click at [436, 104] on div "Container Name 37 / 64 Governance, Risk and Compliance [GRC] WIP Limits Explici…" at bounding box center [368, 130] width 555 height 69
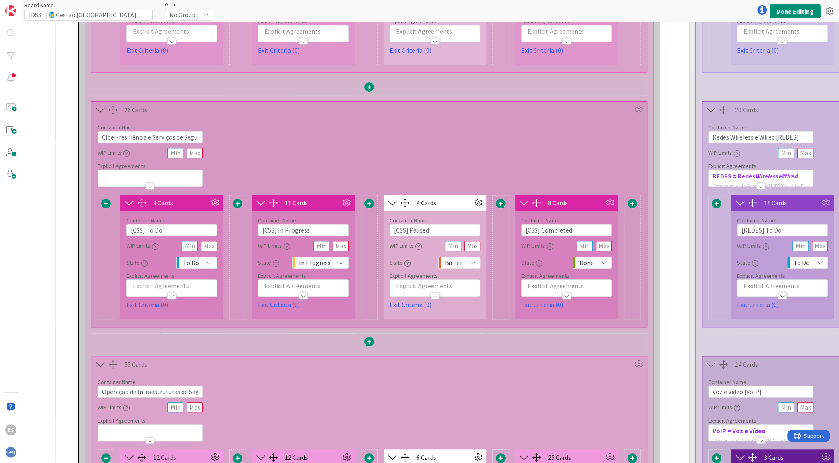
scroll to position [507, 0]
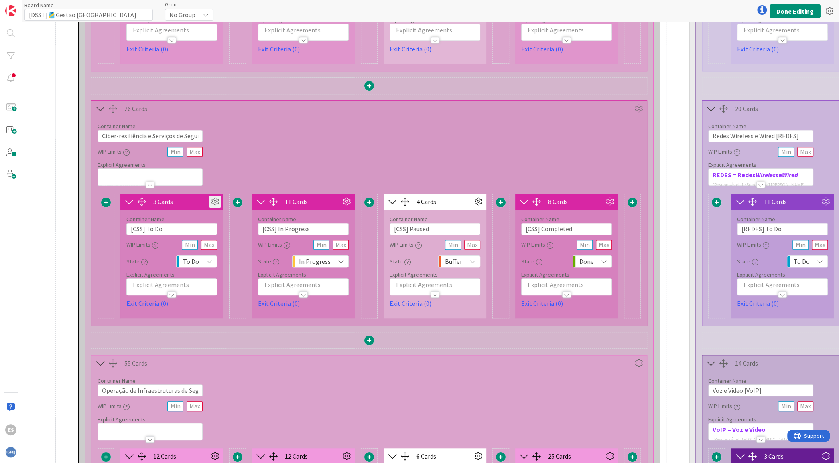
click at [213, 199] on icon at bounding box center [215, 202] width 12 height 12
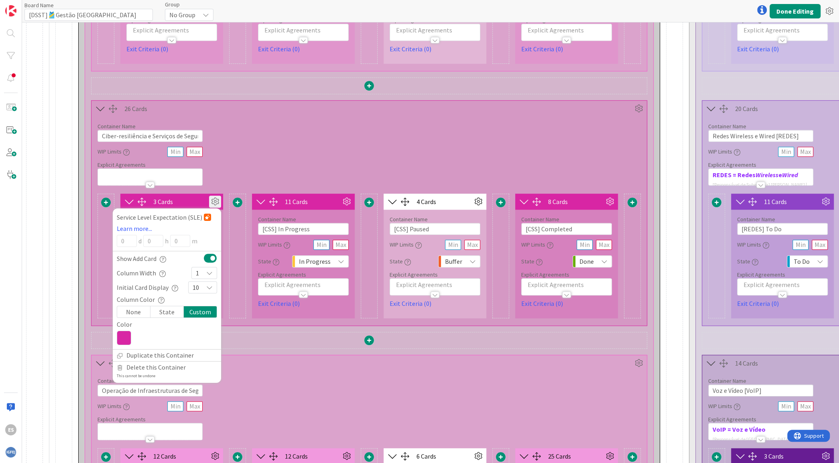
click at [124, 336] on icon at bounding box center [124, 338] width 14 height 14
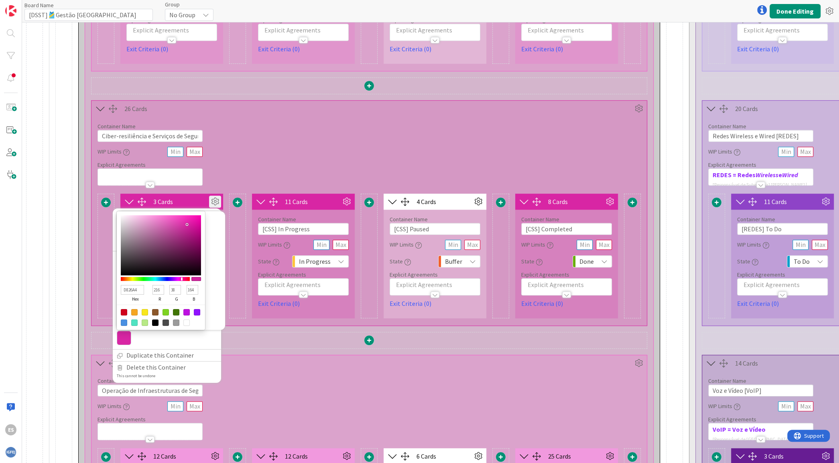
click at [134, 286] on input "D826A4" at bounding box center [132, 290] width 23 height 10
paste input "F45BCB"
type input "F45BCB"
type input "244"
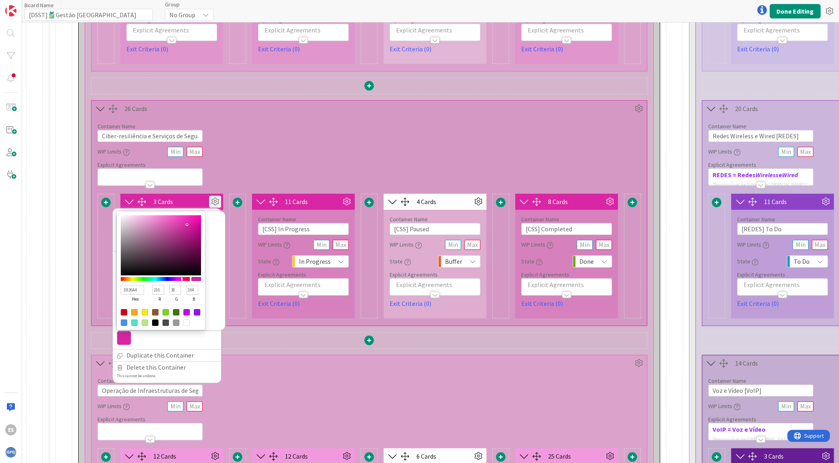
type input "91"
type input "203"
click at [344, 196] on icon at bounding box center [347, 202] width 12 height 12
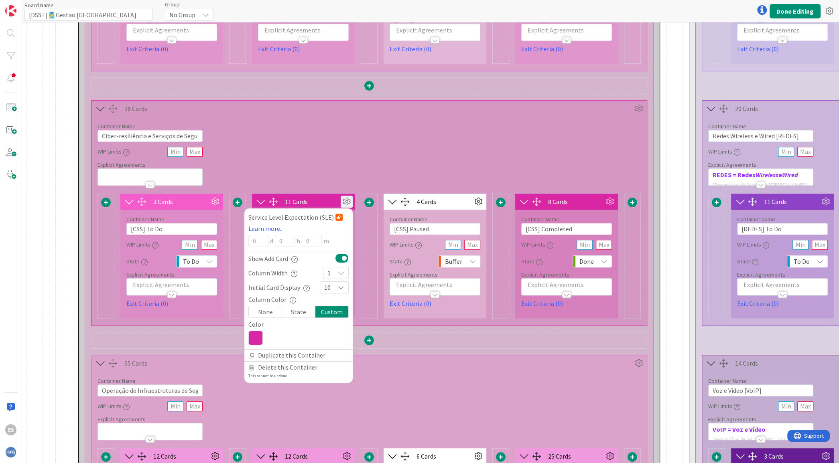
click at [252, 341] on icon at bounding box center [255, 338] width 14 height 14
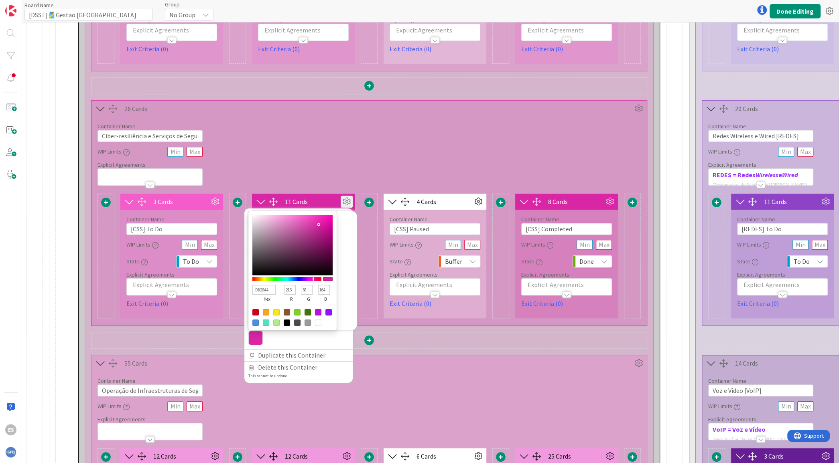
click at [264, 286] on input "D826A4" at bounding box center [263, 290] width 23 height 10
paste input "F45BCB"
type input "F45BCB"
type input "244"
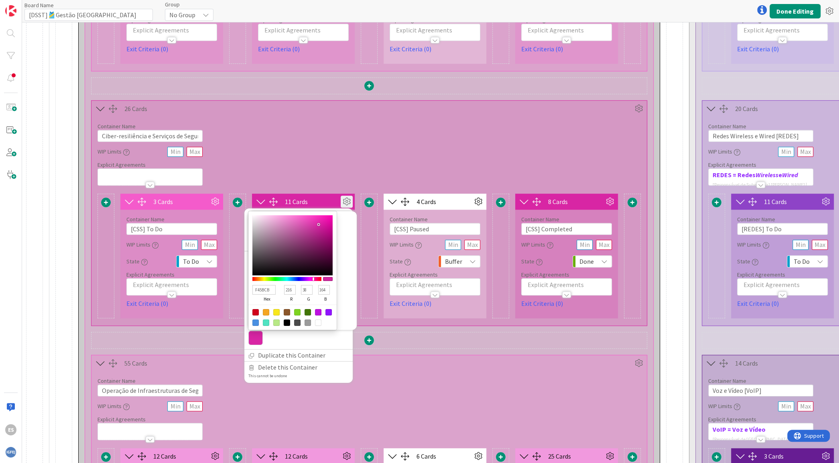
type input "91"
type input "203"
paste input "F45BCB"
type input "F45BCBF45BCB"
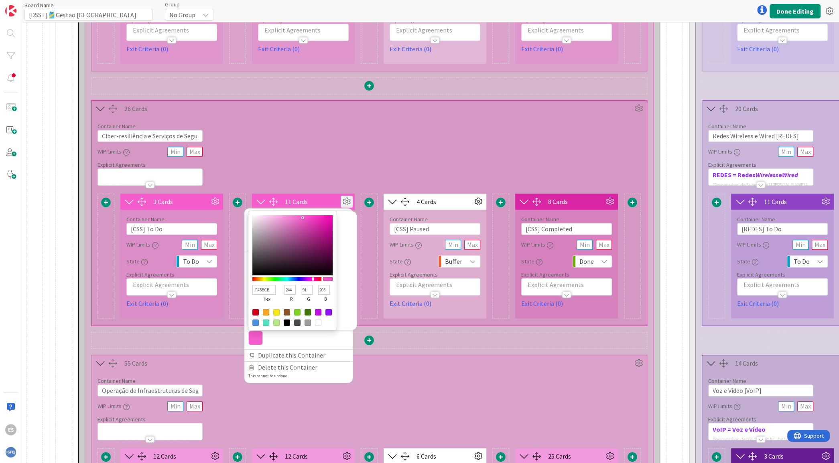
click at [570, 197] on div "8 Cards" at bounding box center [576, 202] width 56 height 10
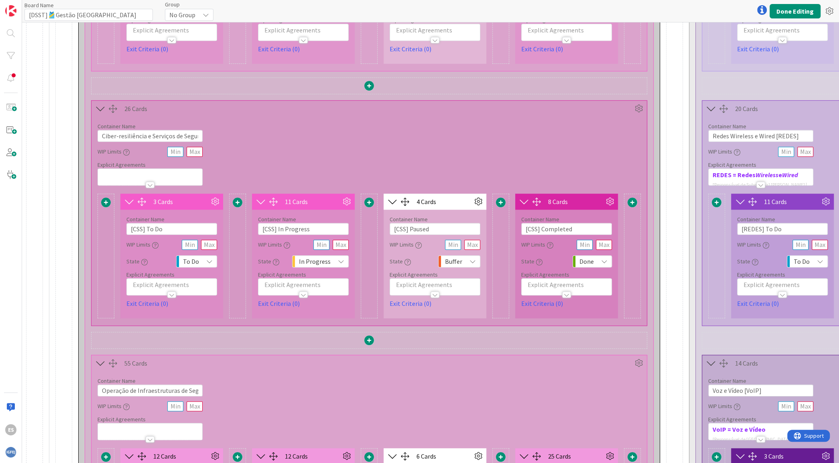
scroll to position [0, 0]
click at [607, 200] on icon at bounding box center [610, 202] width 12 height 12
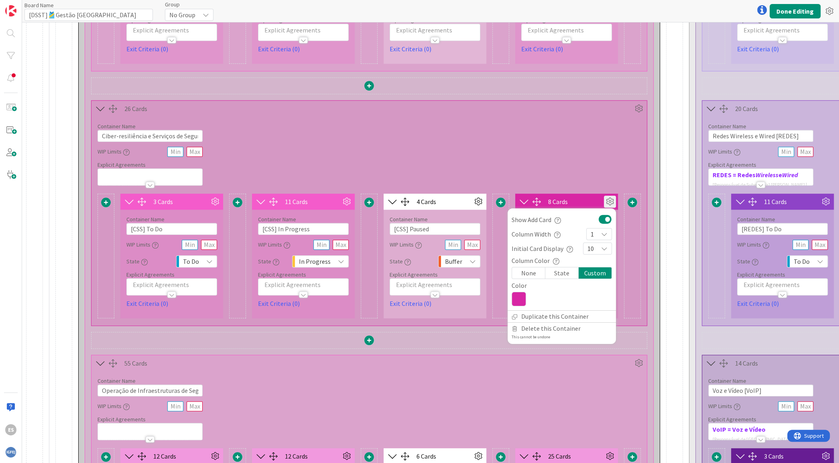
click at [523, 298] on icon at bounding box center [518, 299] width 14 height 14
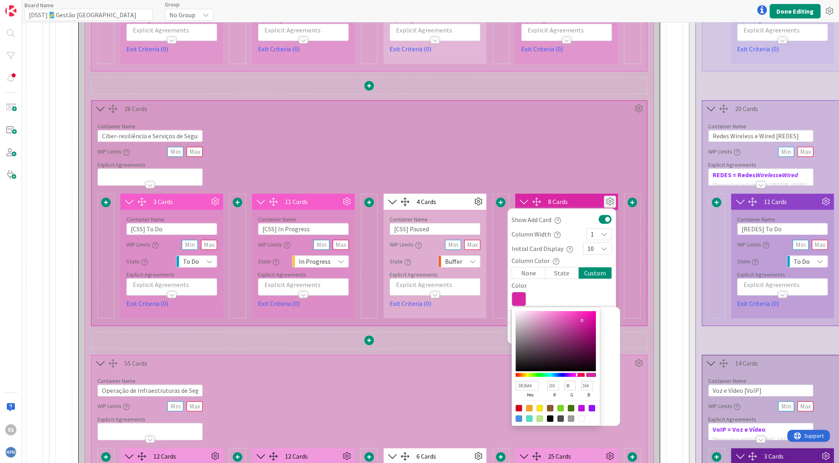
click at [535, 384] on input "D826A4" at bounding box center [526, 386] width 23 height 10
paste input "F45BCB"
type input "F45BCB"
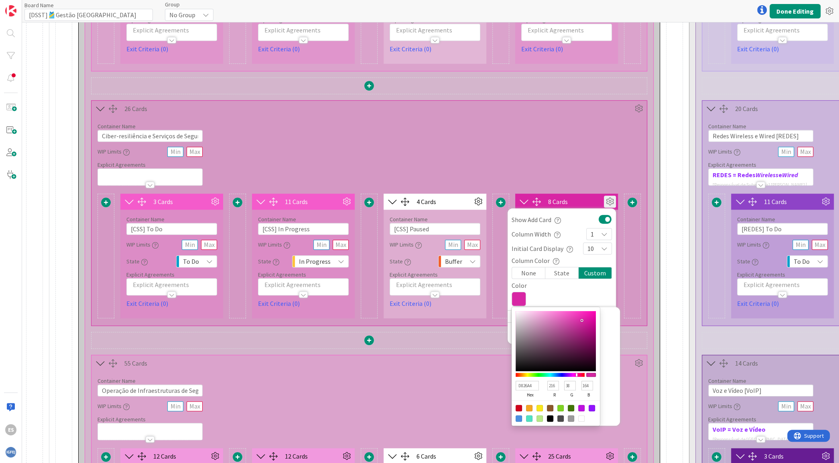
type input "244"
type input "91"
type input "203"
type input "F45BCB"
click at [781, 13] on button "Done Editing" at bounding box center [794, 11] width 51 height 14
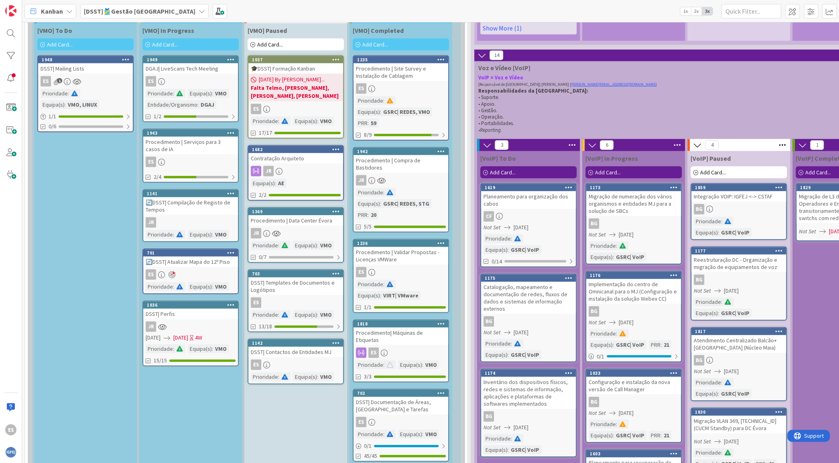
scroll to position [1799, 0]
click at [179, 67] on div "DGAJ| LiveScans Tech Meeting" at bounding box center [190, 69] width 95 height 10
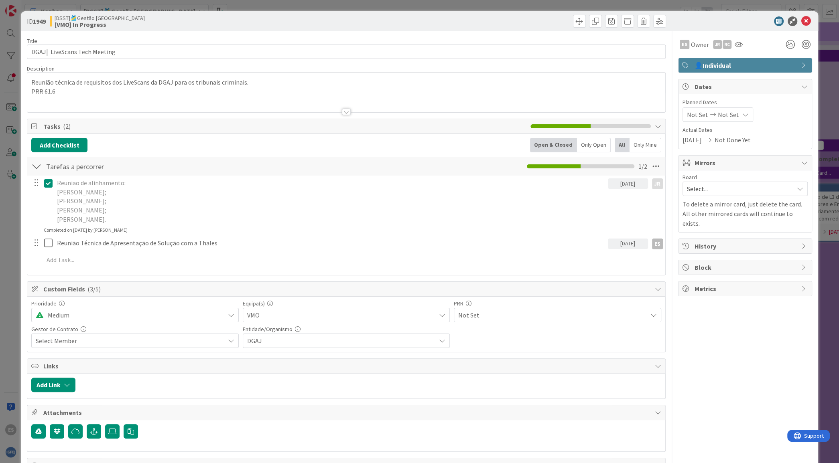
click at [213, 94] on div at bounding box center [345, 102] width 637 height 20
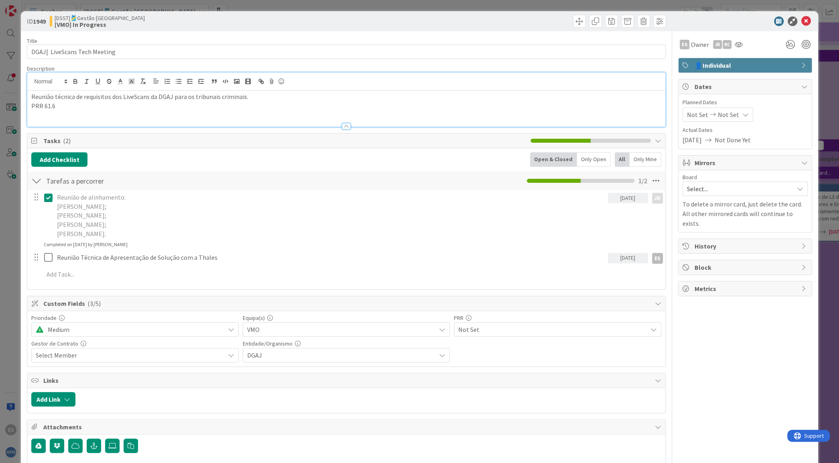
click at [137, 113] on div "Reunião técnica de requisitos dos LiveScans da DGAJ para os tribunais criminais…" at bounding box center [345, 109] width 637 height 36
